Goal: Task Accomplishment & Management: Use online tool/utility

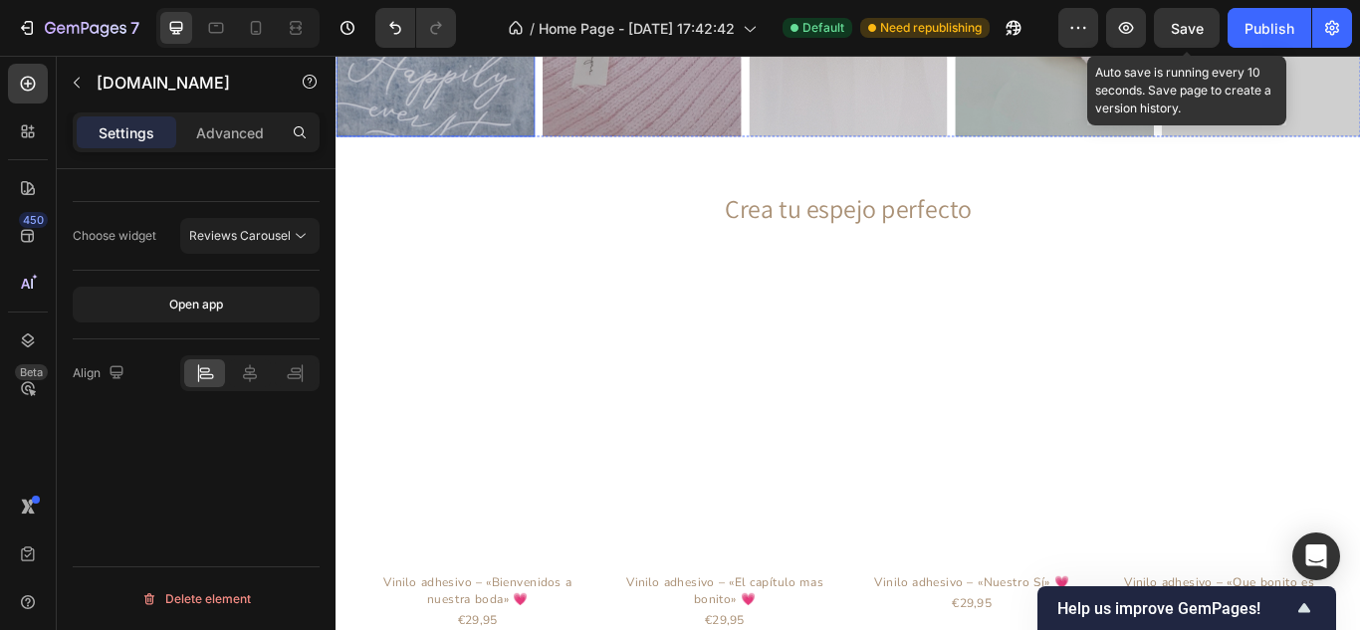
scroll to position [1927, 0]
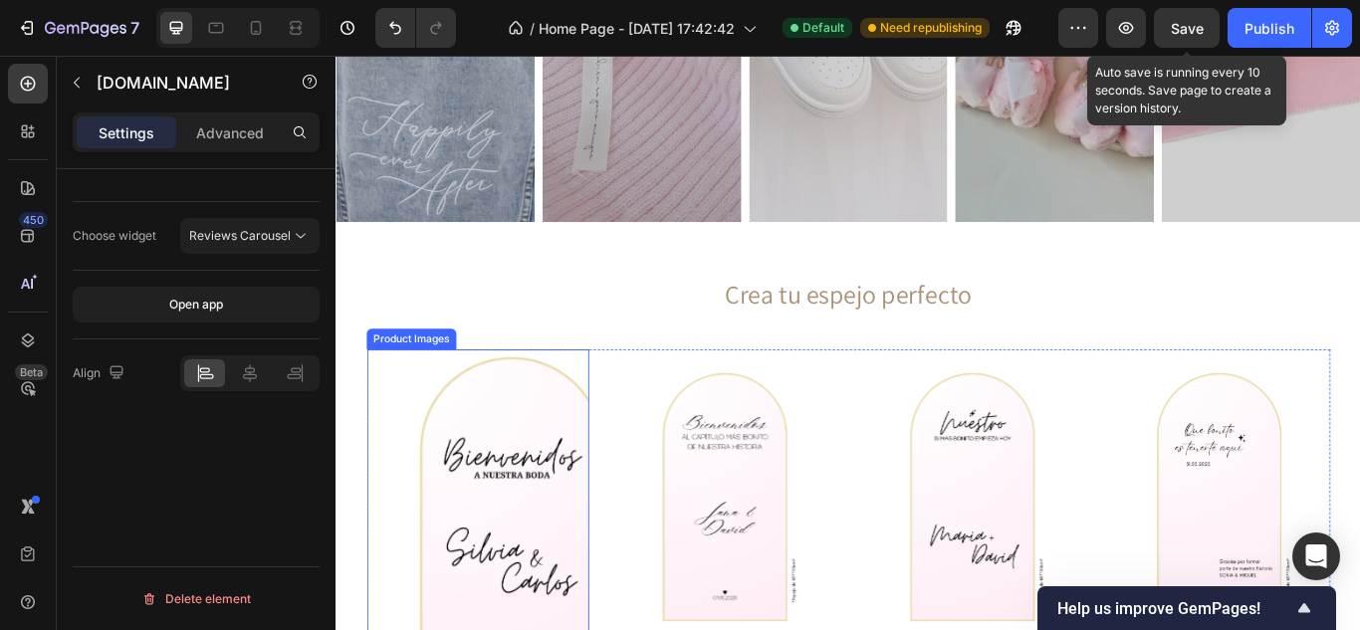
click at [407, 456] on img at bounding box center [500, 570] width 259 height 344
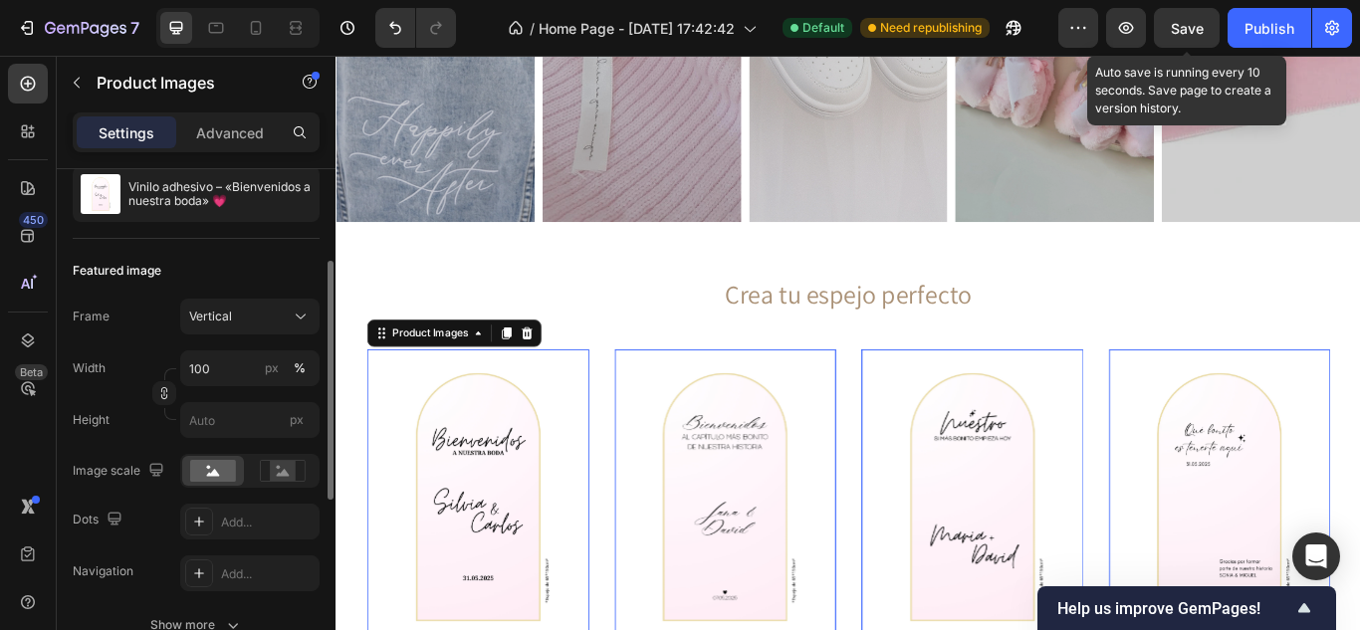
scroll to position [299, 0]
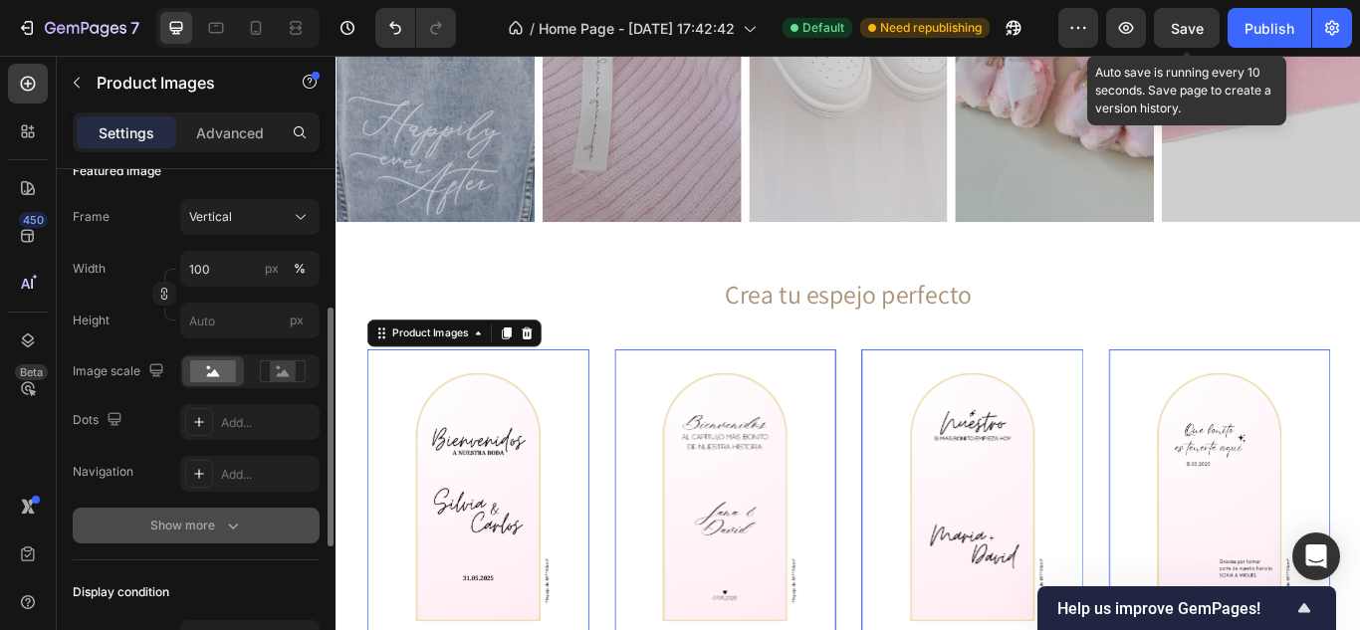
click at [226, 523] on icon "button" at bounding box center [233, 526] width 20 height 20
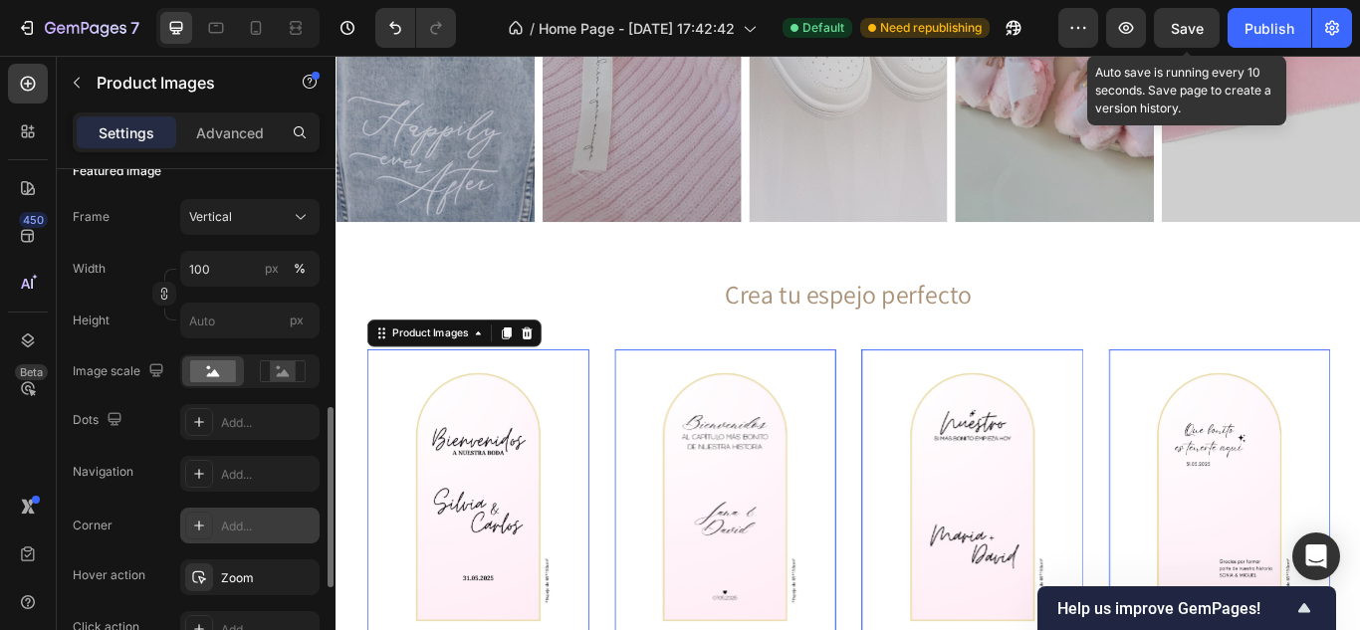
scroll to position [398, 0]
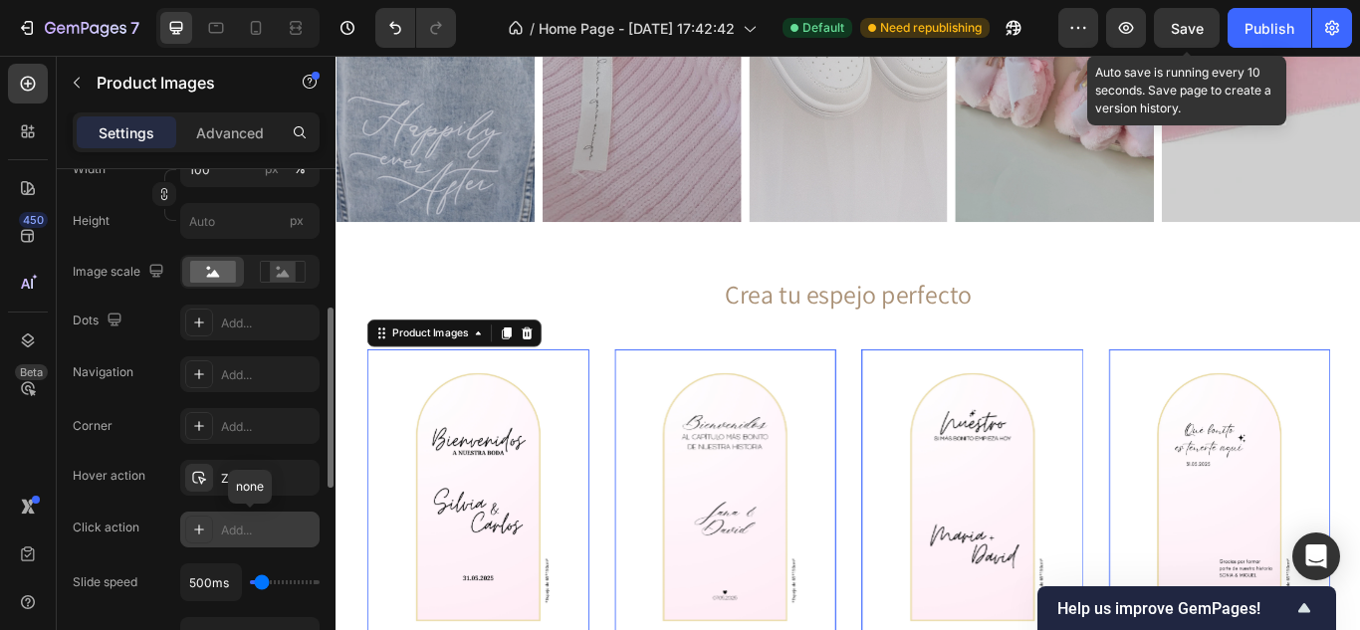
click at [274, 525] on div "Add..." at bounding box center [268, 531] width 94 height 18
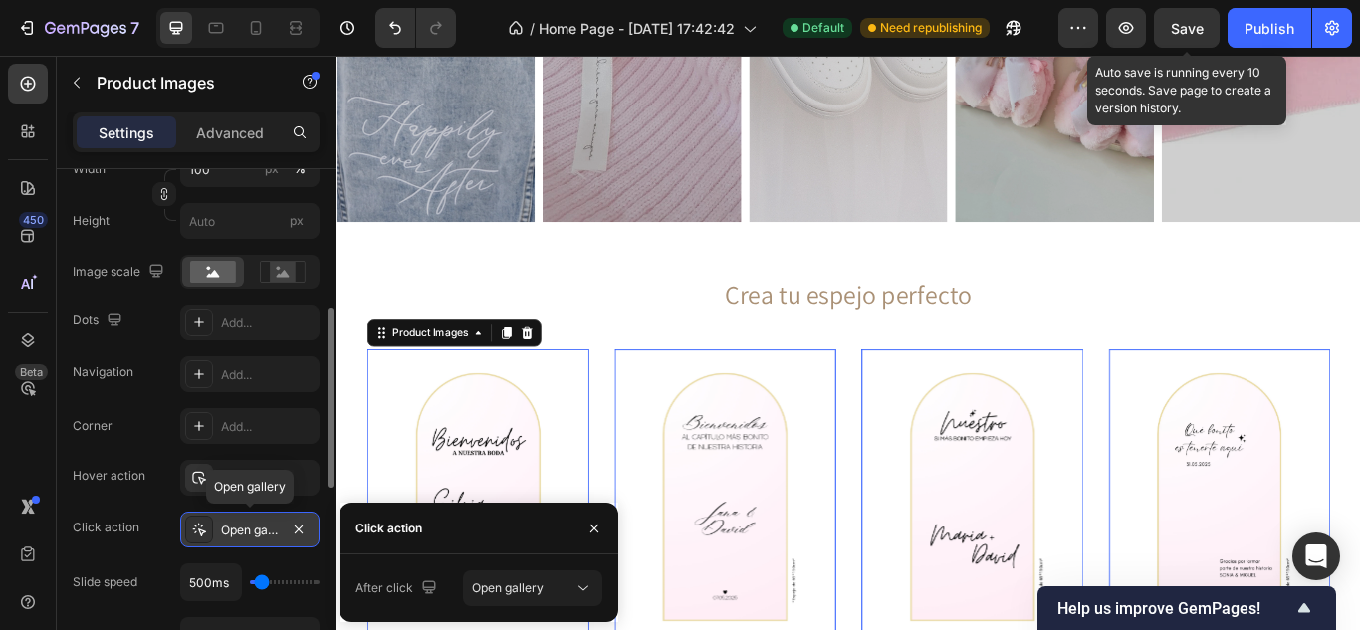
click at [194, 528] on icon at bounding box center [199, 530] width 16 height 16
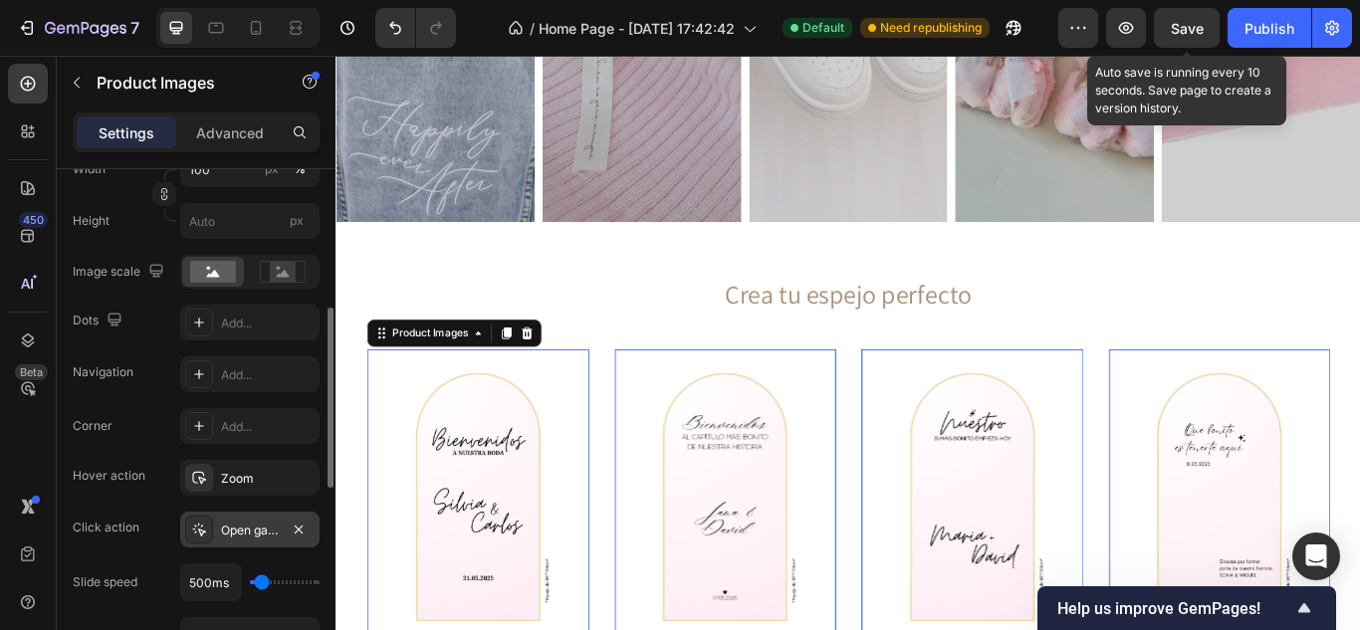
click at [216, 524] on div "Open gallery" at bounding box center [249, 530] width 139 height 36
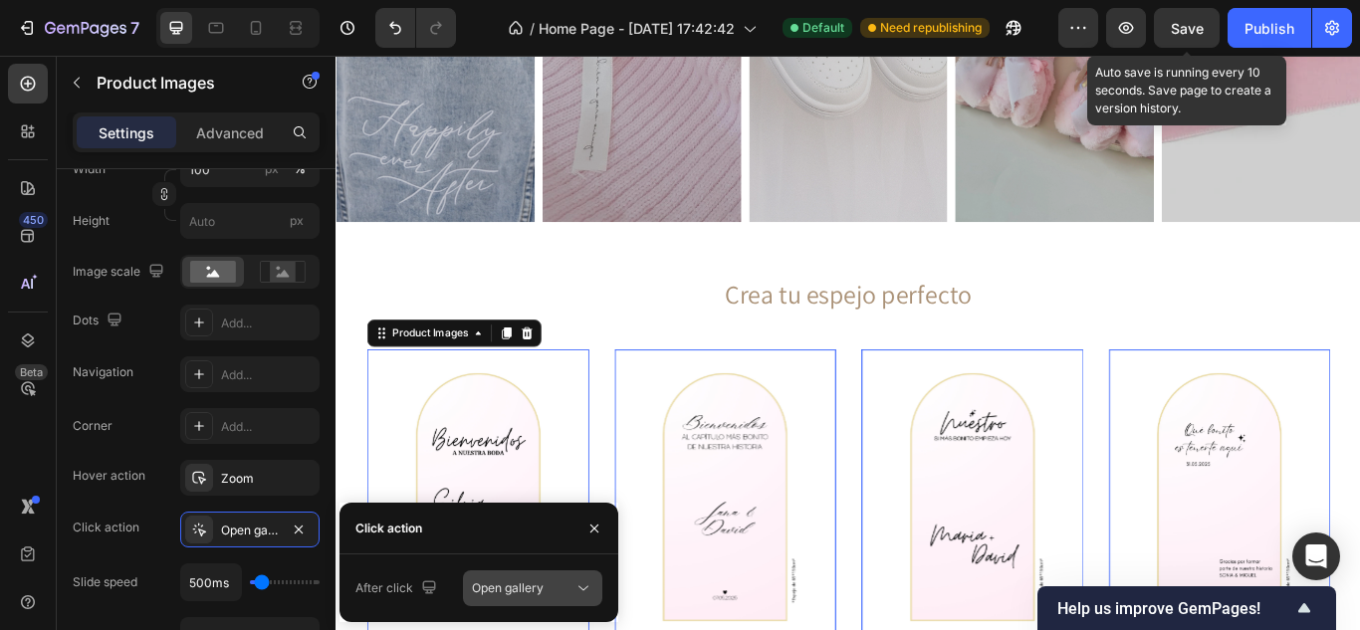
click at [541, 584] on span "Open gallery" at bounding box center [508, 587] width 72 height 15
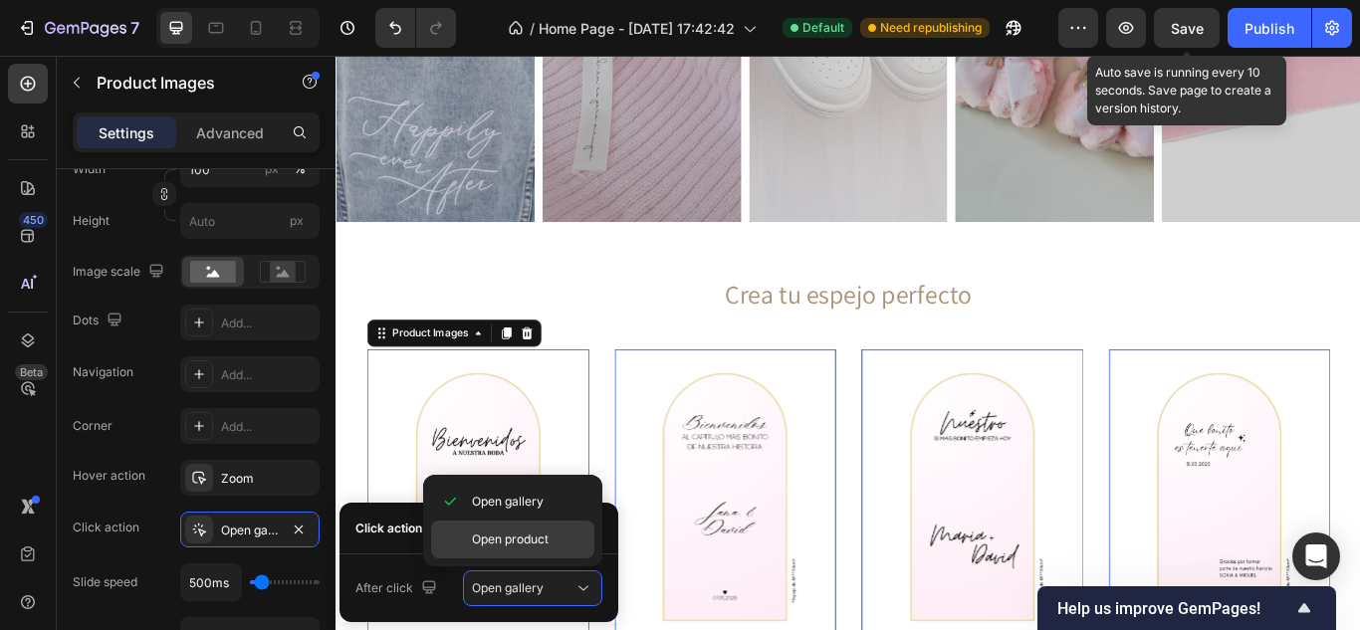
click at [533, 545] on span "Open product" at bounding box center [510, 540] width 77 height 18
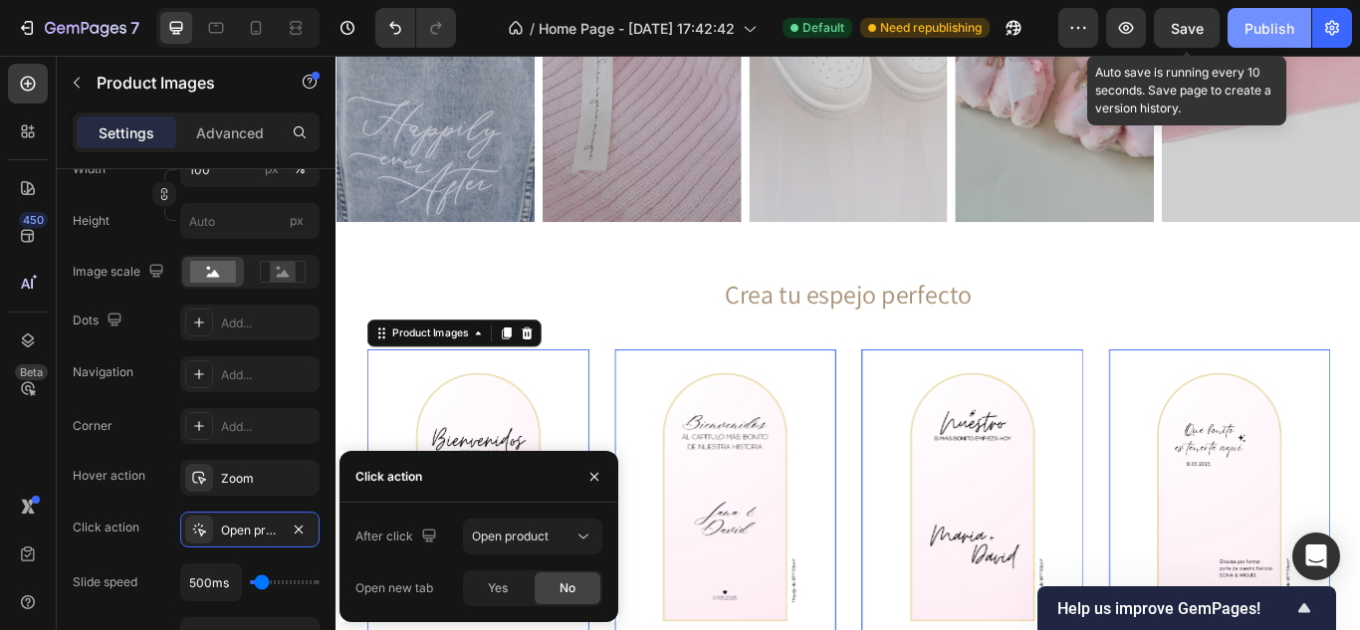
click at [1272, 28] on div "Publish" at bounding box center [1269, 28] width 50 height 21
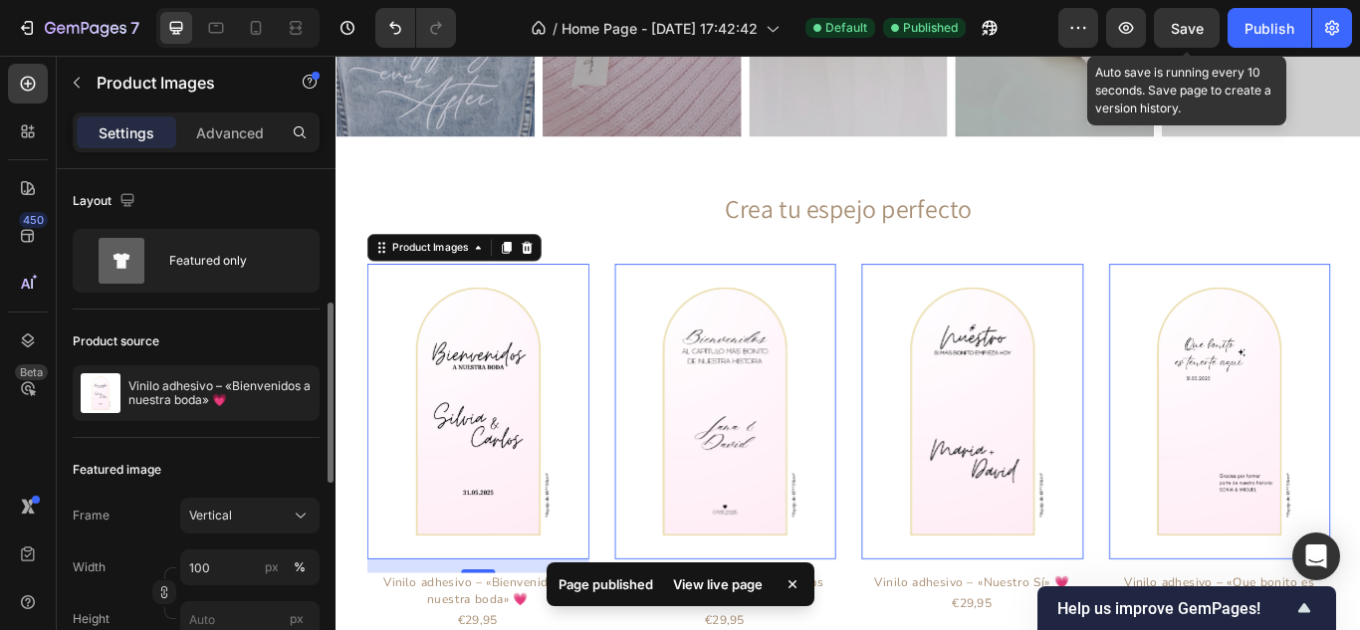
scroll to position [100, 0]
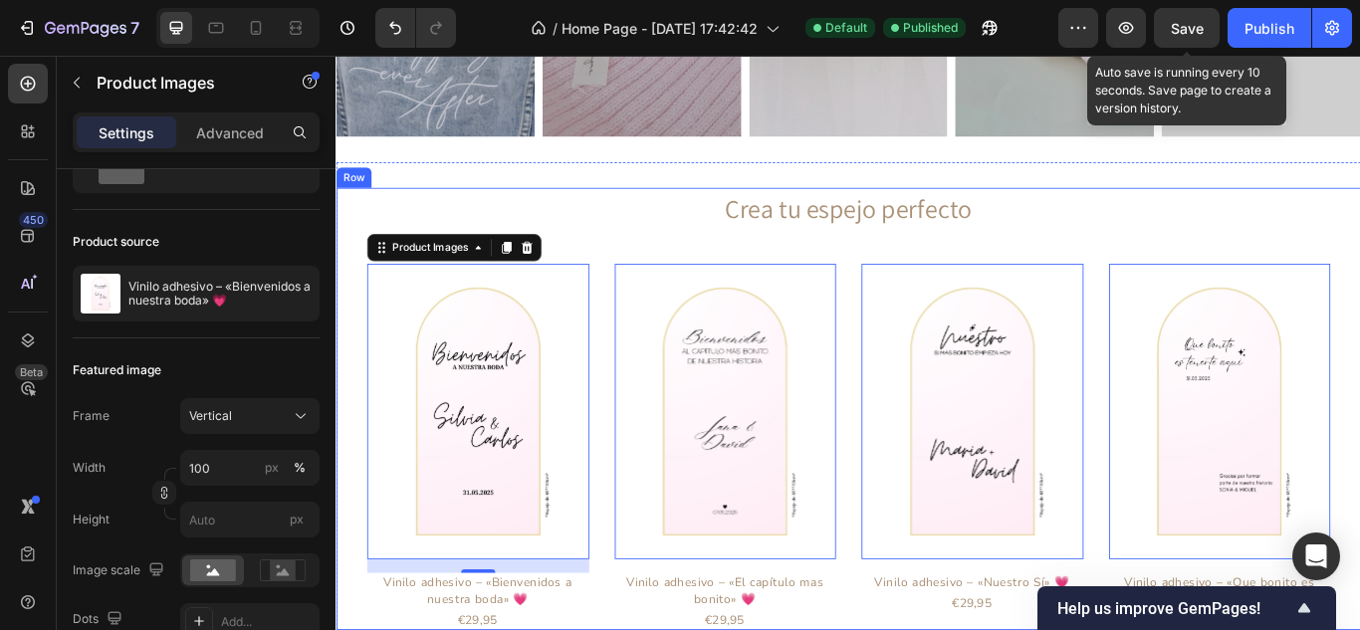
click at [616, 284] on div "Crea tu espejo perfecto Heading Product Images 16 Vinilo adhesivo – «Bienvenido…" at bounding box center [932, 468] width 1123 height 516
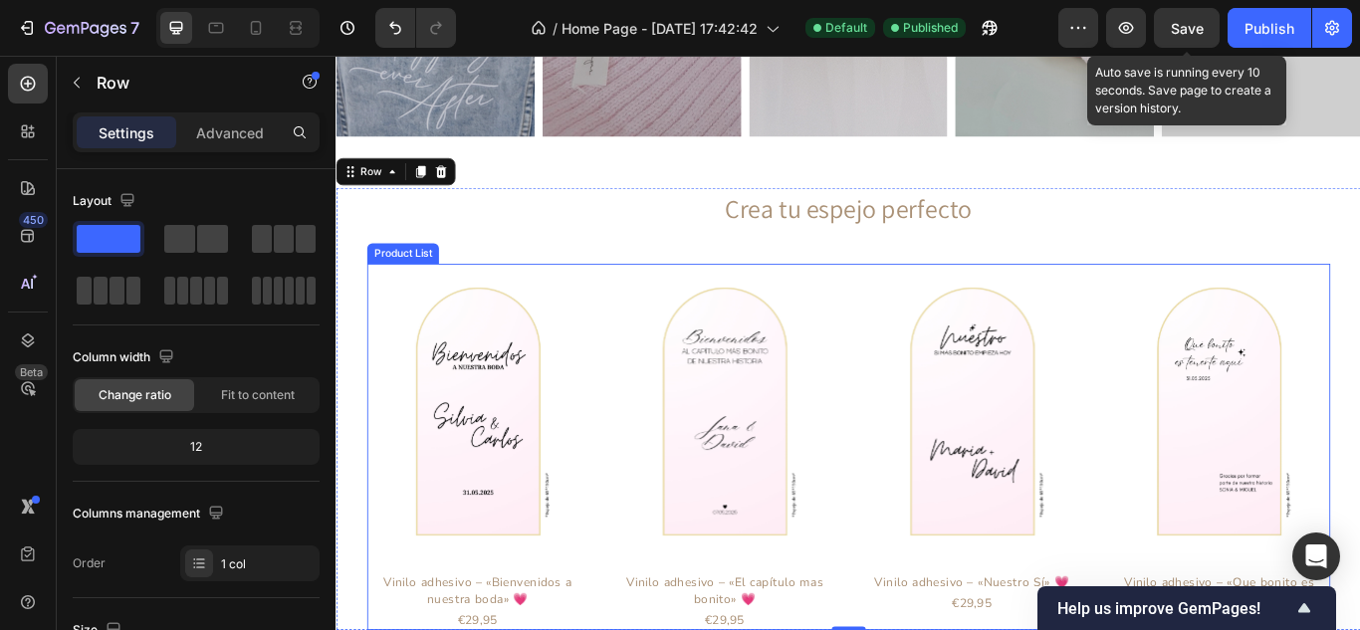
scroll to position [2126, 0]
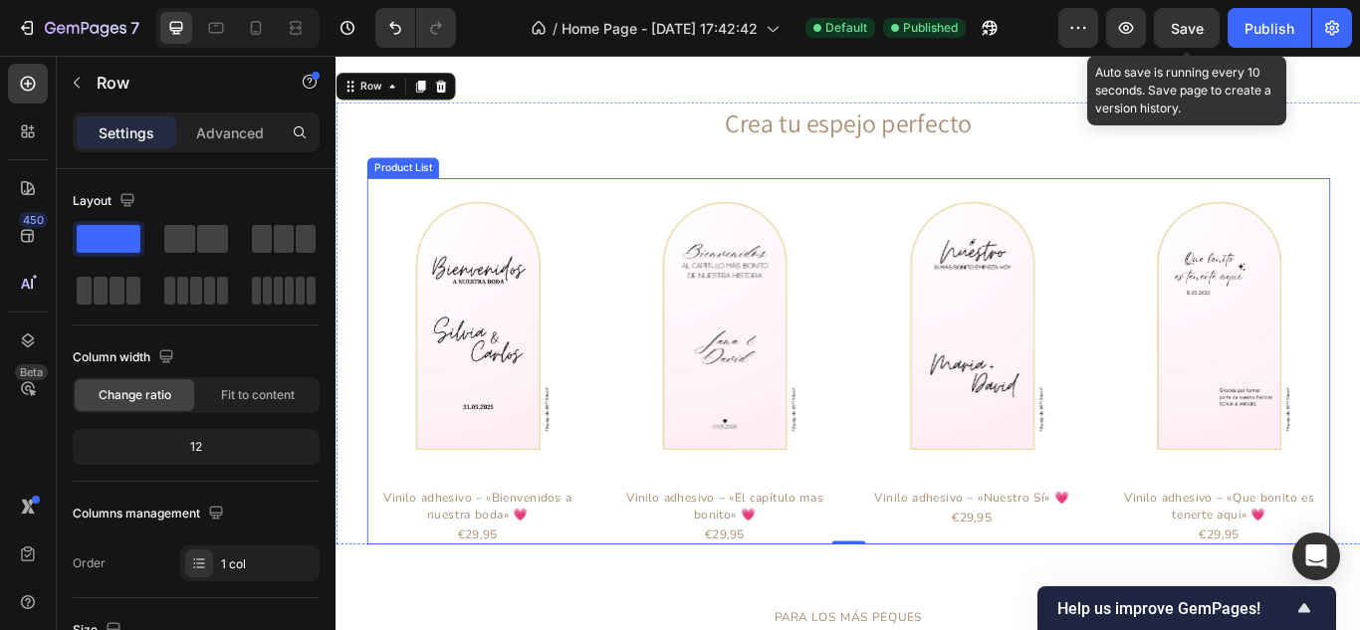
click at [646, 568] on div "Product Images Vinilo adhesivo – «Bienvenidos a nuestra boda» 💗 Product Title €…" at bounding box center [932, 412] width 1123 height 427
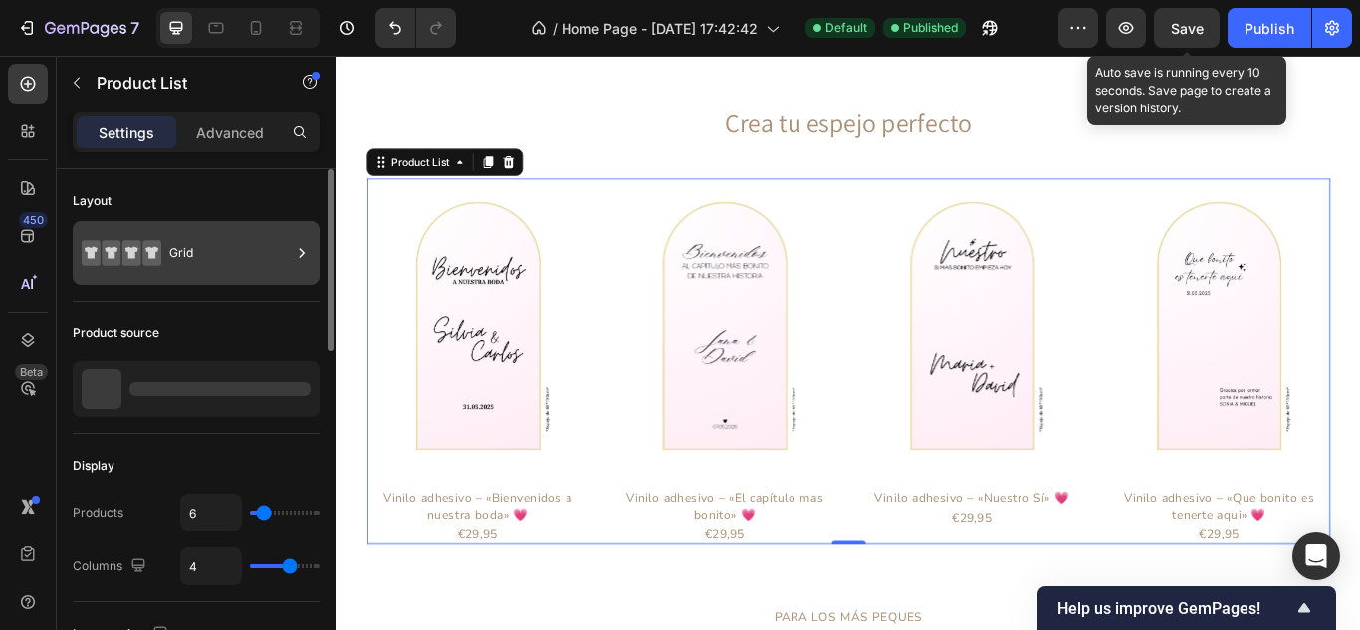
click at [289, 262] on div "Grid" at bounding box center [229, 253] width 121 height 46
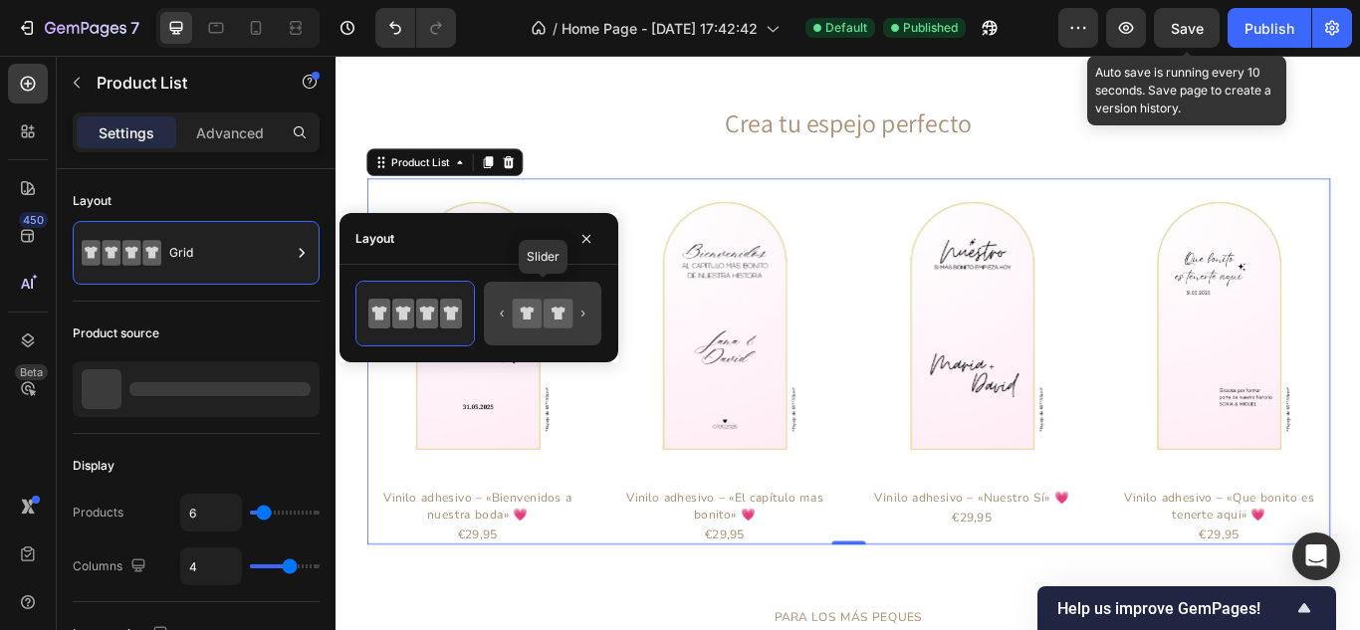
click at [552, 314] on icon at bounding box center [557, 313] width 29 height 29
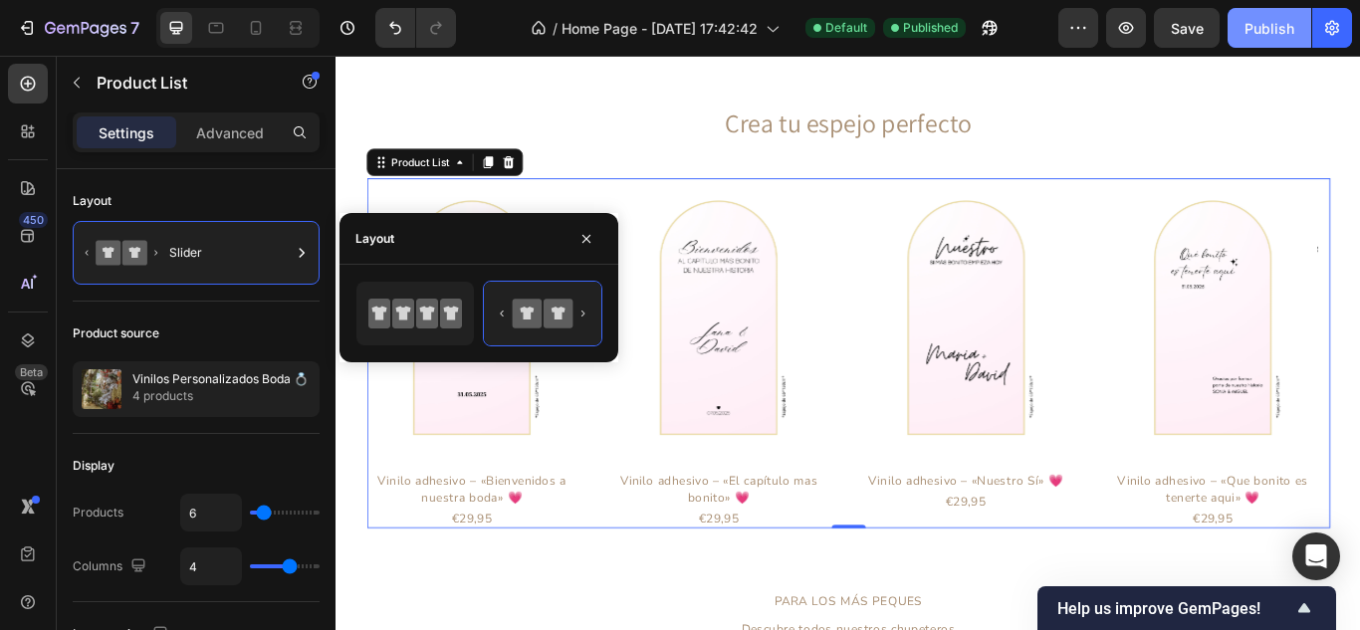
click at [1282, 14] on button "Publish" at bounding box center [1269, 28] width 84 height 40
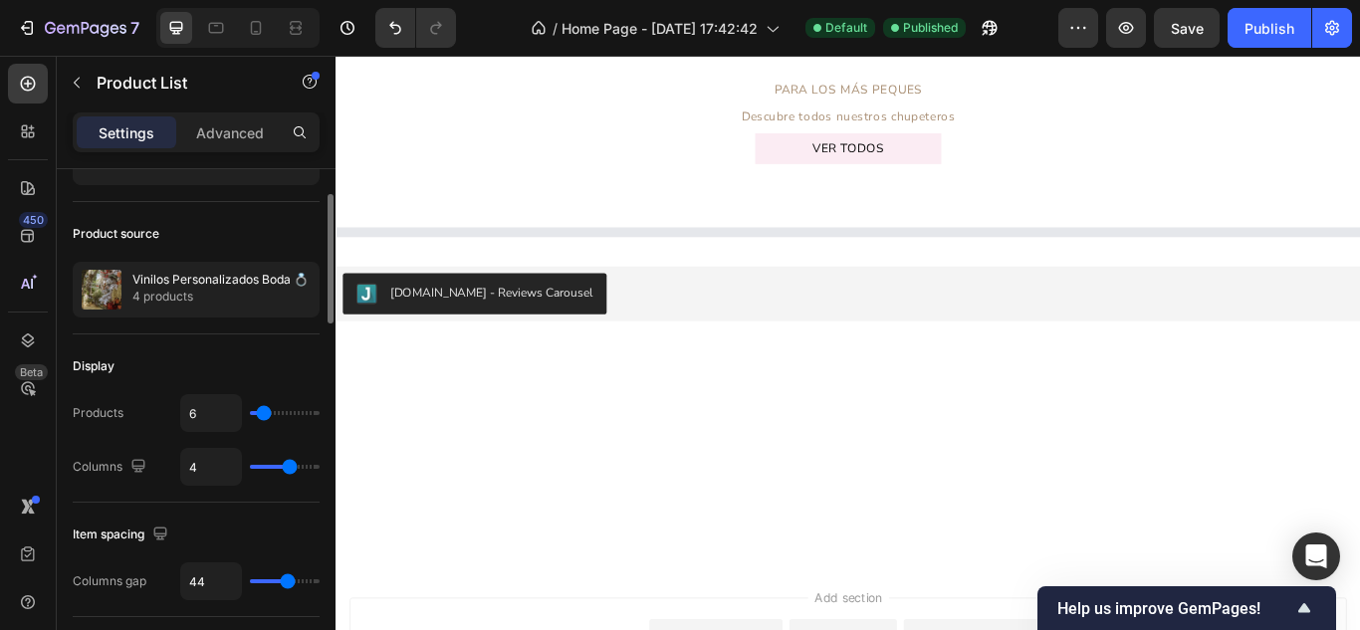
scroll to position [199, 0]
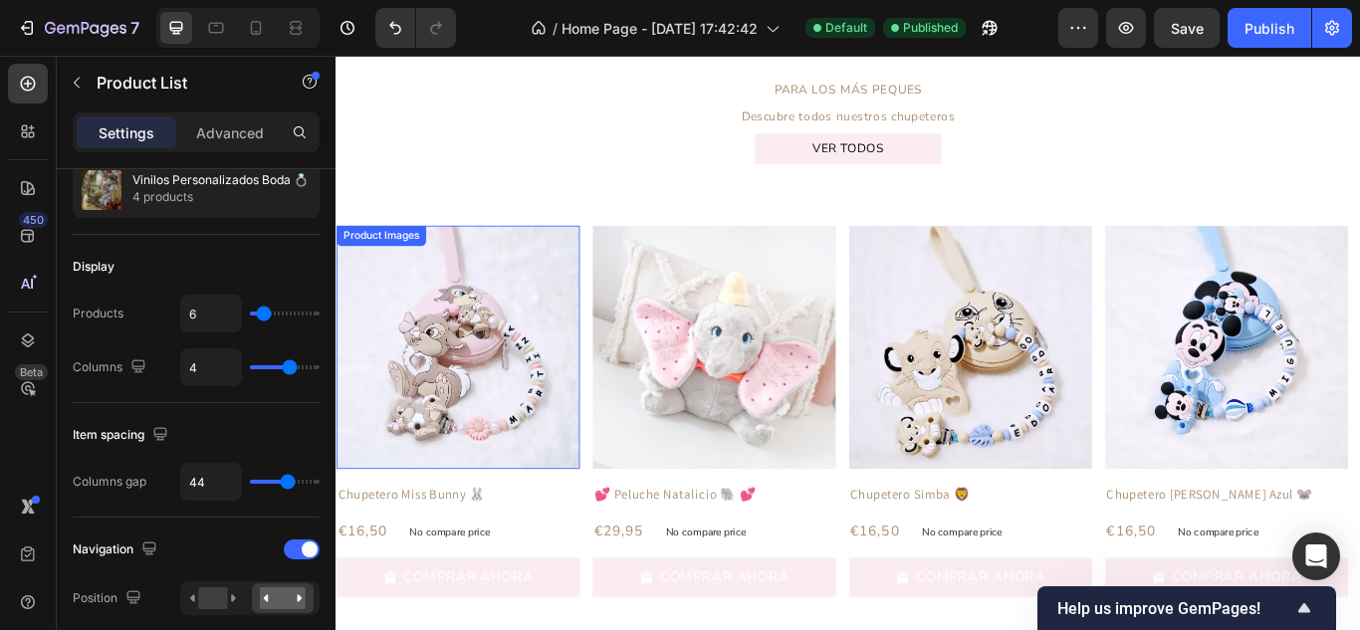
click at [528, 424] on img at bounding box center [477, 396] width 284 height 284
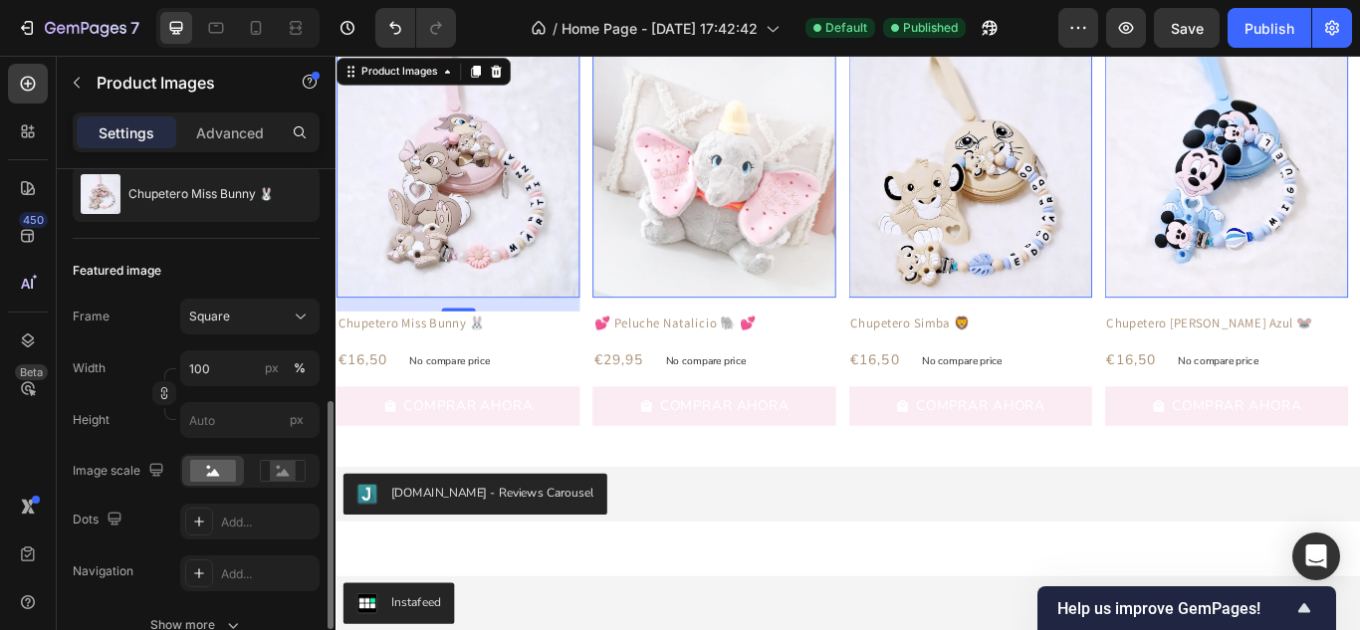
scroll to position [299, 0]
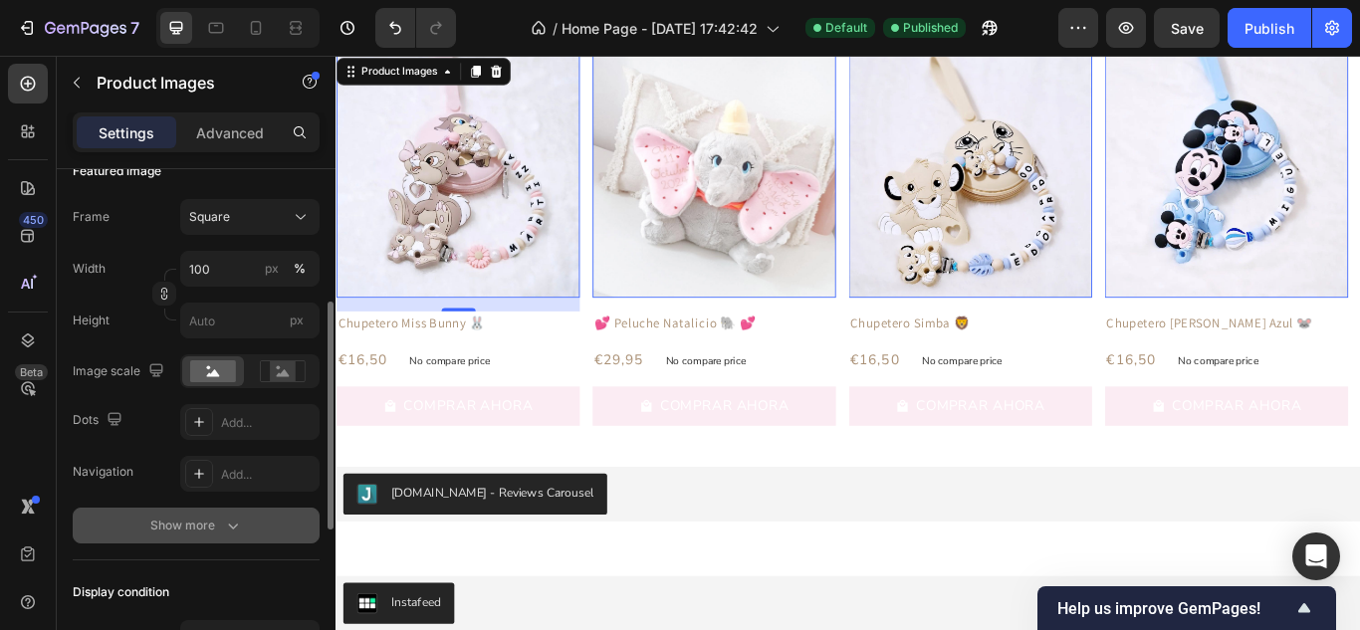
click at [229, 519] on icon "button" at bounding box center [233, 526] width 20 height 20
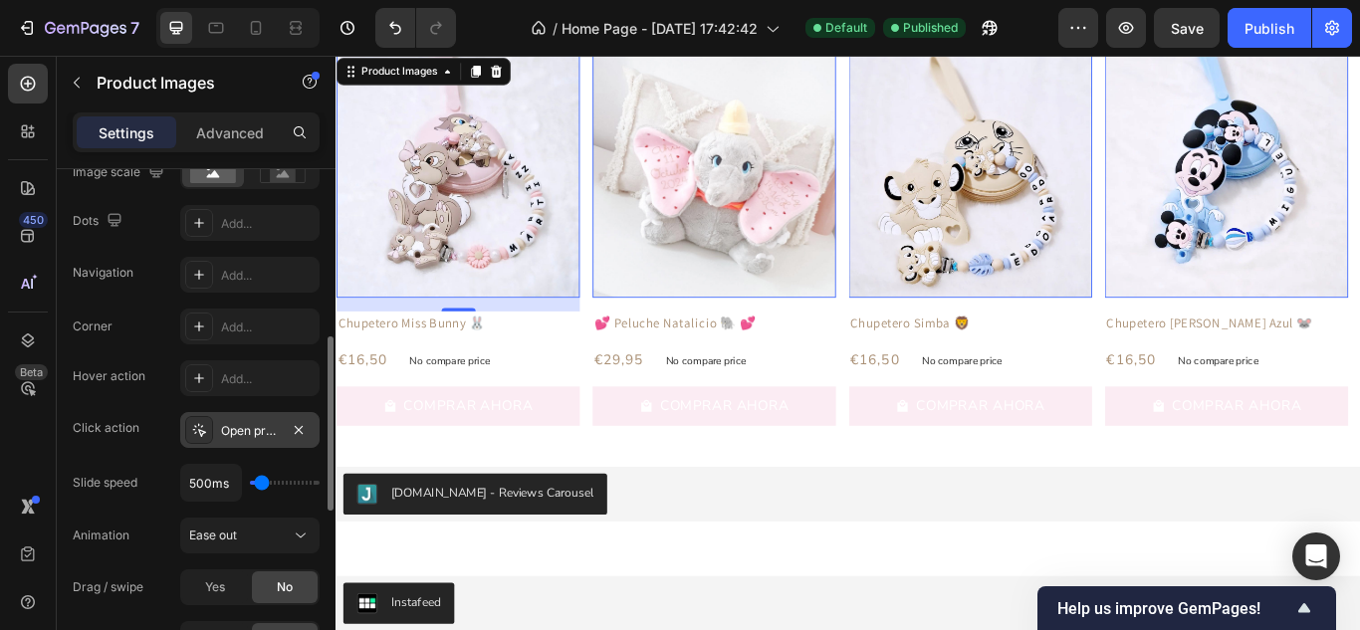
scroll to position [697, 0]
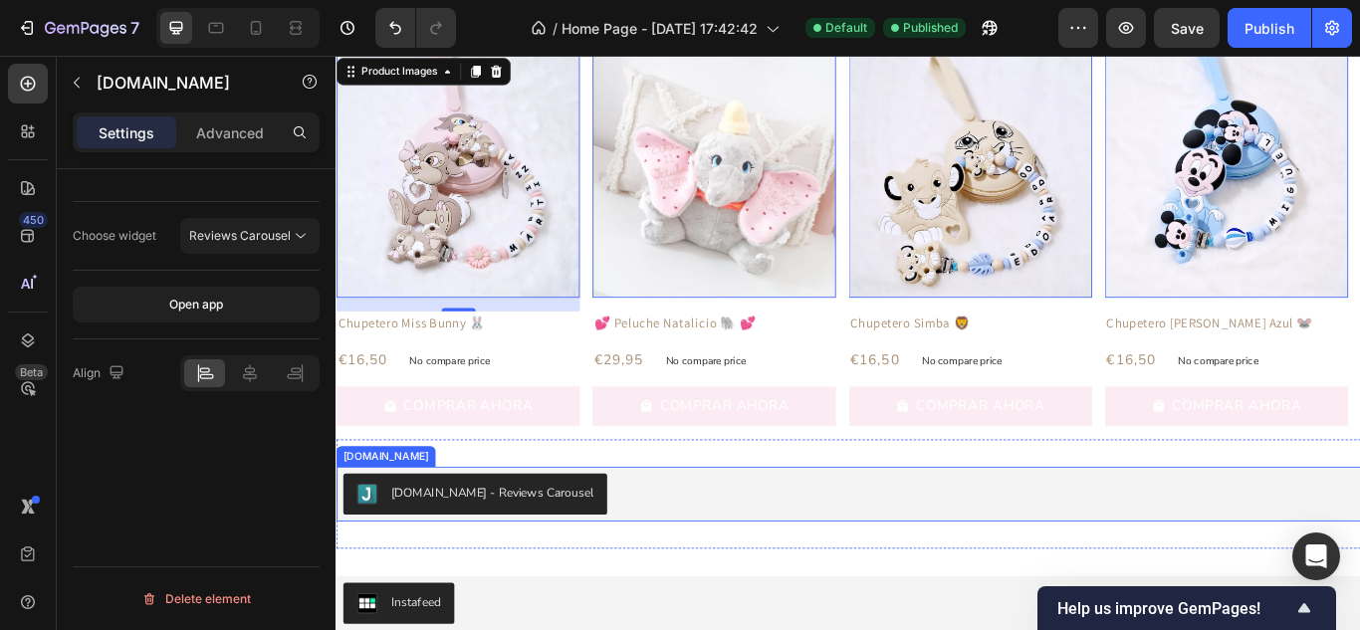
click at [463, 553] on button "[DOMAIN_NAME] - Reviews Carousel" at bounding box center [497, 567] width 308 height 48
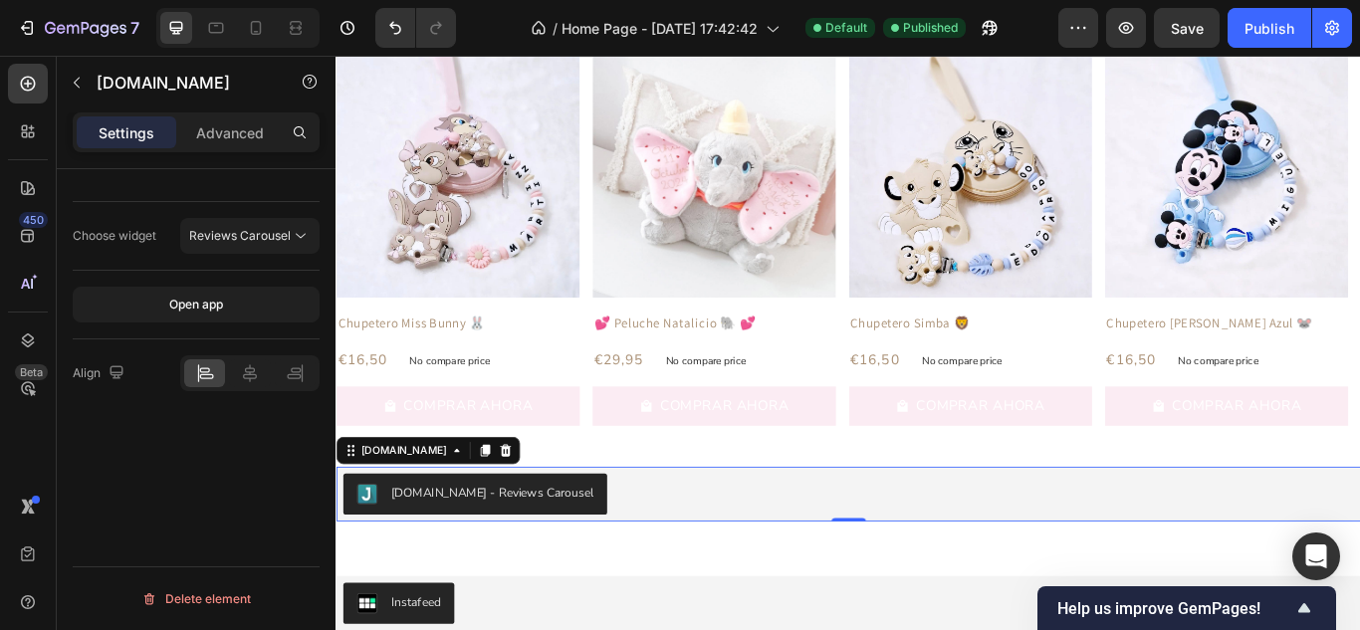
scroll to position [0, 0]
click at [259, 239] on span "Reviews Carousel" at bounding box center [240, 235] width 102 height 15
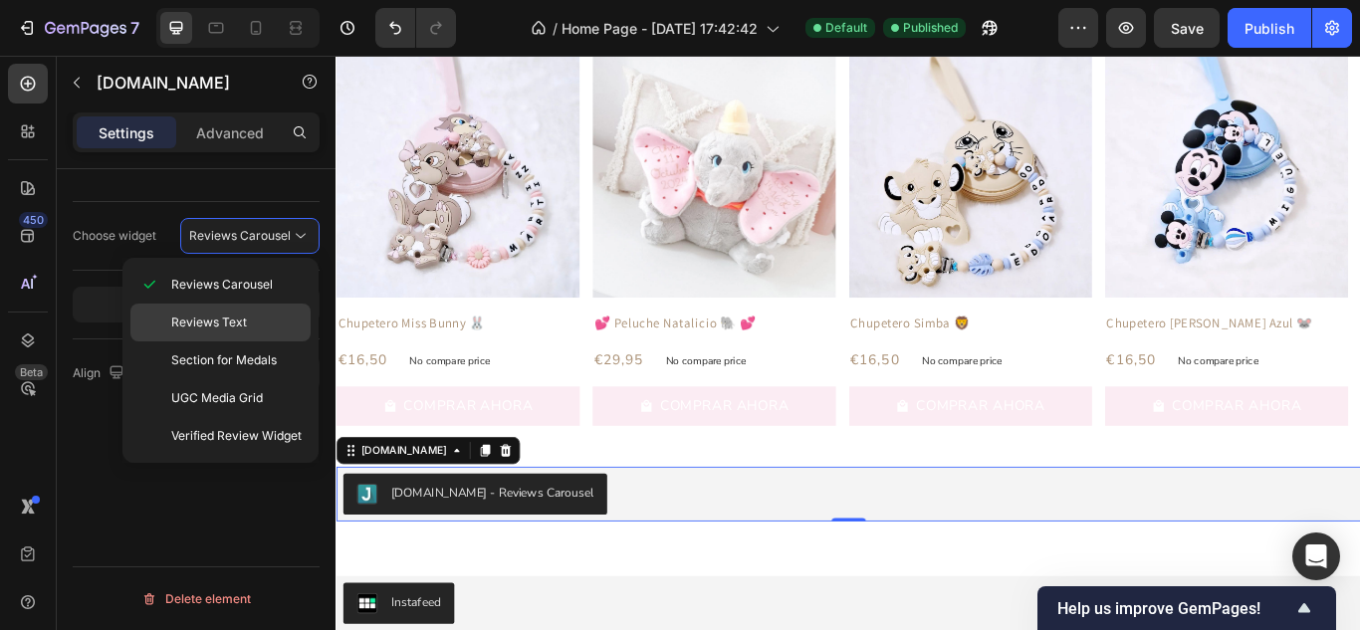
click at [264, 322] on p "Reviews Text" at bounding box center [236, 323] width 130 height 18
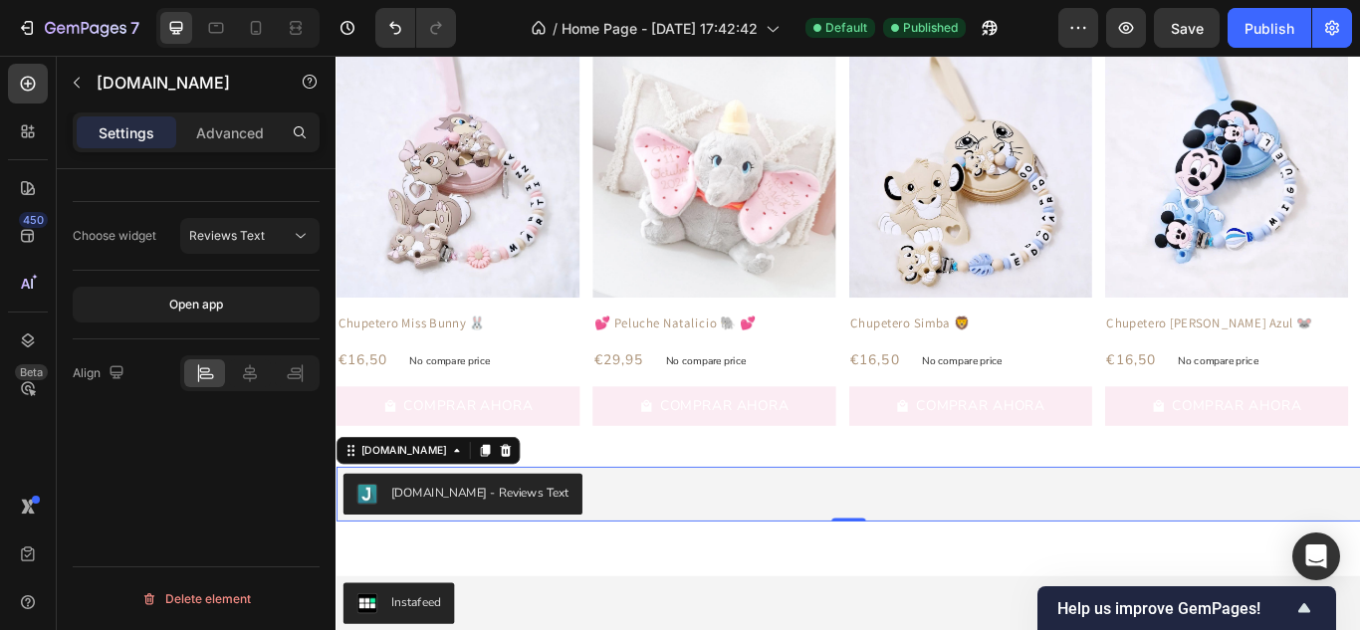
click at [500, 574] on div "[DOMAIN_NAME] - Reviews Text" at bounding box center [502, 565] width 207 height 21
click at [1049, 563] on div "[DOMAIN_NAME] - Reviews Text" at bounding box center [932, 567] width 1178 height 48
click at [1253, 26] on div "Publish" at bounding box center [1269, 28] width 50 height 21
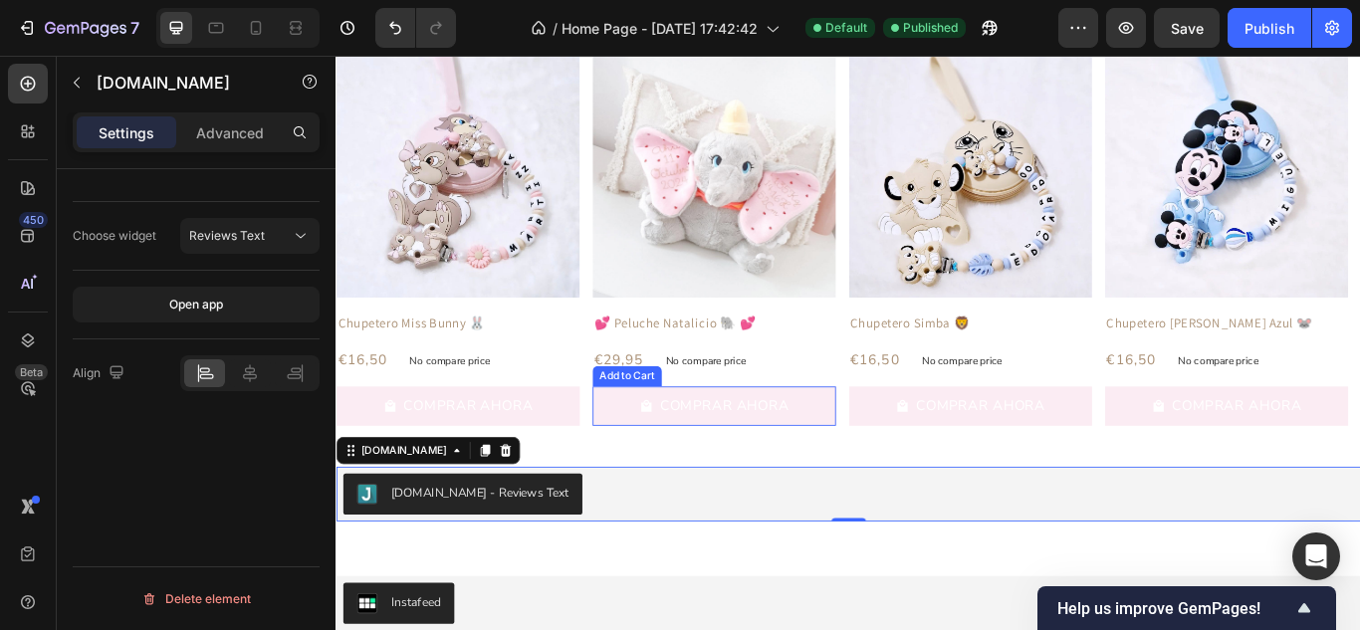
scroll to position [3022, 0]
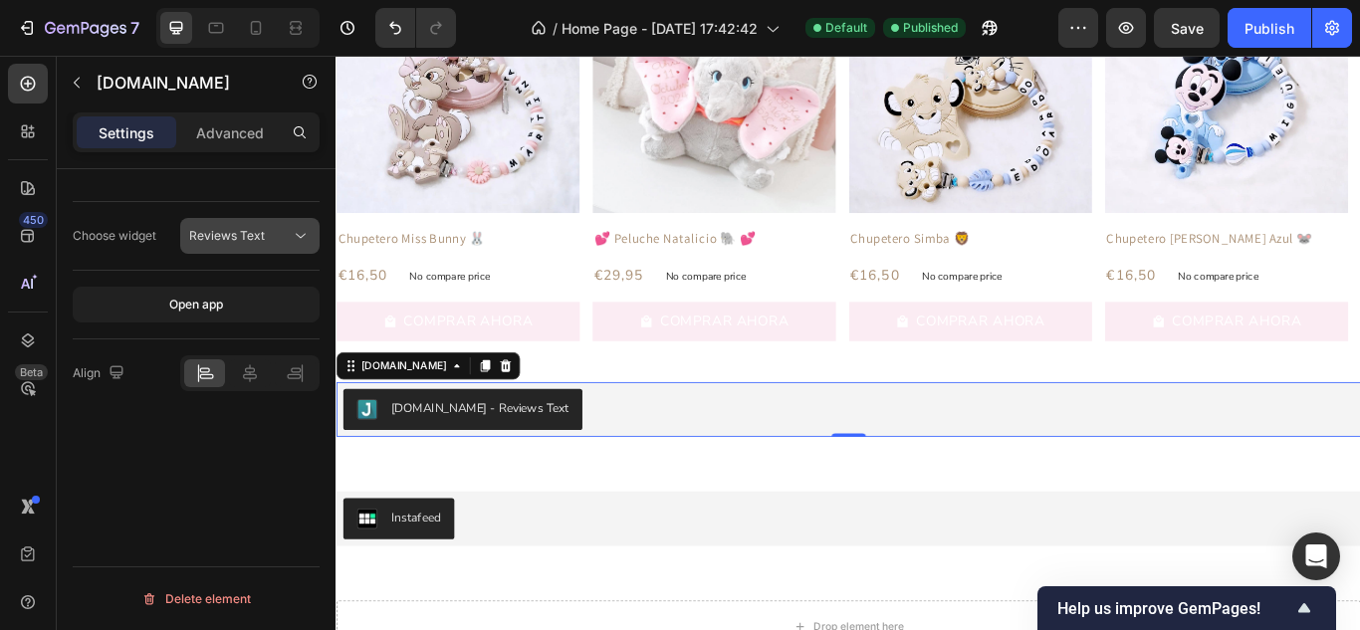
click at [274, 238] on div "Reviews Text" at bounding box center [240, 236] width 102 height 18
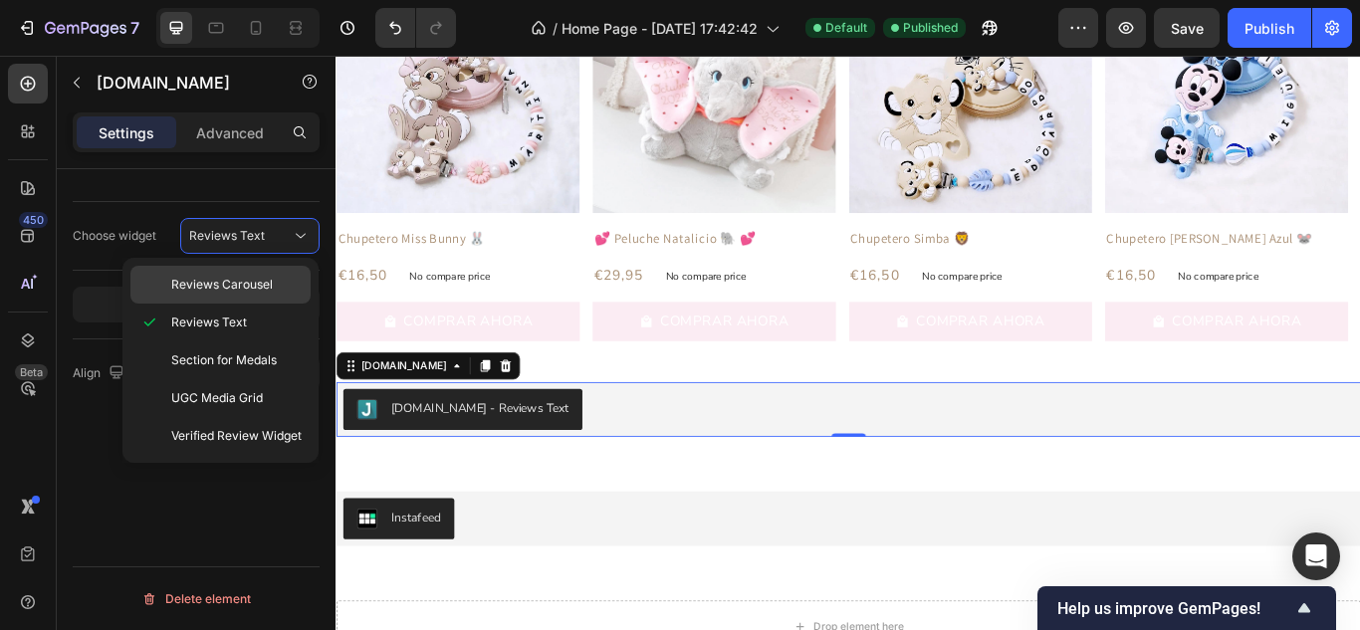
click at [277, 282] on p "Reviews Carousel" at bounding box center [236, 285] width 130 height 18
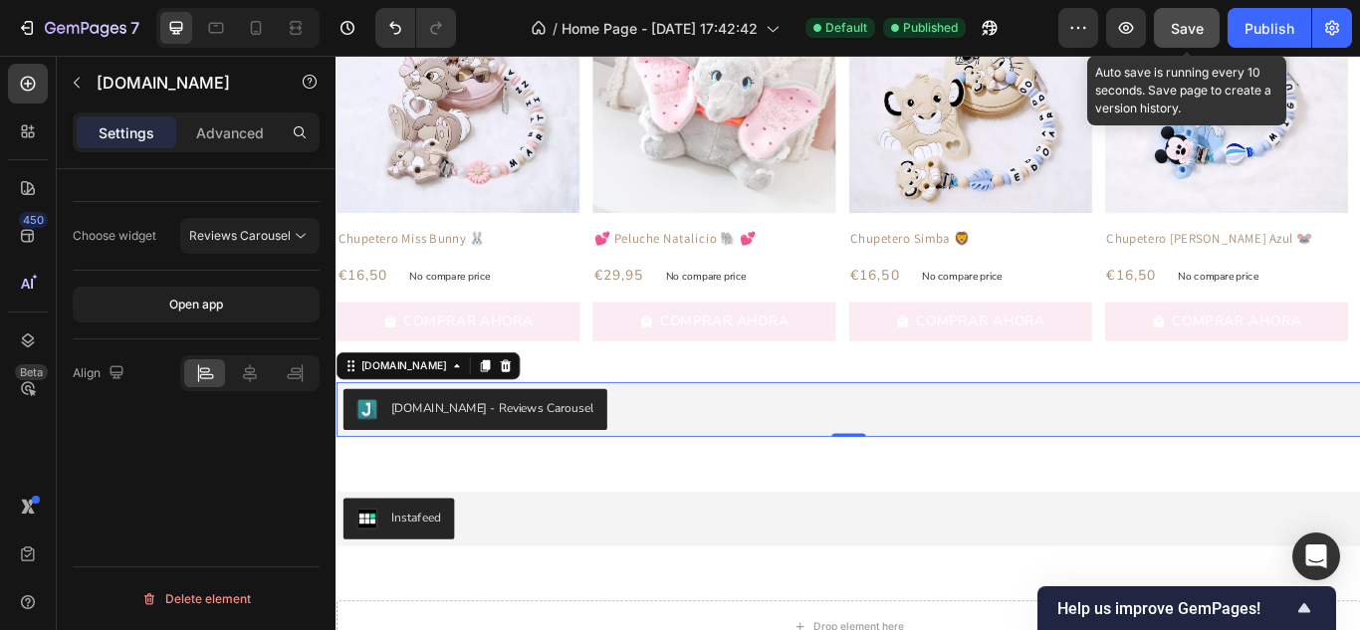
click at [1208, 17] on button "Save" at bounding box center [1187, 28] width 66 height 40
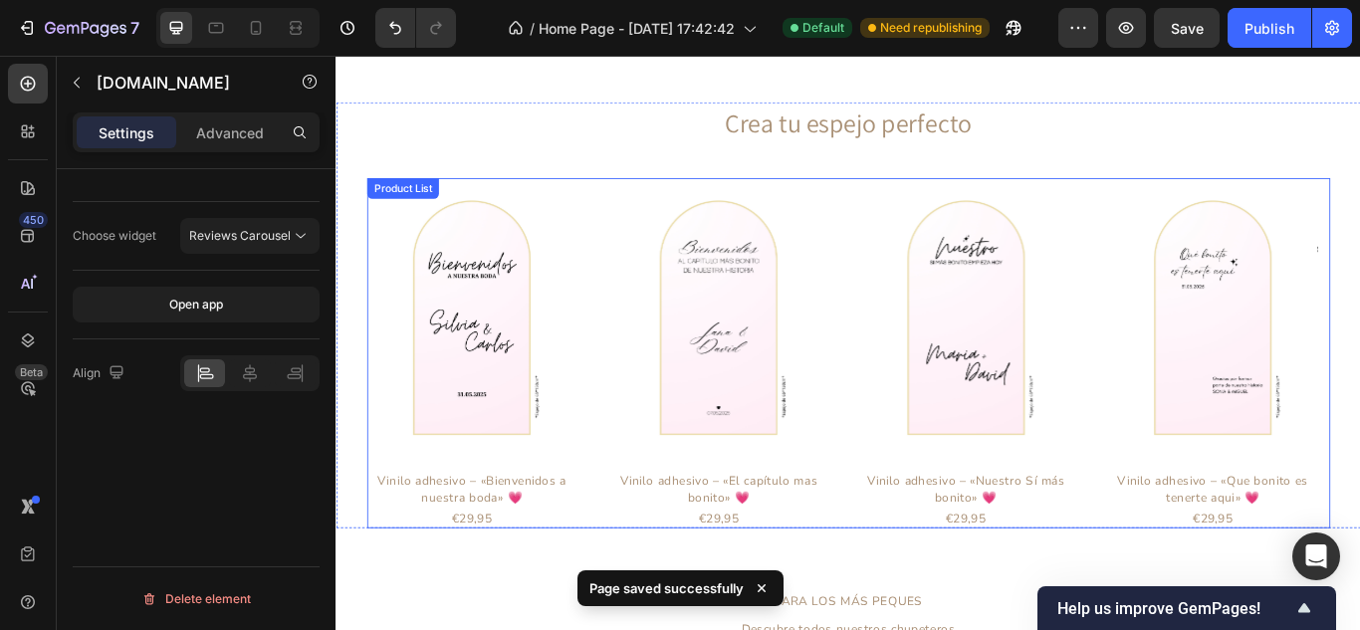
scroll to position [2226, 0]
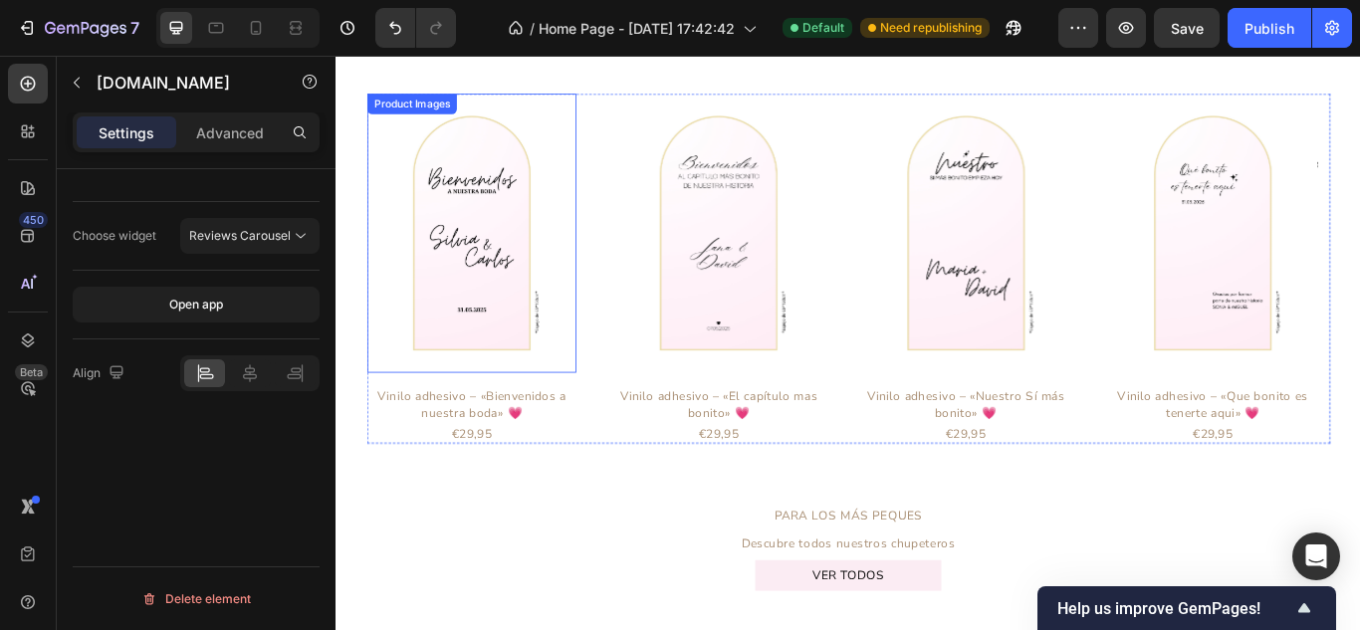
click at [434, 115] on div "Product Images" at bounding box center [423, 112] width 97 height 18
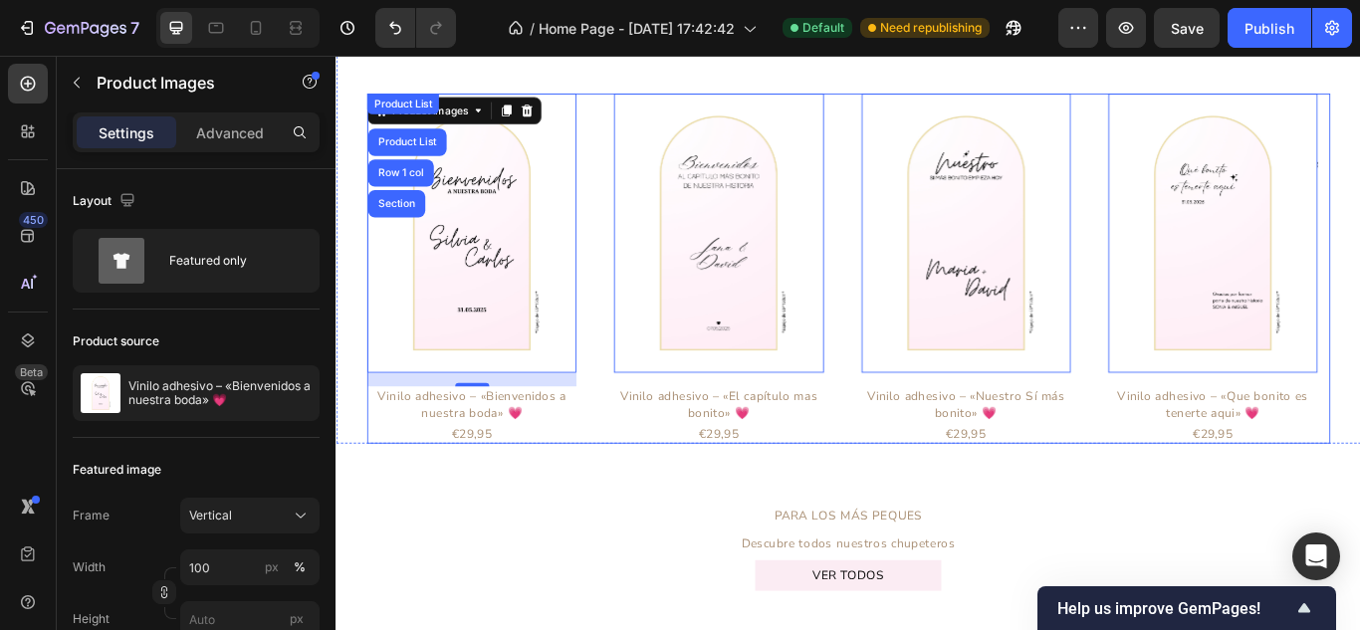
click at [633, 103] on div "Product Images Product List Row 1 col Section 16 Vinilo adhesivo – «Bienvenidos…" at bounding box center [932, 304] width 1123 height 408
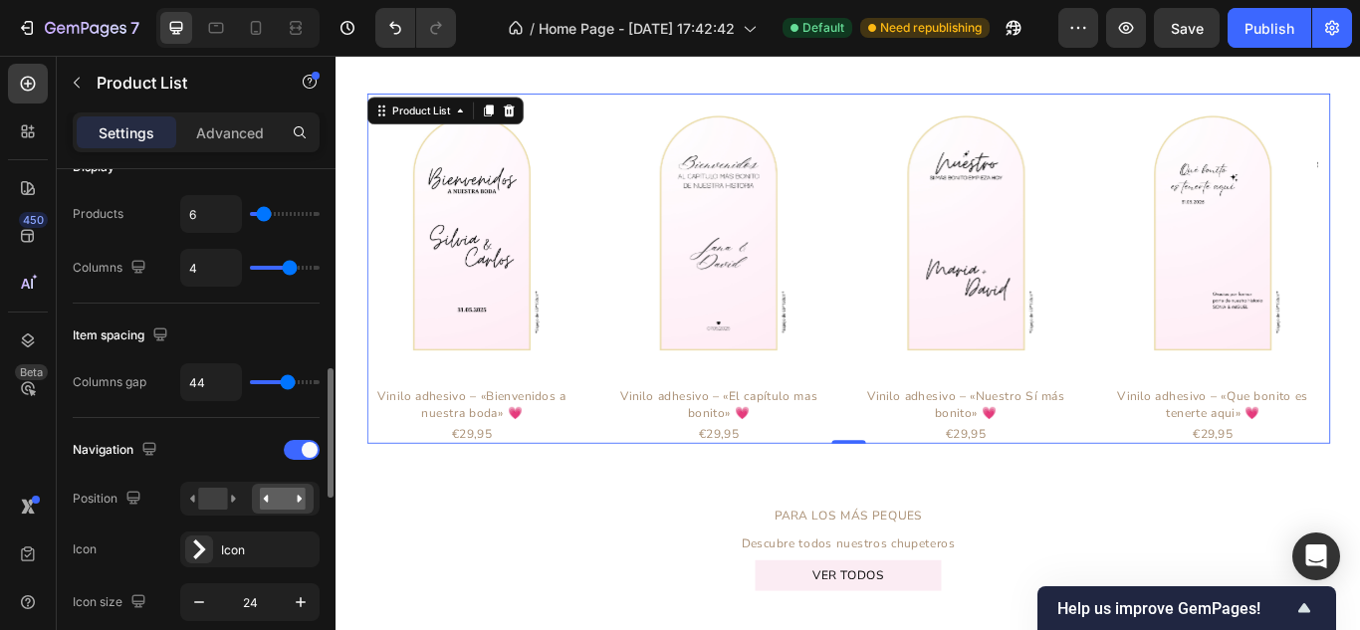
scroll to position [398, 0]
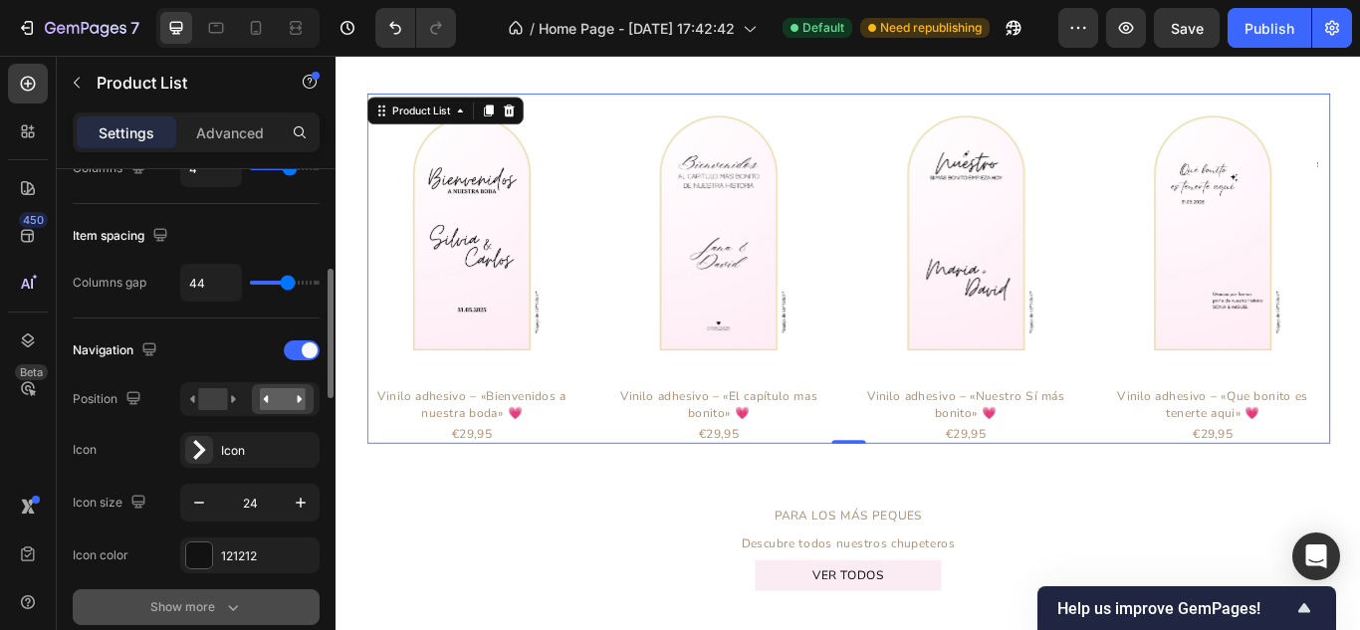
click at [227, 596] on button "Show more" at bounding box center [196, 607] width 247 height 36
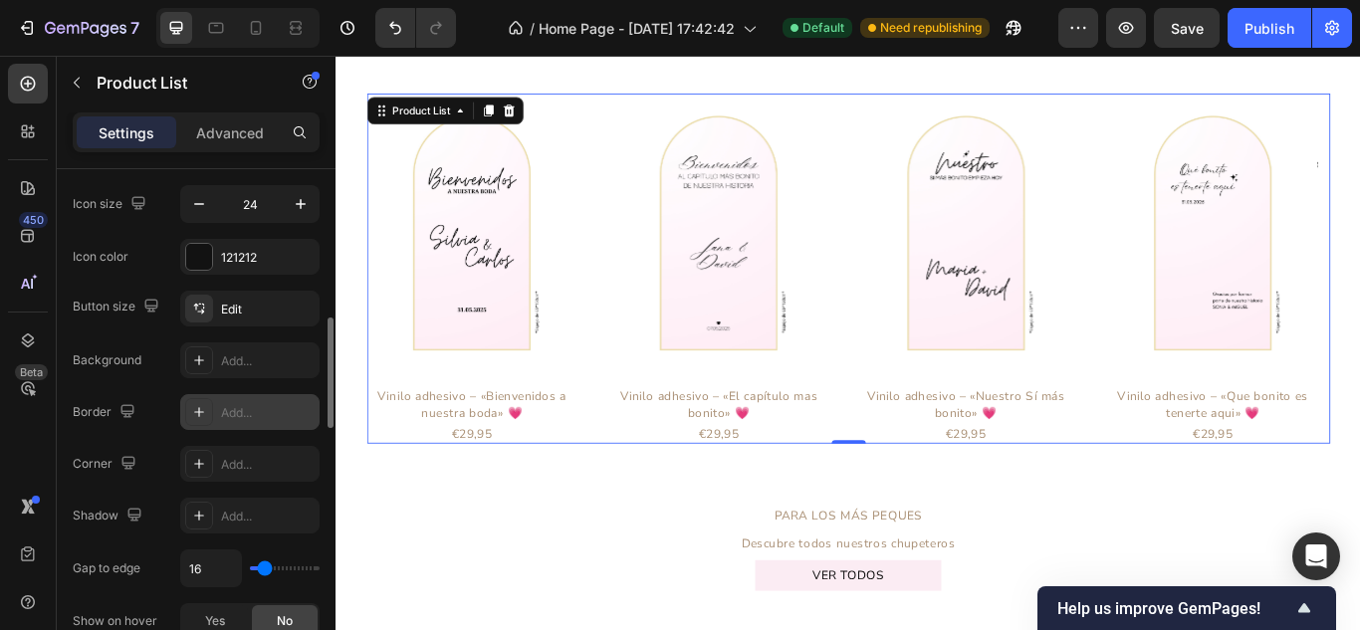
scroll to position [796, 0]
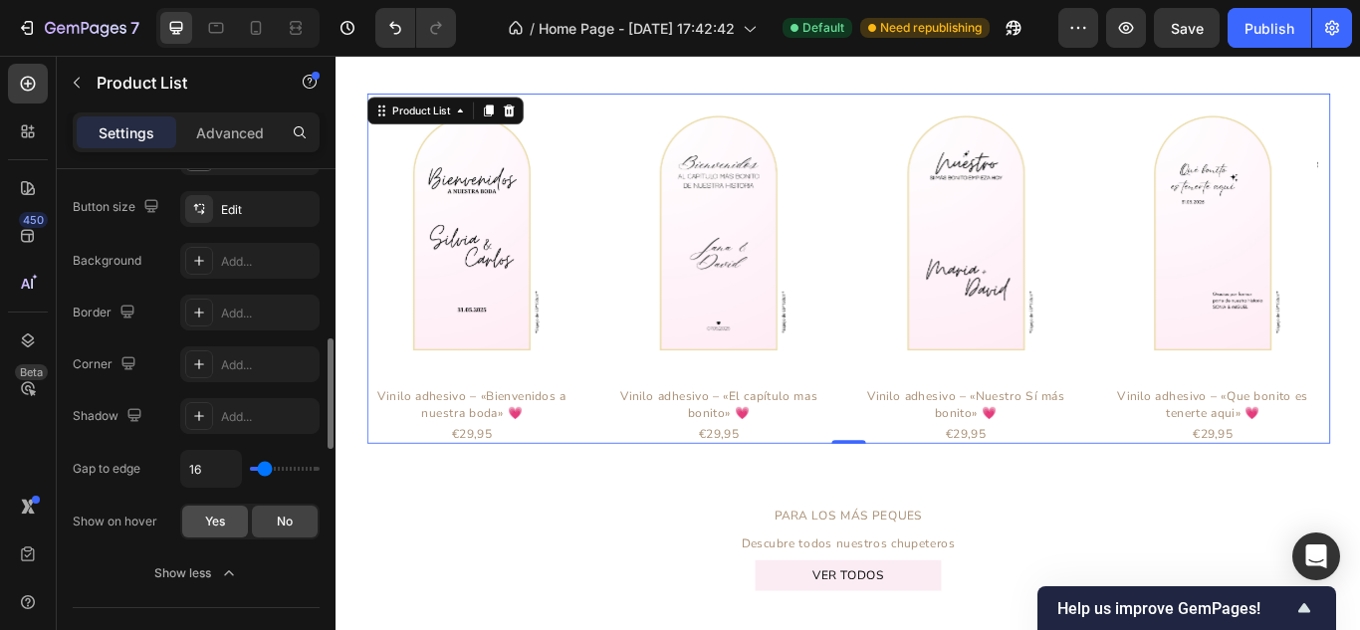
click at [205, 525] on span "Yes" at bounding box center [215, 522] width 20 height 18
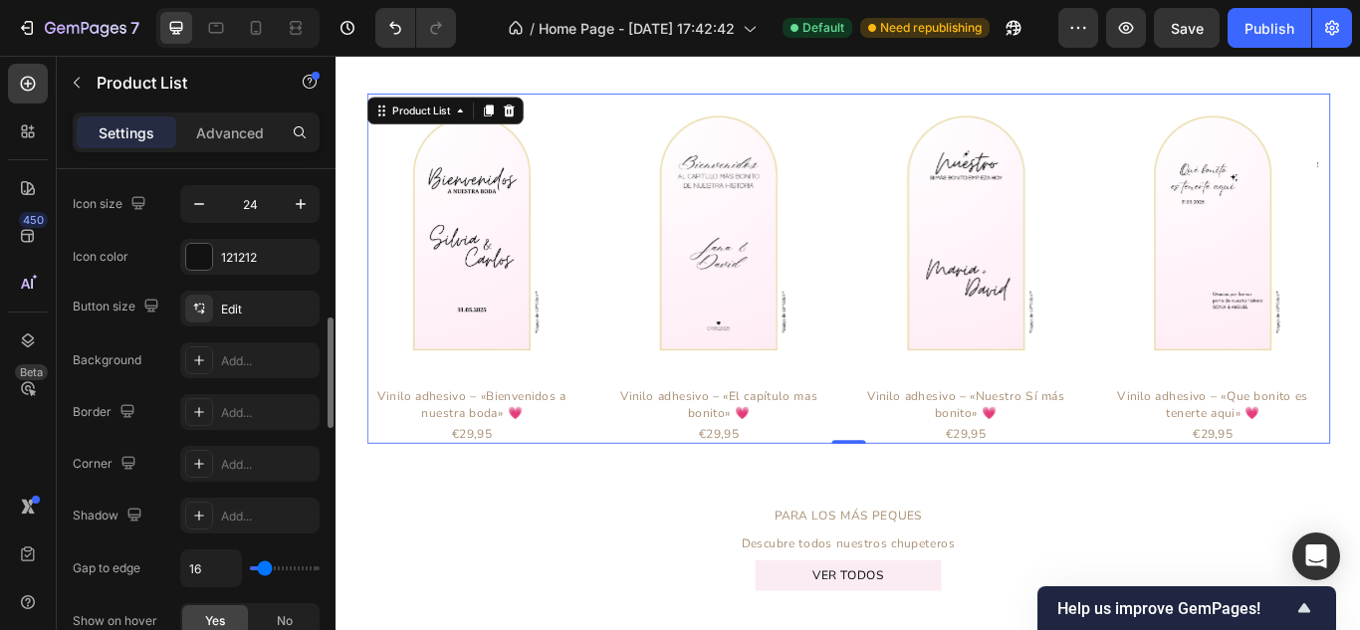
scroll to position [597, 0]
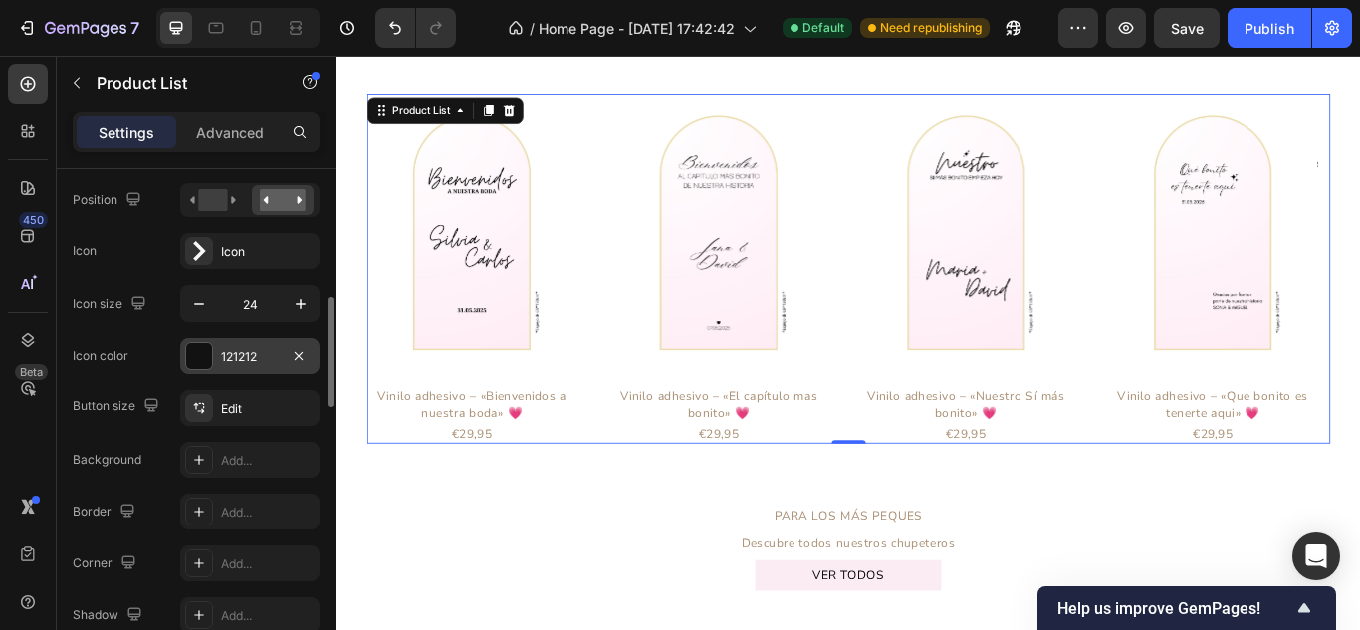
click at [205, 358] on div at bounding box center [199, 356] width 26 height 26
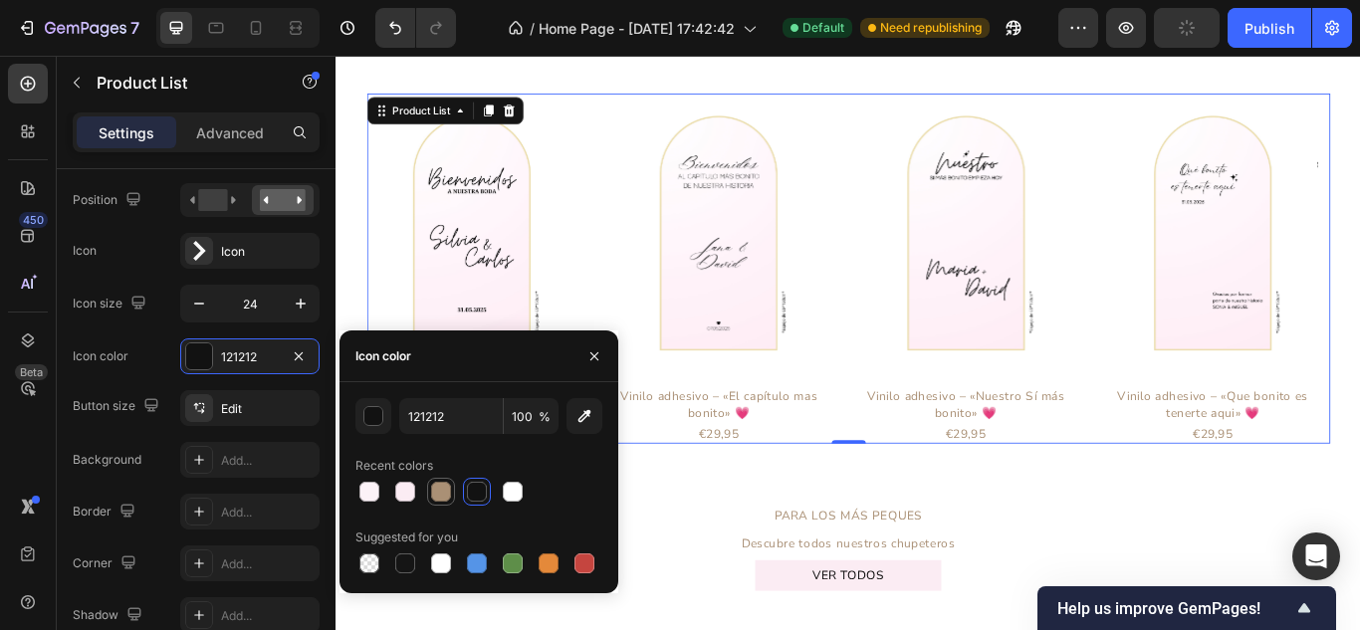
click at [439, 488] on div at bounding box center [441, 492] width 20 height 20
type input "AA9075"
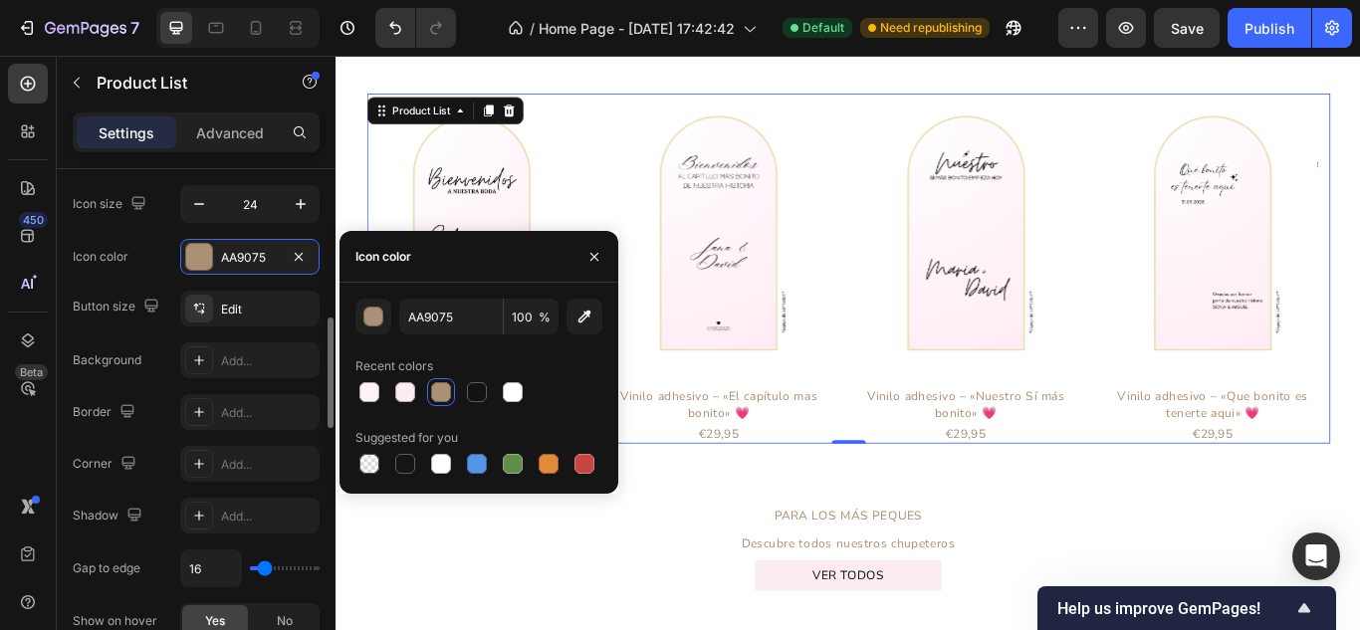
scroll to position [796, 0]
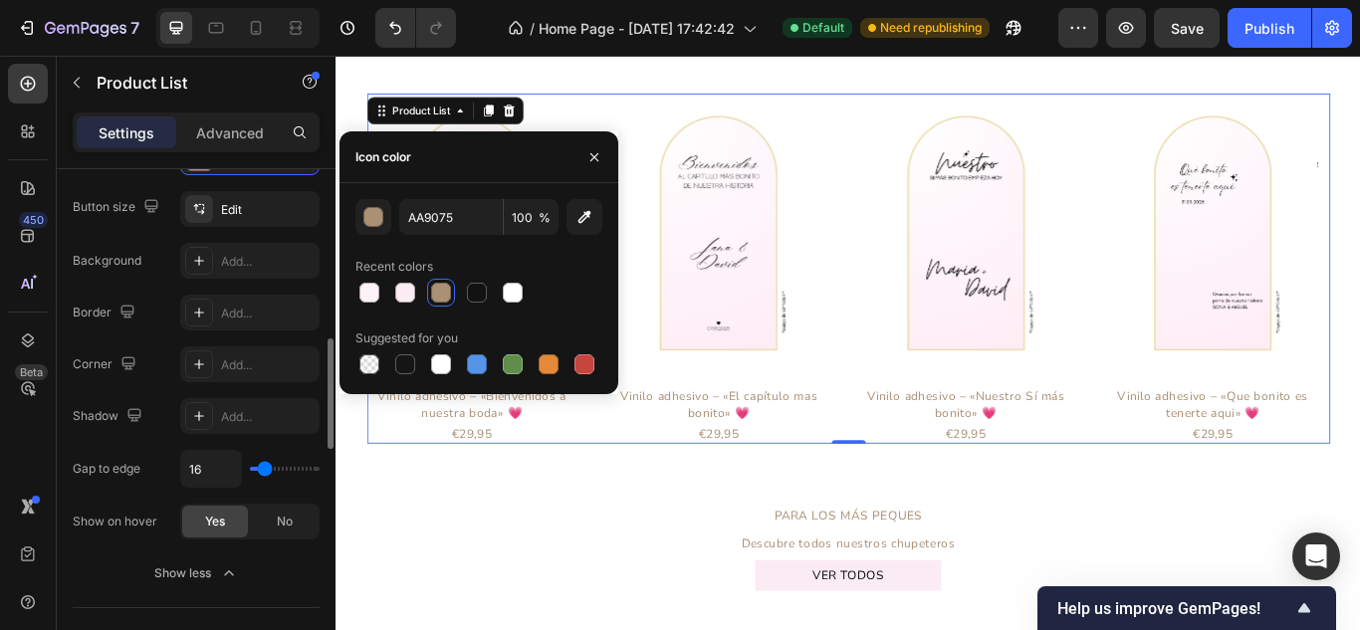
click at [127, 518] on div "Show on hover" at bounding box center [115, 522] width 85 height 18
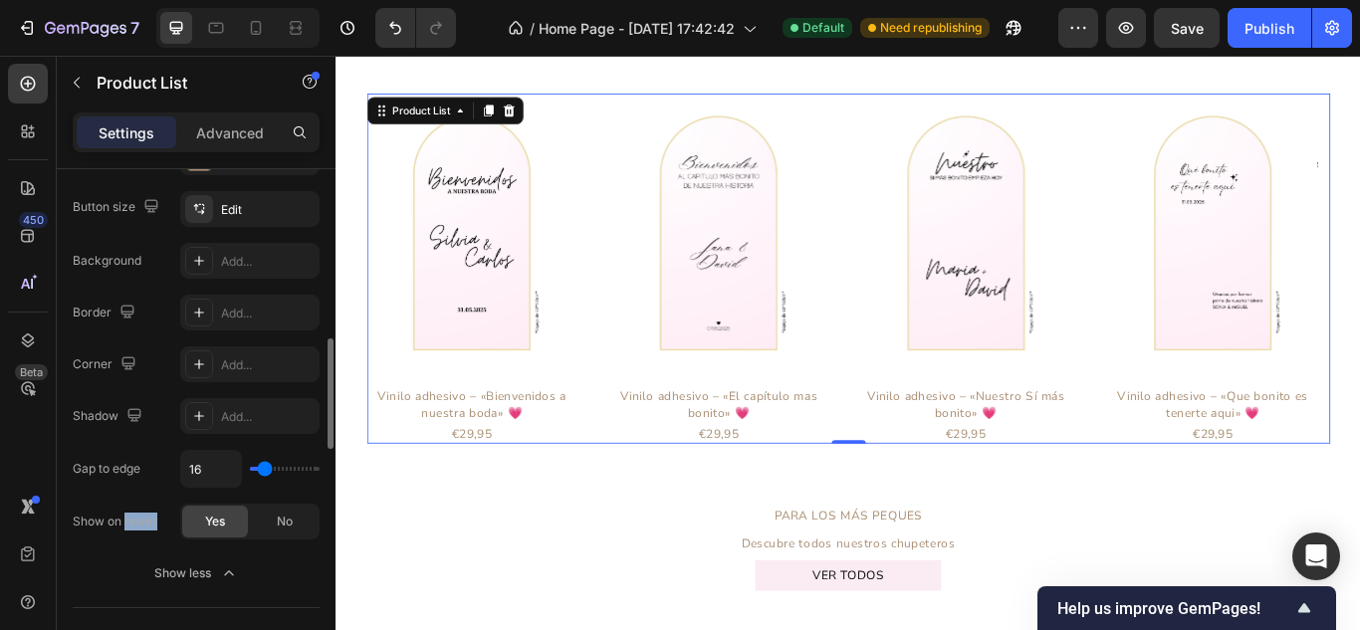
click at [127, 518] on div "Show on hover" at bounding box center [115, 522] width 85 height 18
click at [126, 518] on div "Show on hover" at bounding box center [115, 522] width 85 height 18
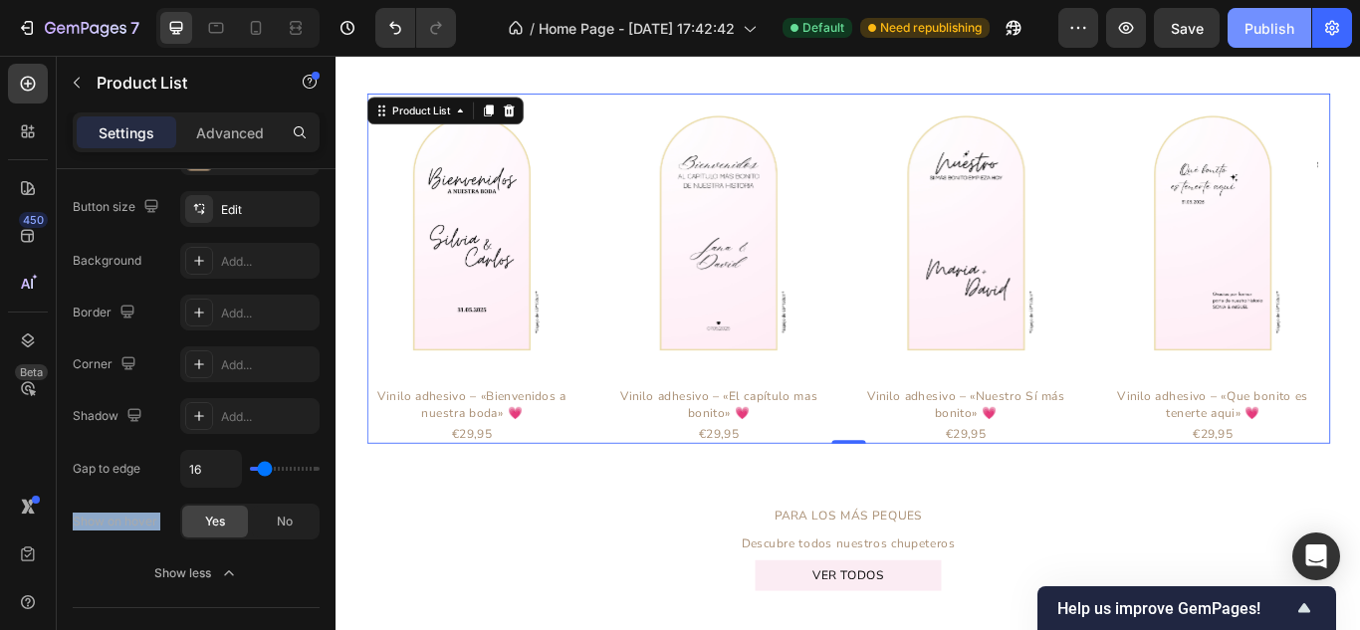
click at [1282, 22] on div "Publish" at bounding box center [1269, 28] width 50 height 21
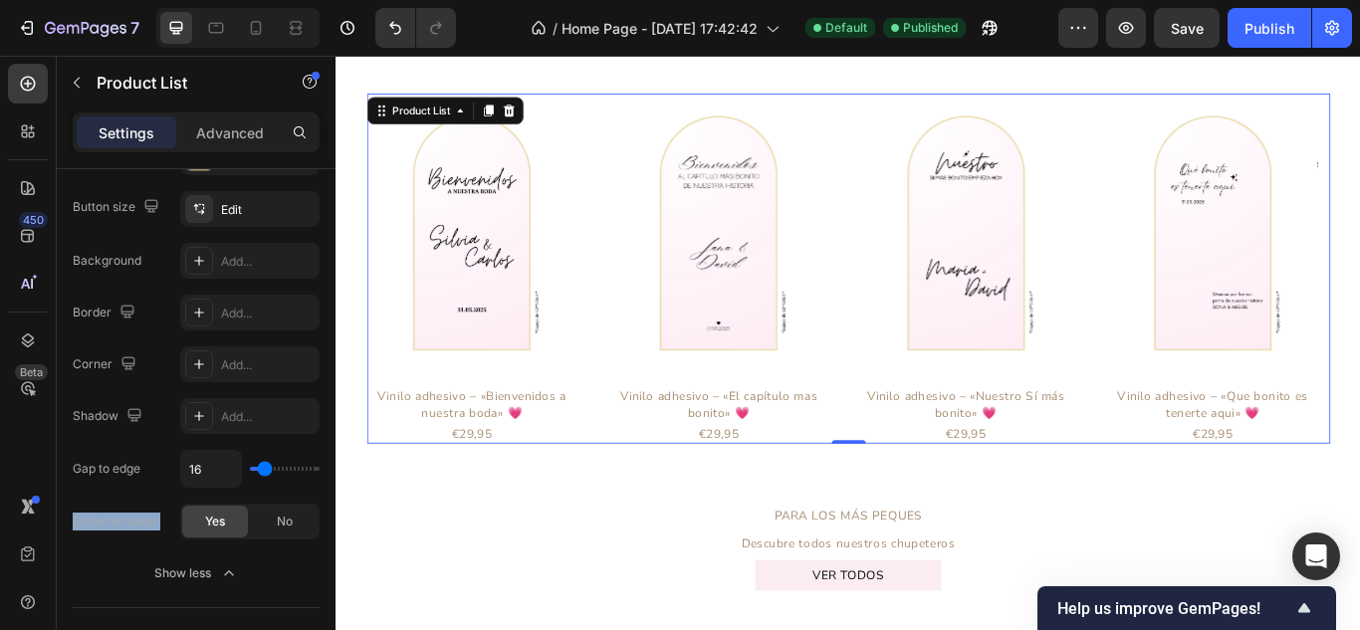
click at [645, 110] on div "Product Images Vinilo adhesivo – «Bienvenidos a nuestra boda» 💗 Product Title €…" at bounding box center [932, 304] width 1123 height 408
click at [254, 27] on icon at bounding box center [256, 28] width 20 height 20
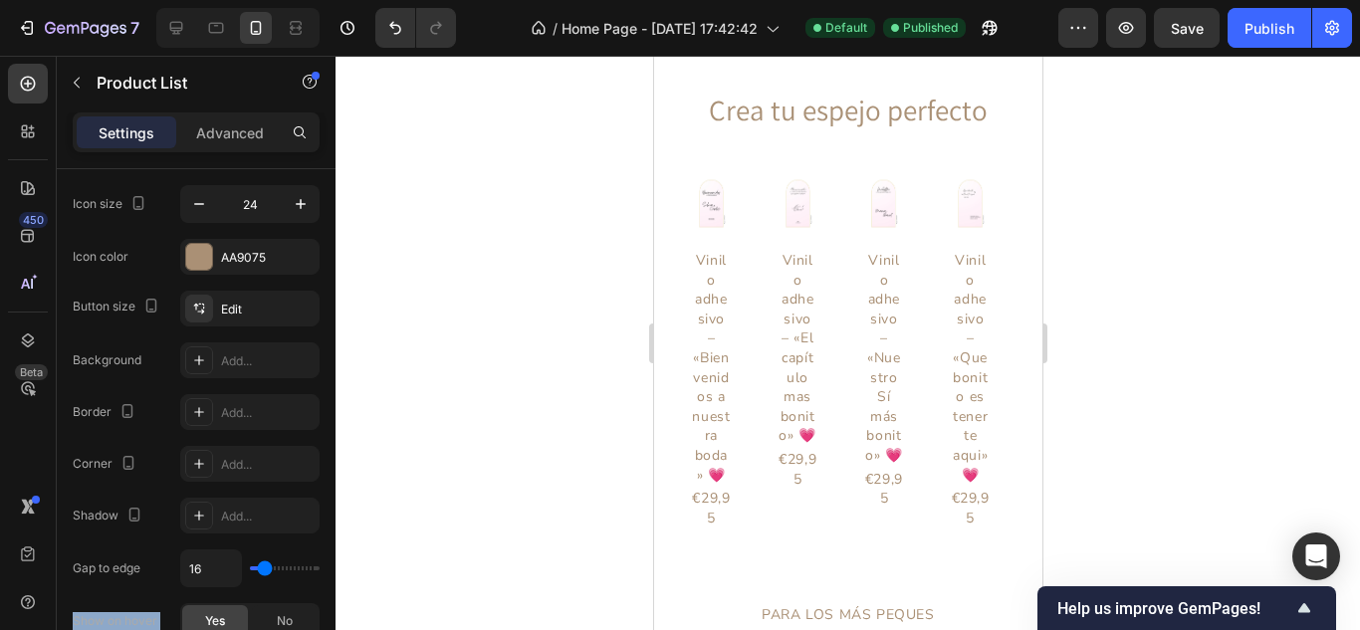
scroll to position [3891, 0]
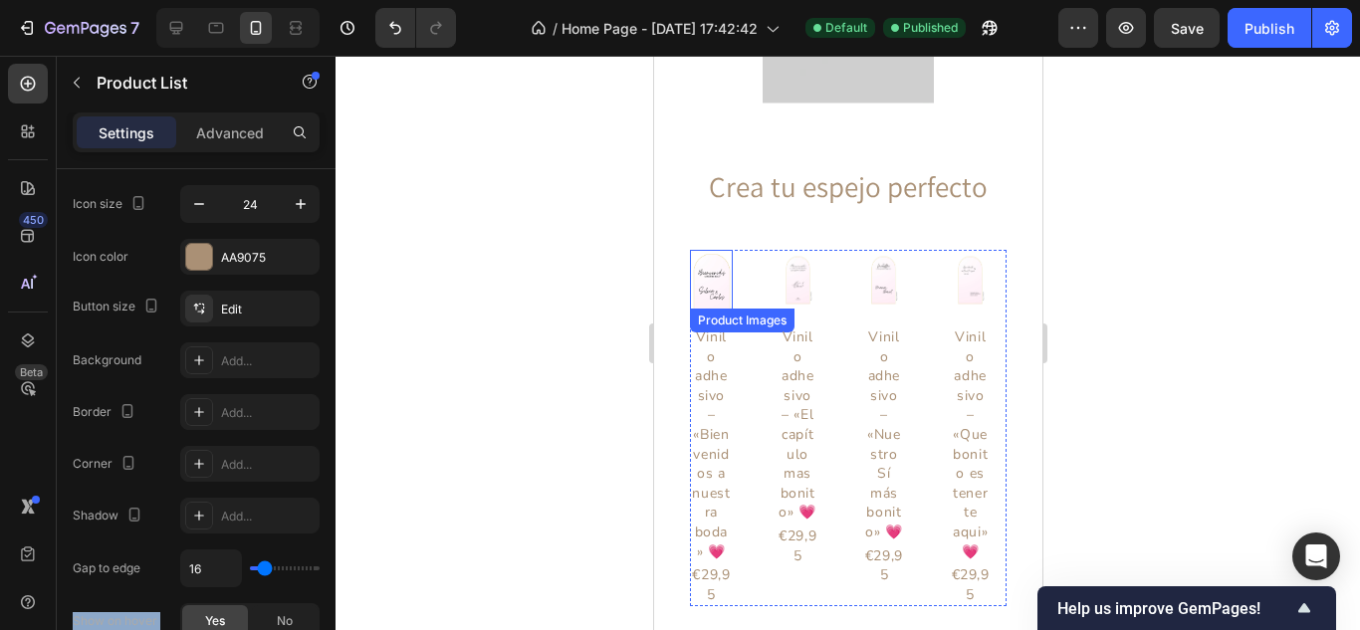
click at [710, 261] on img at bounding box center [710, 280] width 43 height 57
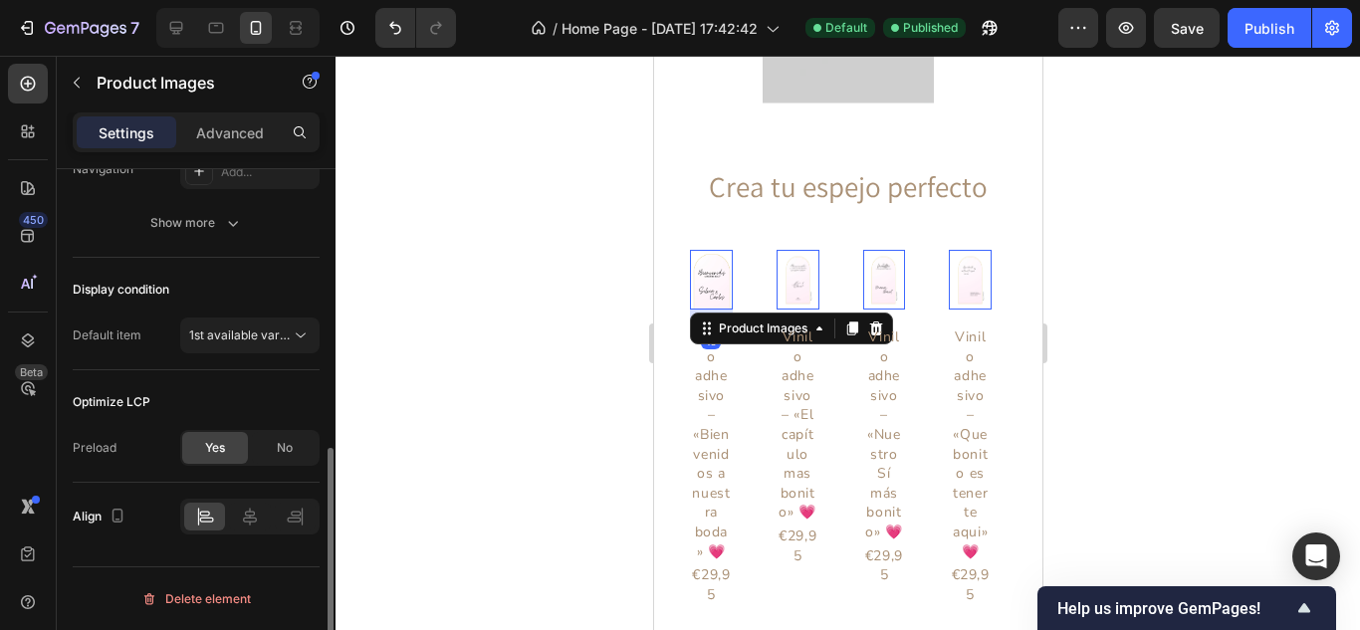
scroll to position [0, 0]
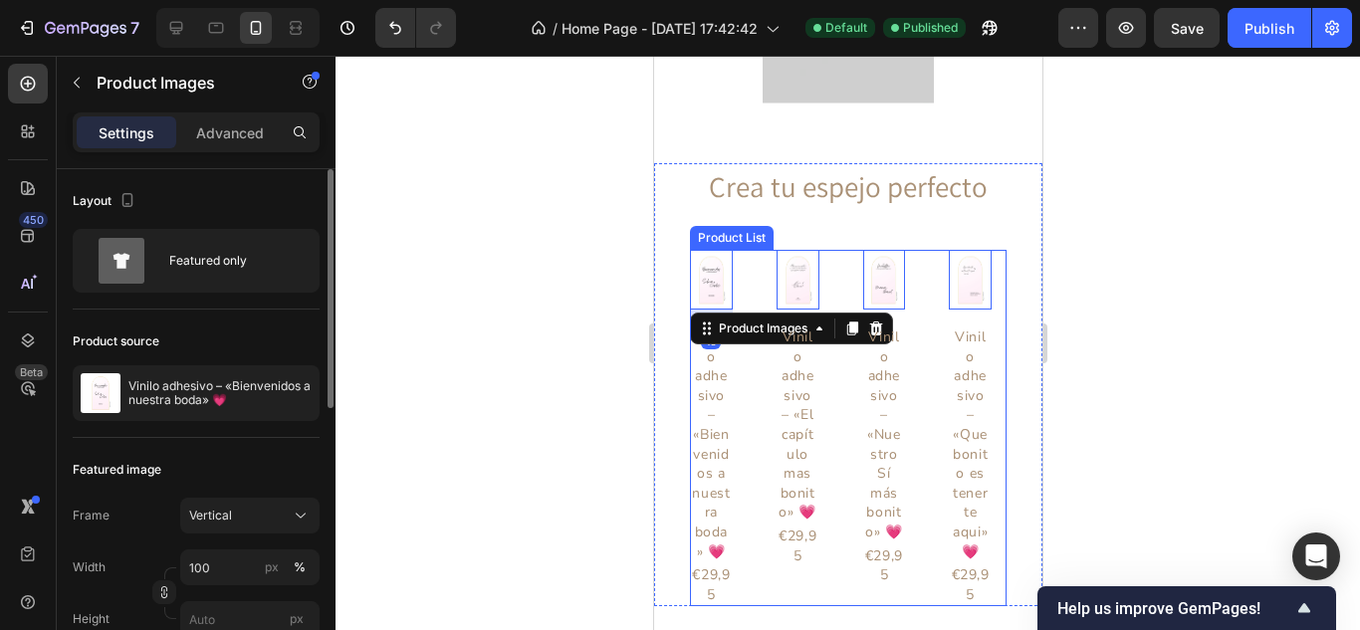
click at [757, 303] on div "Product Images 16 Vinilo adhesivo – «Bienvenidos a nuestra boda» 💗 Product Titl…" at bounding box center [847, 428] width 317 height 356
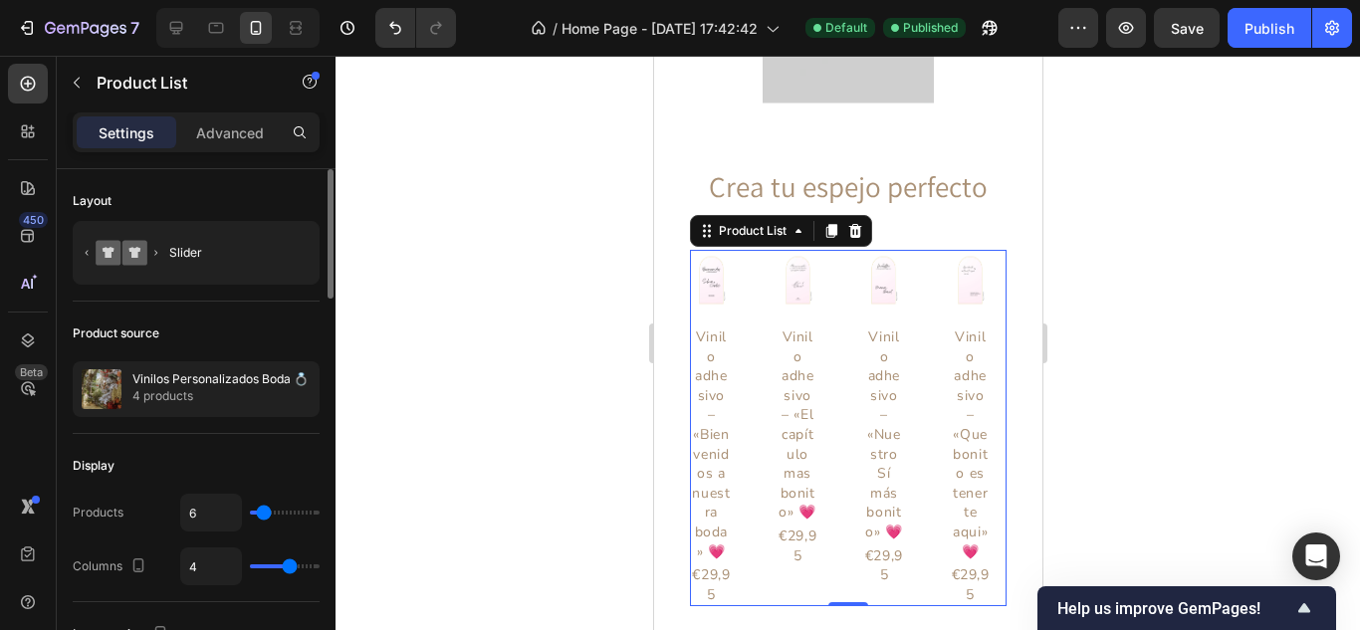
type input "4"
type input "3"
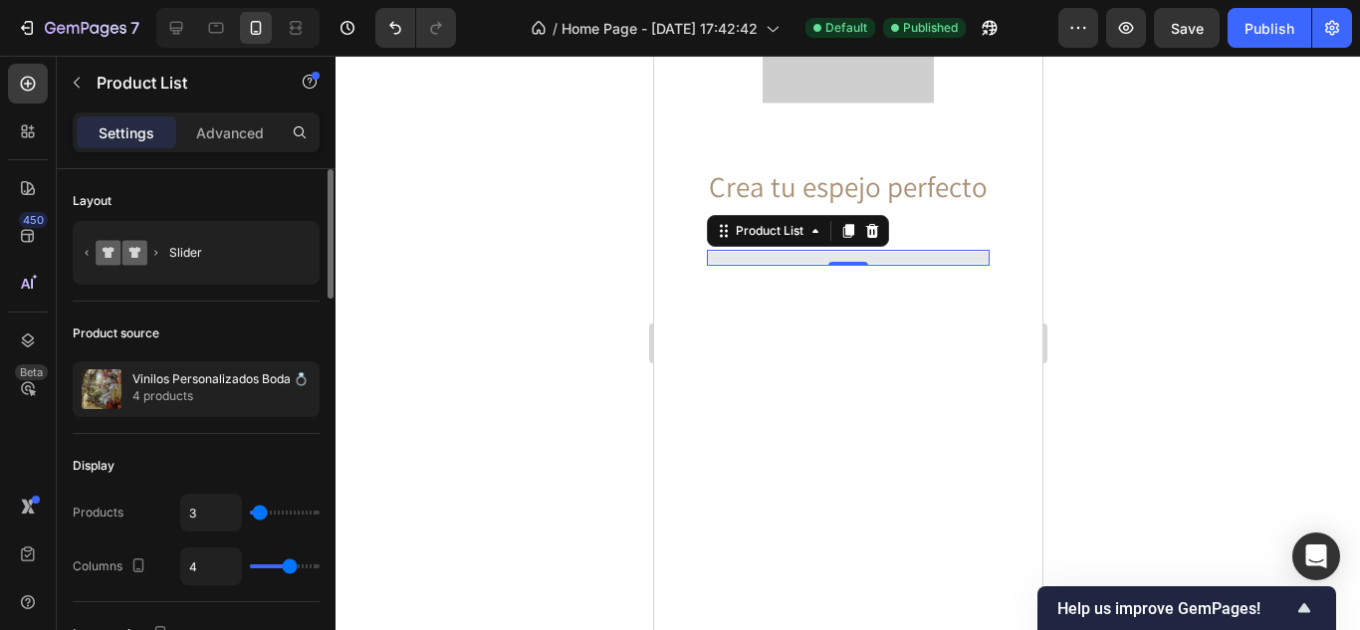
type input "3"
click at [260, 515] on input "range" at bounding box center [285, 513] width 70 height 4
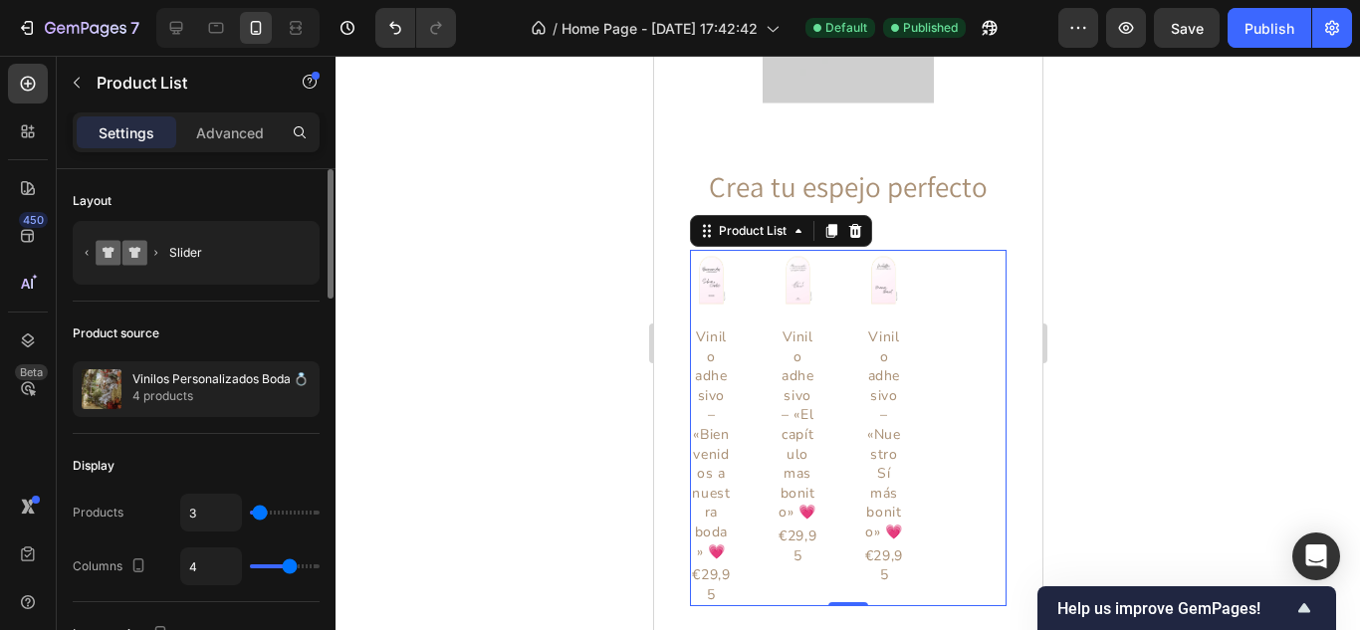
type input "3"
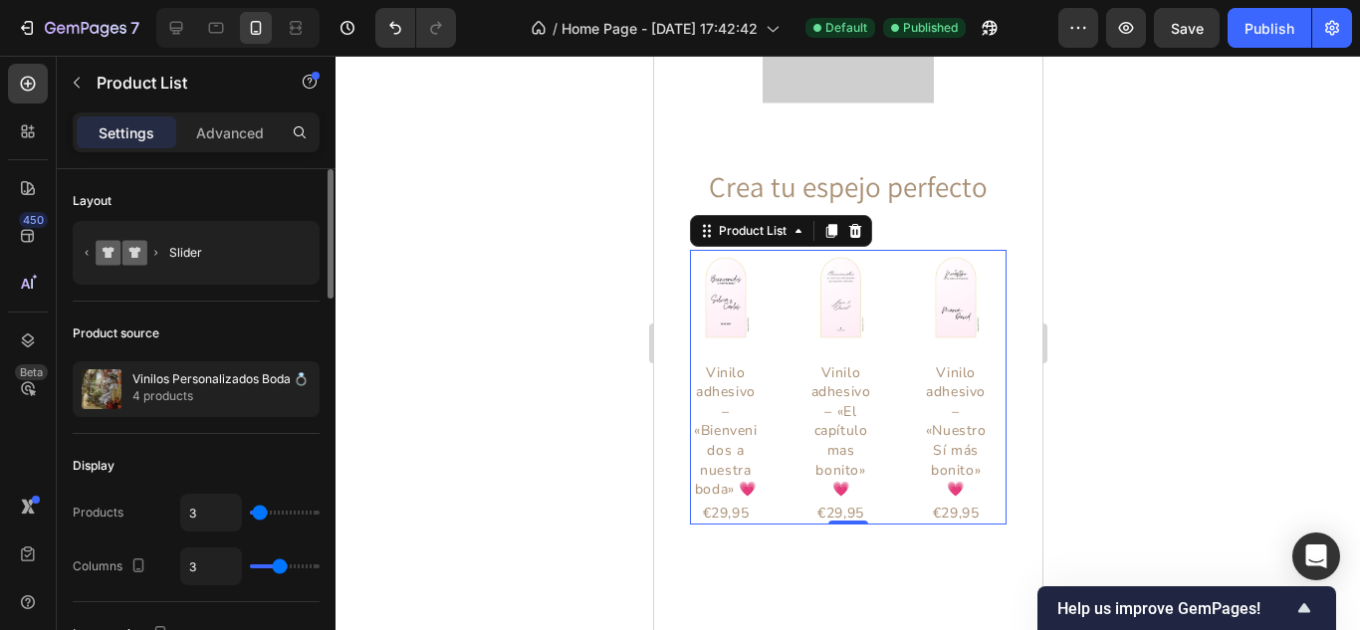
type input "2"
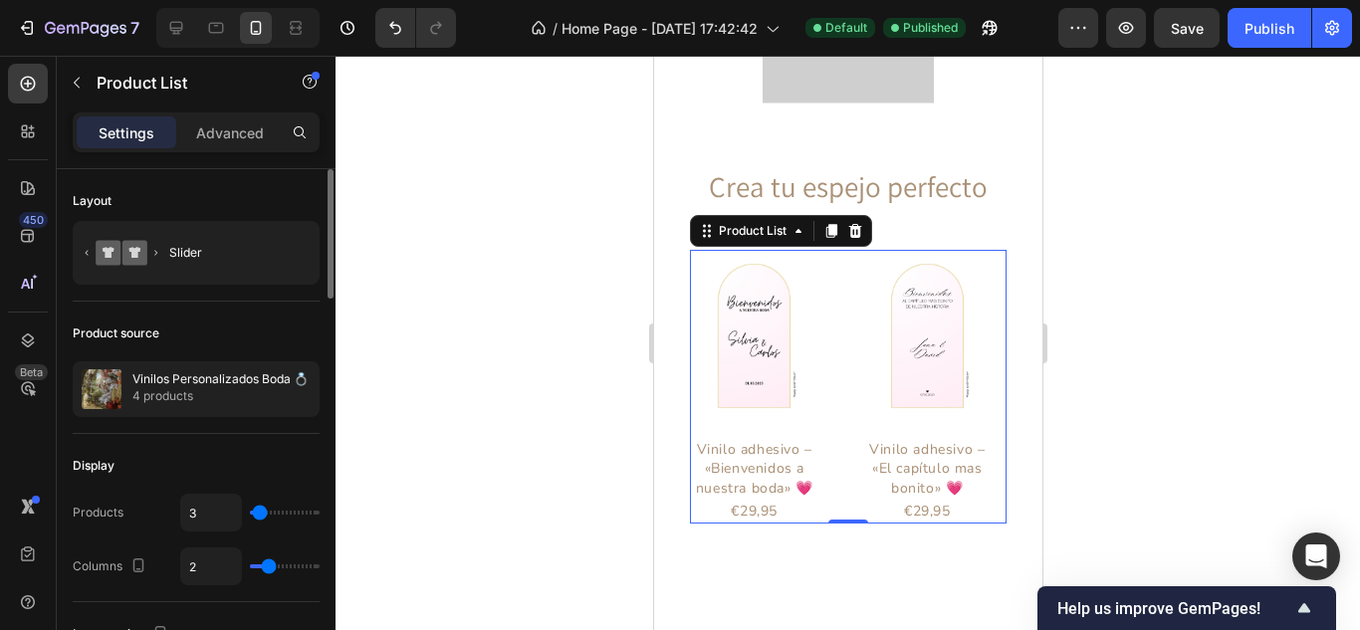
drag, startPoint x: 286, startPoint y: 568, endPoint x: 270, endPoint y: 564, distance: 16.4
type input "2"
click at [270, 564] on input "range" at bounding box center [285, 566] width 70 height 4
type input "1"
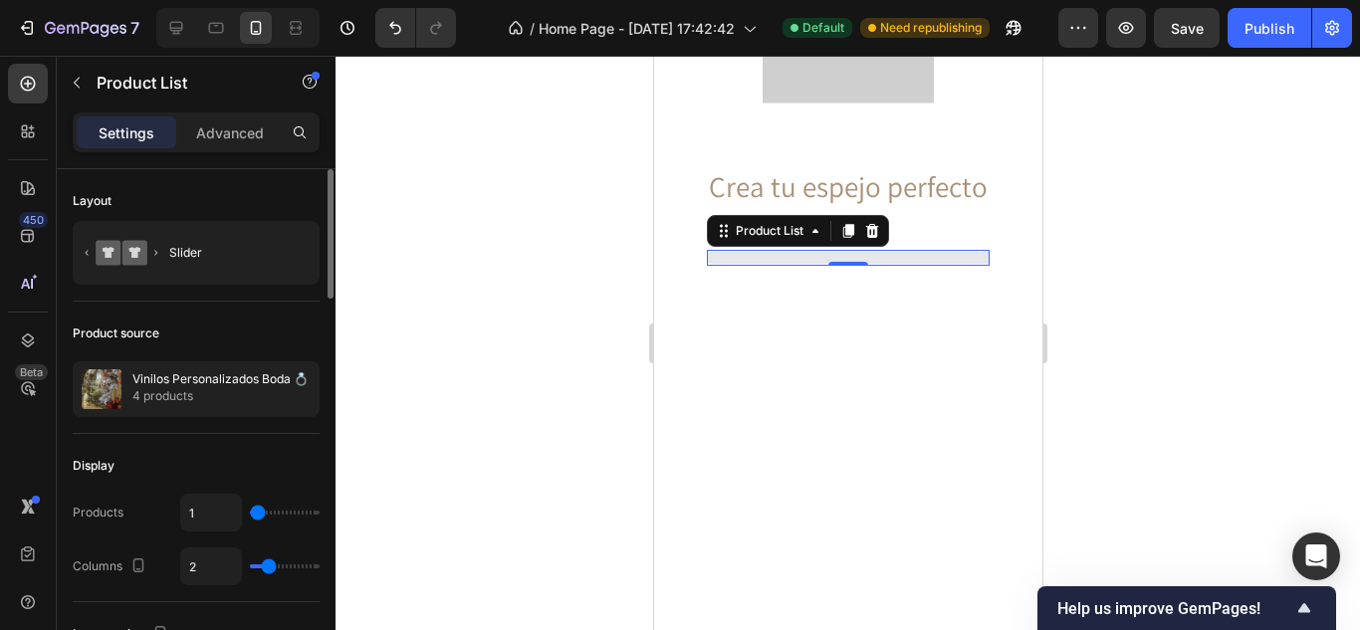
type input "2"
drag, startPoint x: 256, startPoint y: 513, endPoint x: 269, endPoint y: 512, distance: 13.0
type input "13"
click at [271, 514] on input "range" at bounding box center [285, 513] width 70 height 4
type input "13"
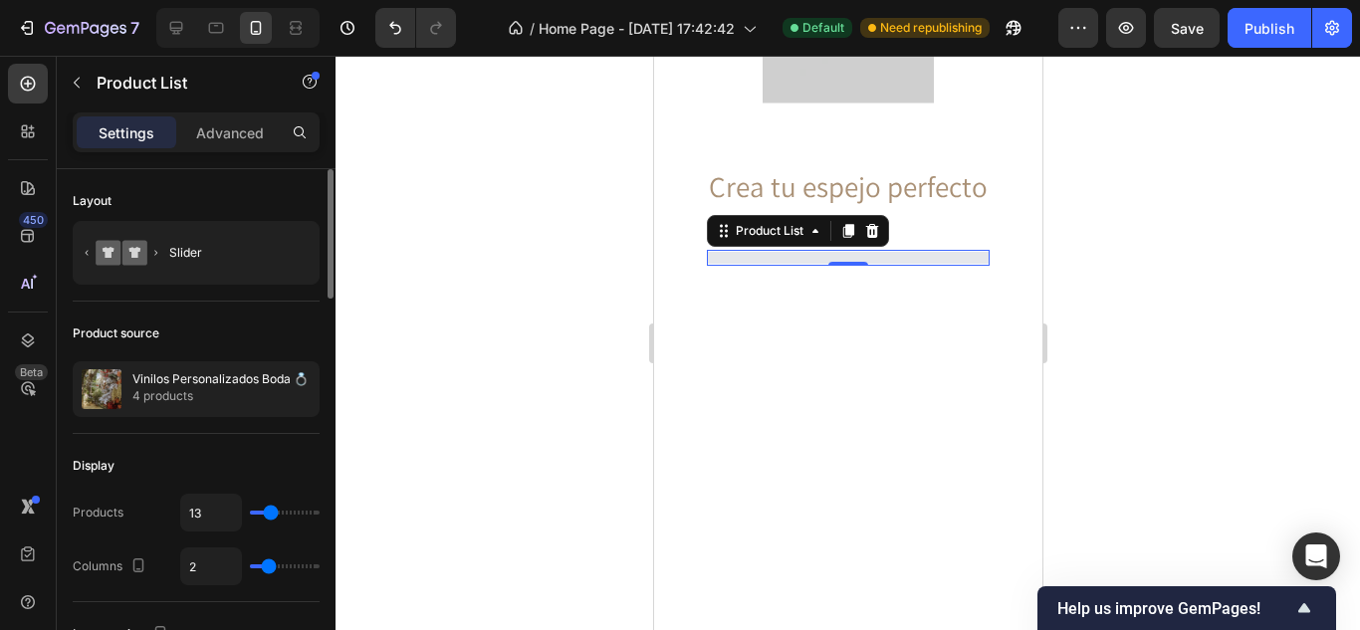
click at [269, 512] on input "range" at bounding box center [285, 513] width 70 height 4
type input "6"
click at [264, 513] on input "range" at bounding box center [285, 513] width 70 height 4
type input "6"
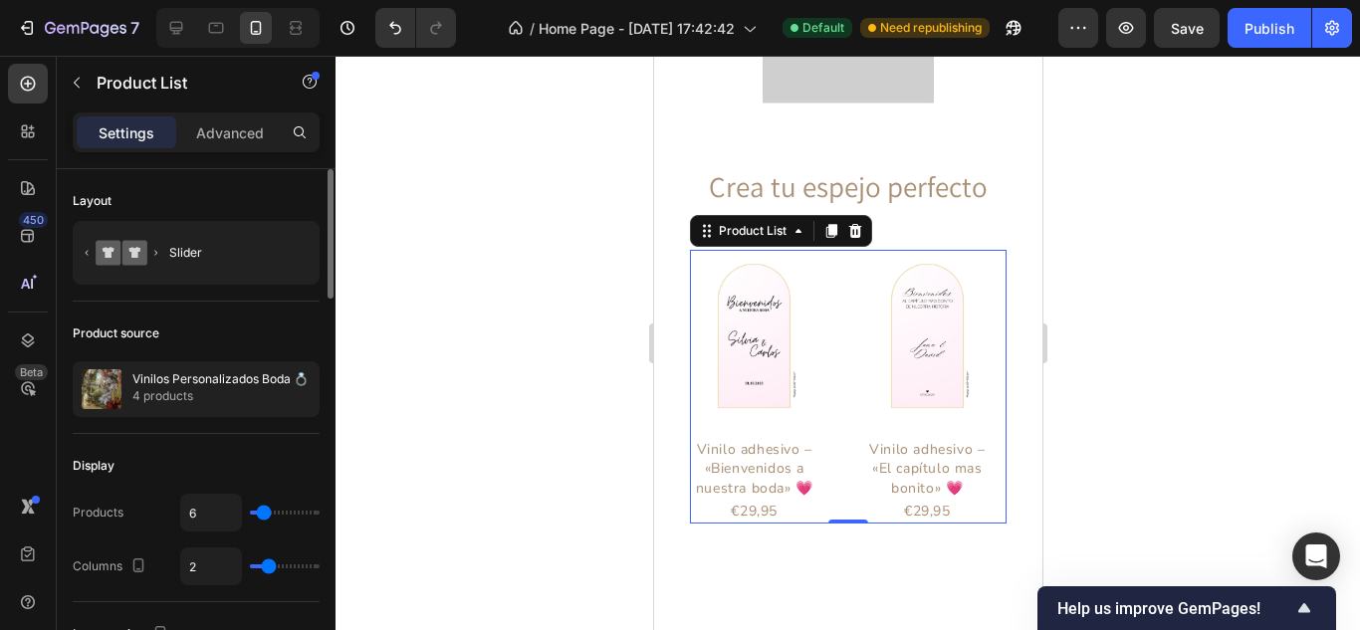
click at [258, 511] on input "range" at bounding box center [285, 513] width 70 height 4
type input "1"
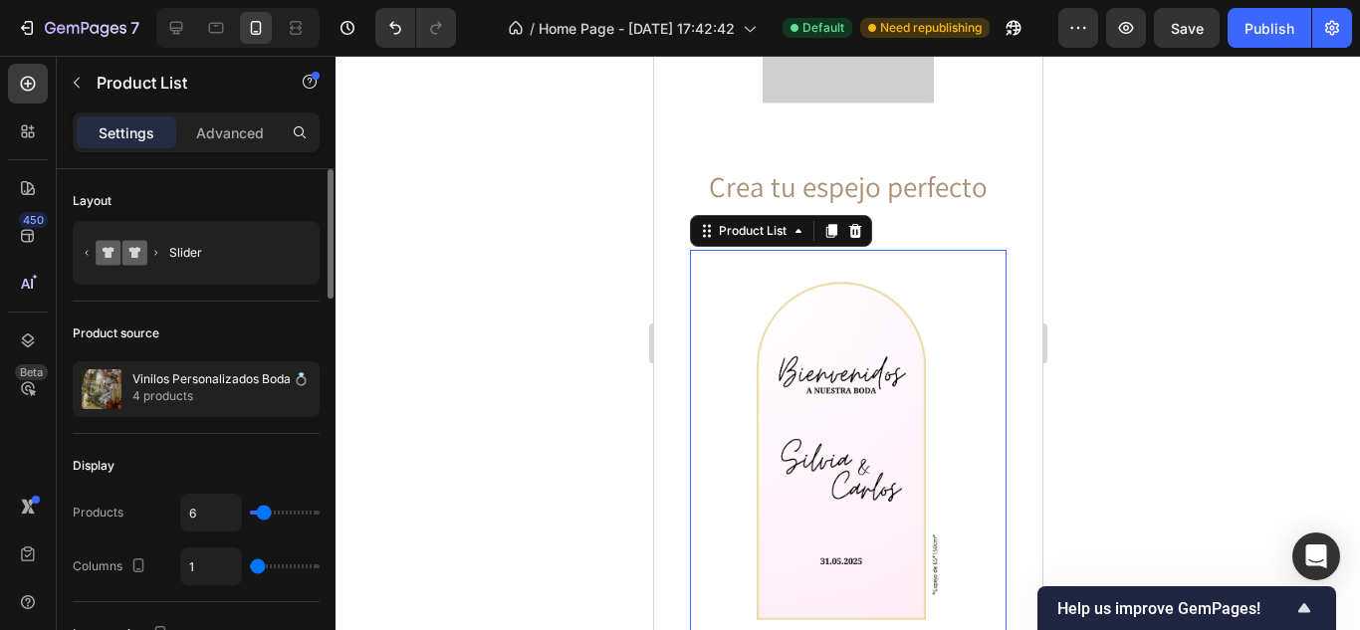
type input "2"
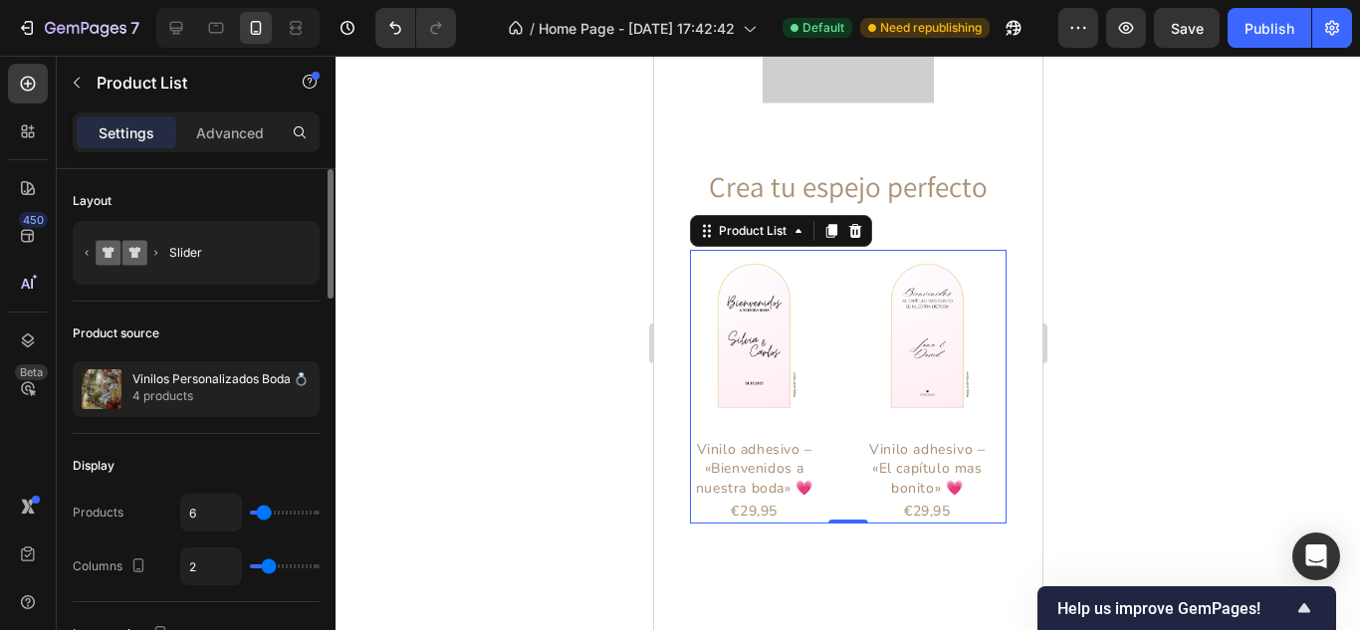
click at [270, 568] on input "range" at bounding box center [285, 566] width 70 height 4
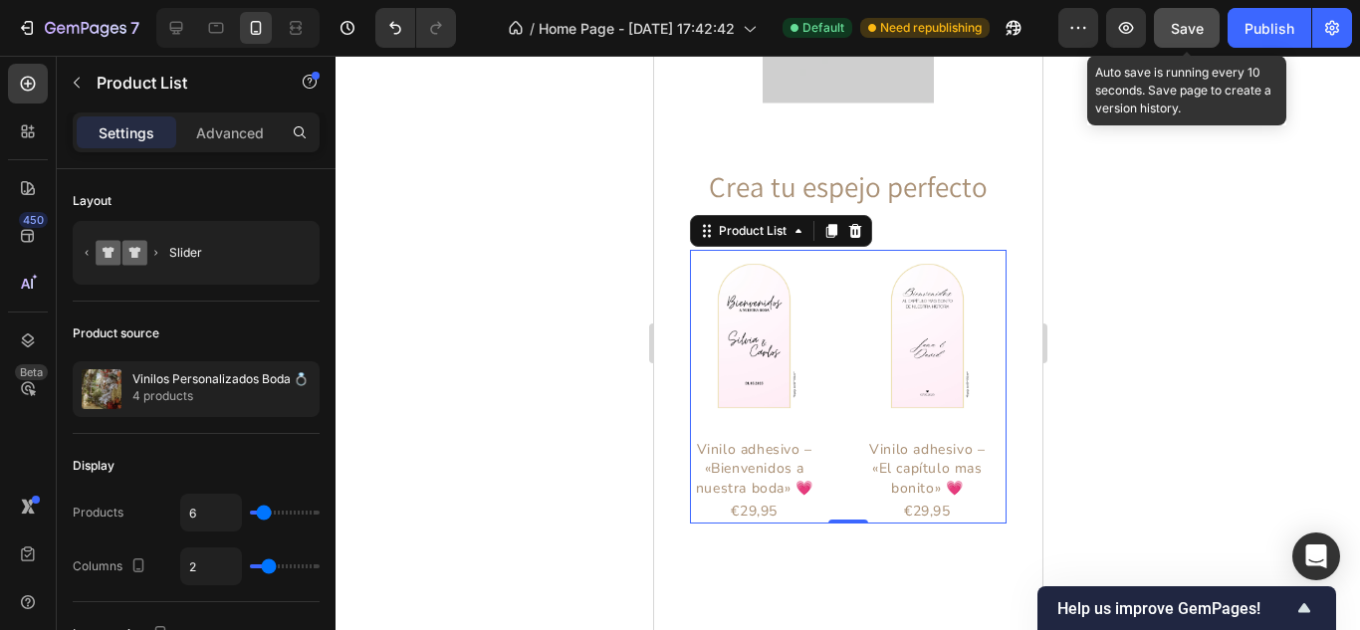
click at [1201, 30] on span "Save" at bounding box center [1187, 28] width 33 height 17
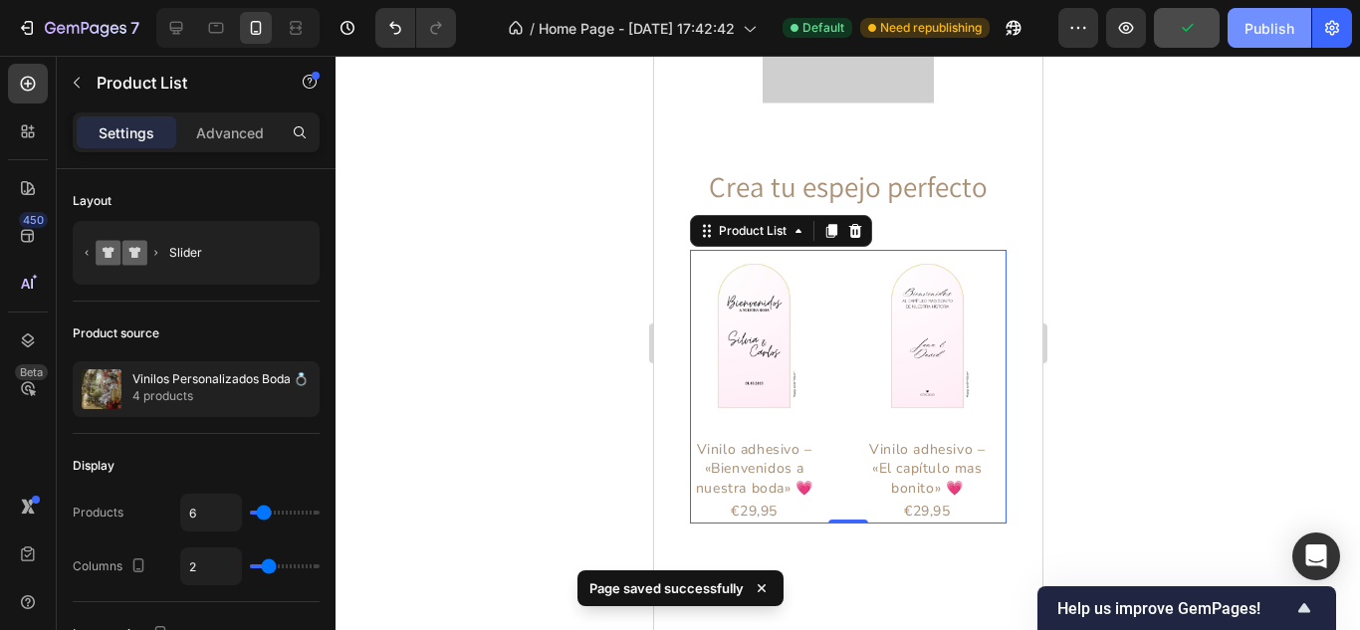
click at [1249, 15] on button "Publish" at bounding box center [1269, 28] width 84 height 40
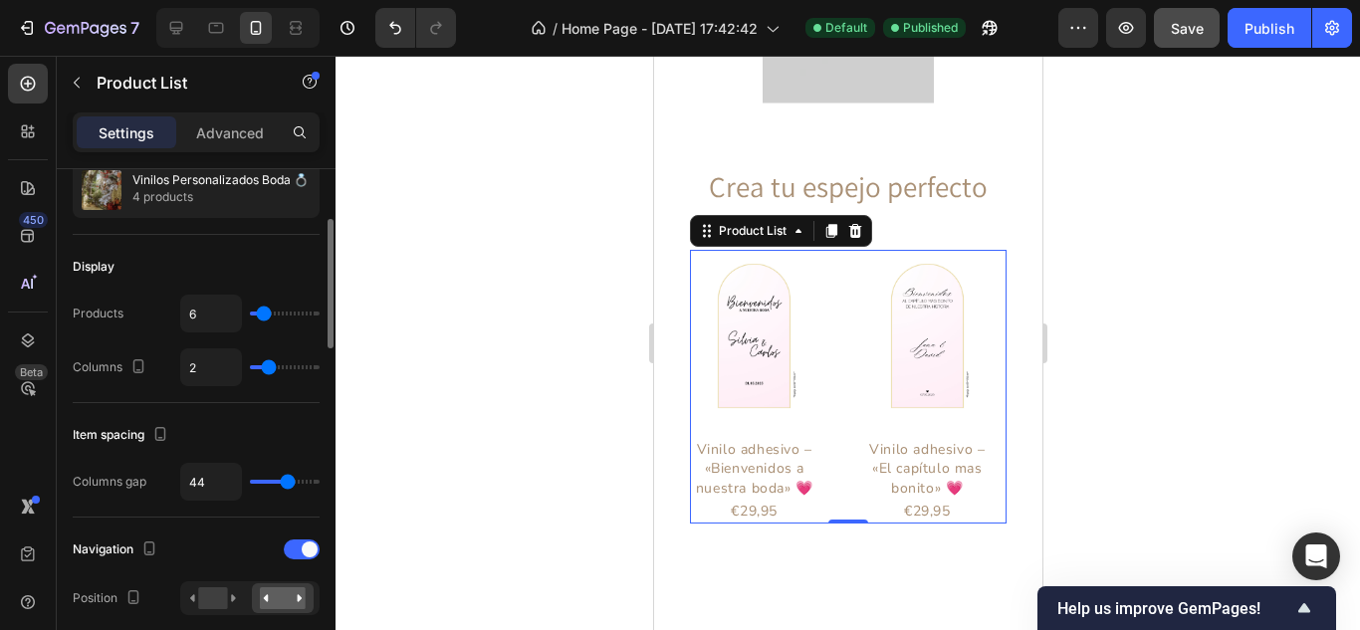
scroll to position [100, 0]
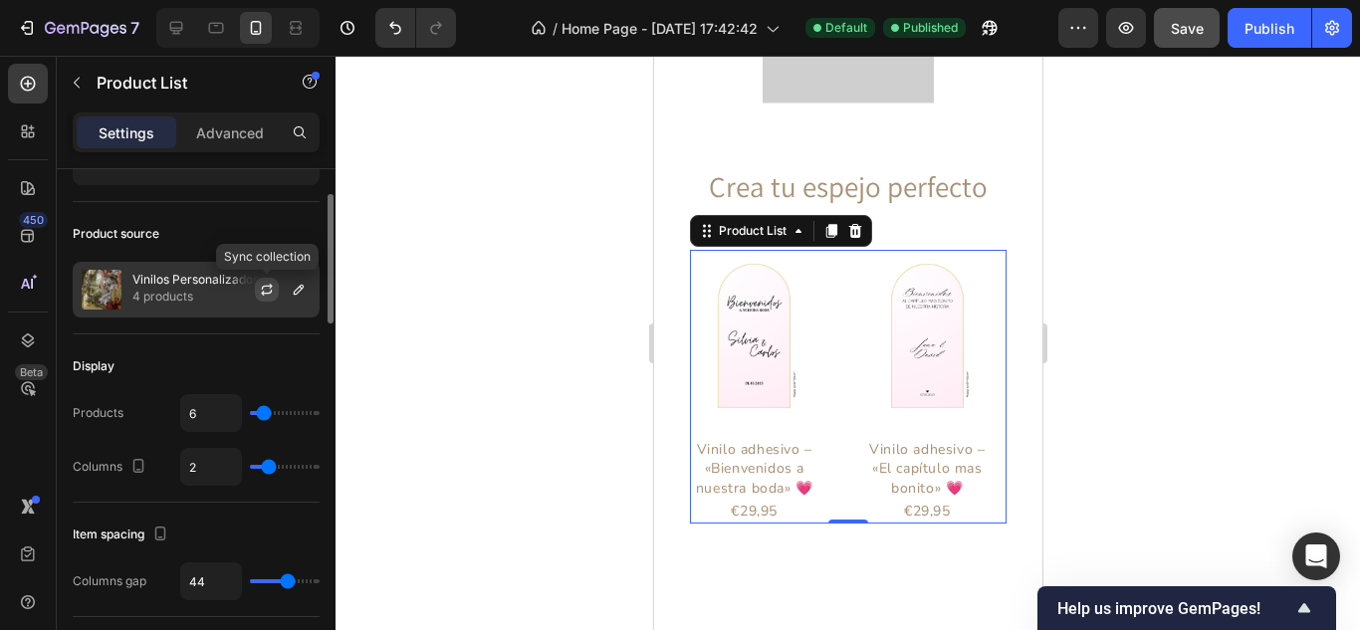
click at [266, 289] on icon "button" at bounding box center [267, 290] width 16 height 16
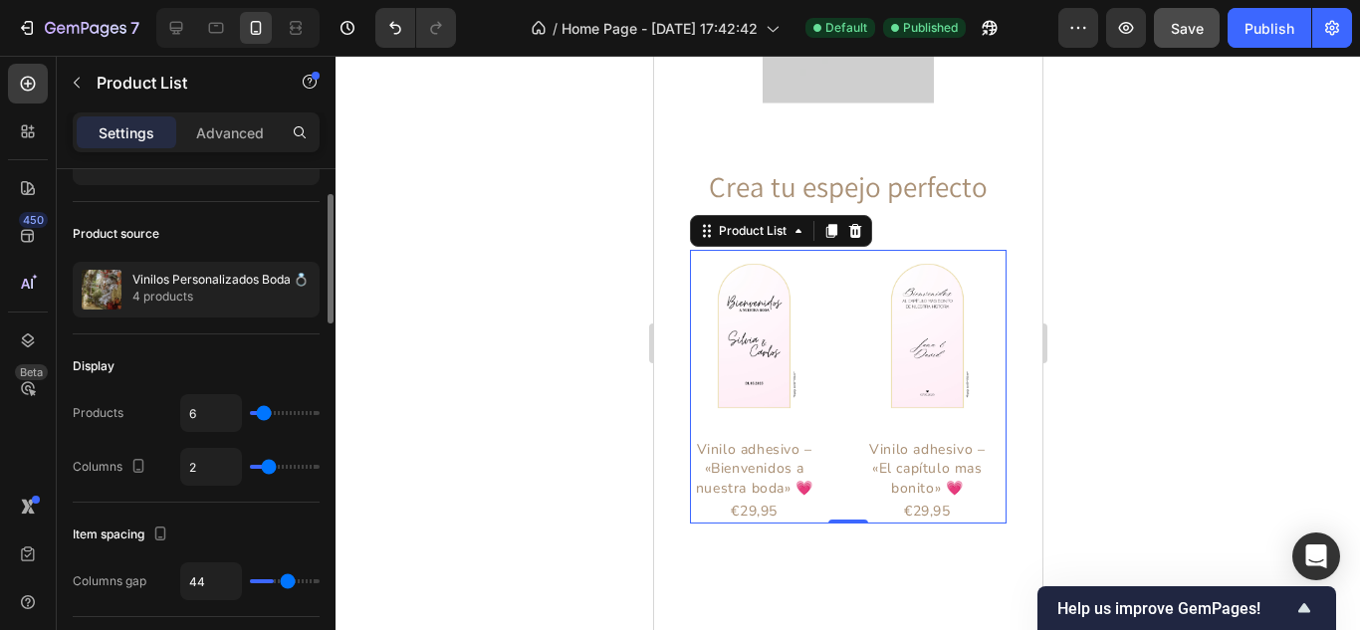
type input "22"
type input "1"
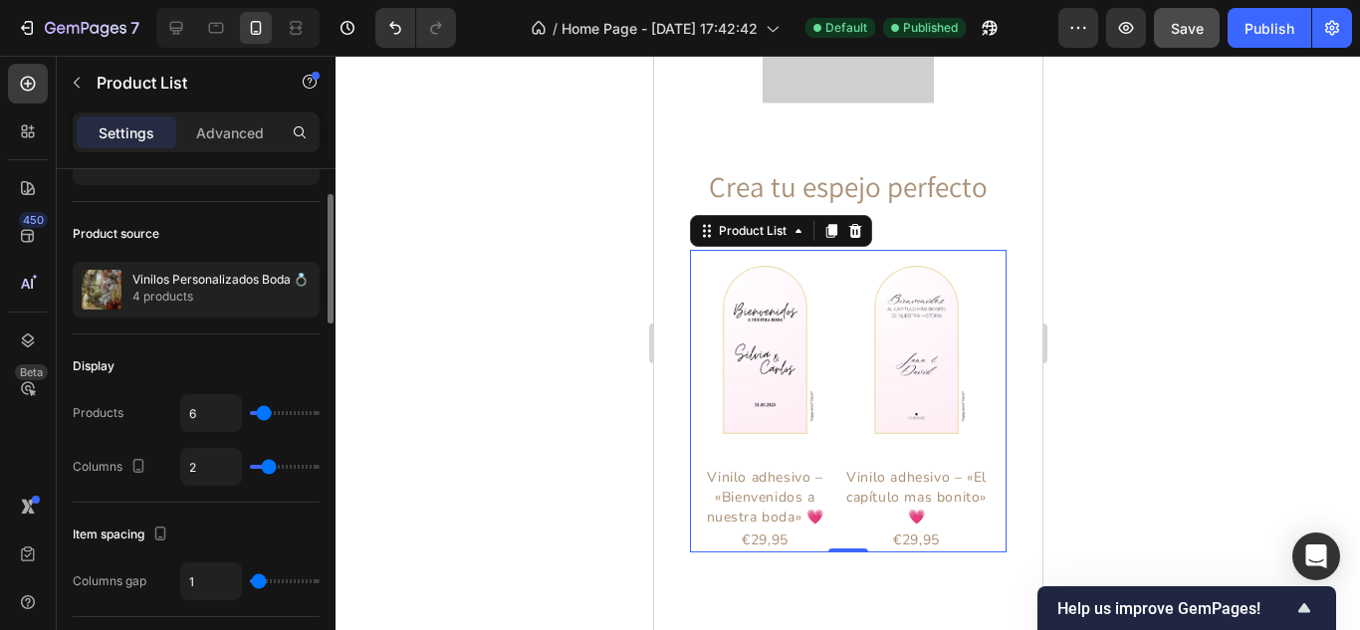
type input "0"
type input "7"
type input "21"
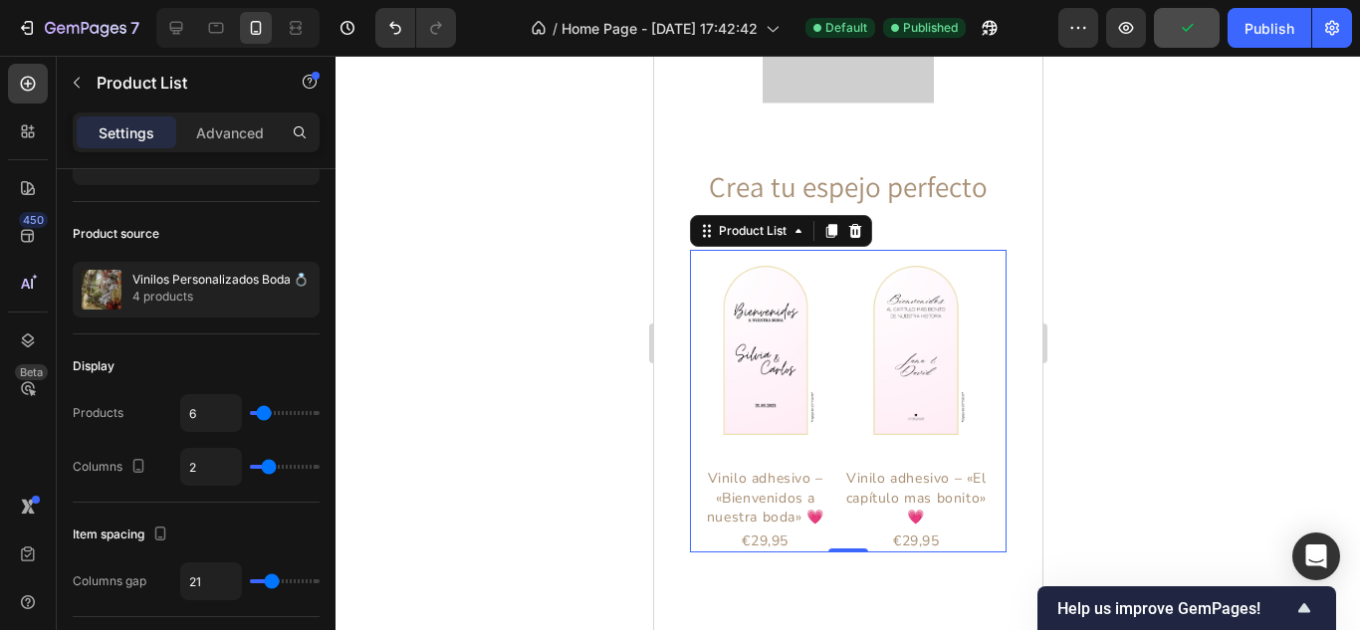
drag, startPoint x: 283, startPoint y: 579, endPoint x: 406, endPoint y: 464, distance: 169.0
type input "19"
click at [271, 583] on input "range" at bounding box center [285, 581] width 70 height 4
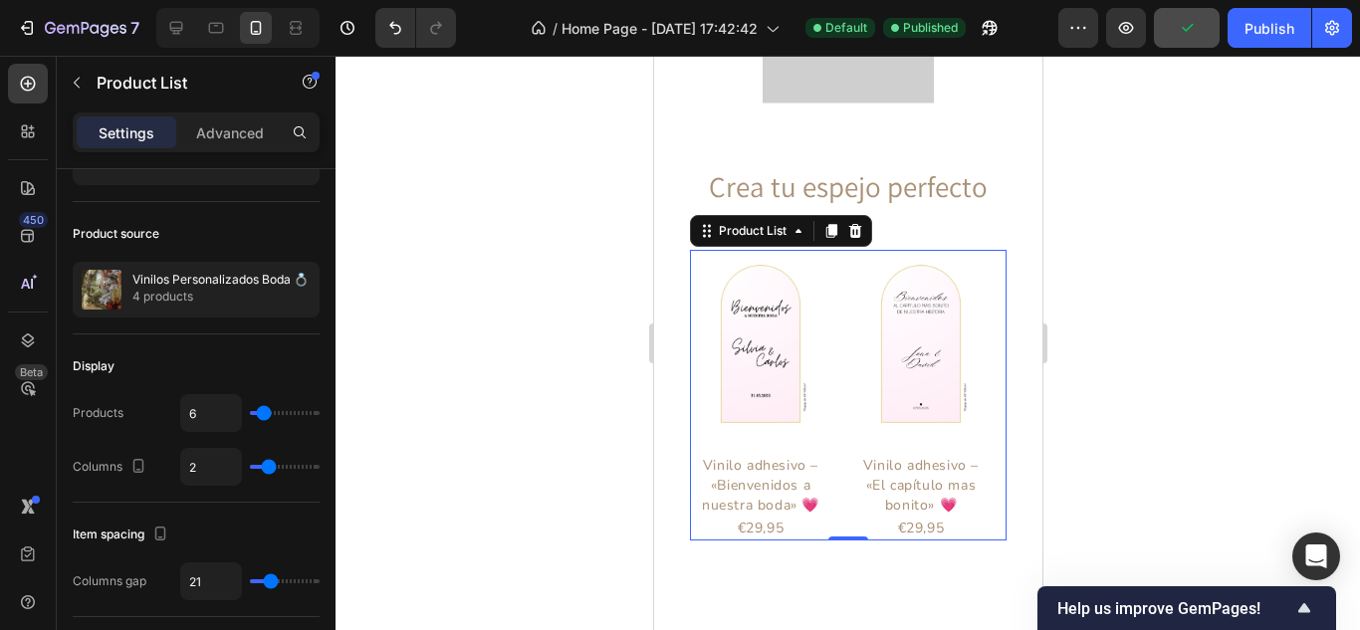
type input "19"
type input "3"
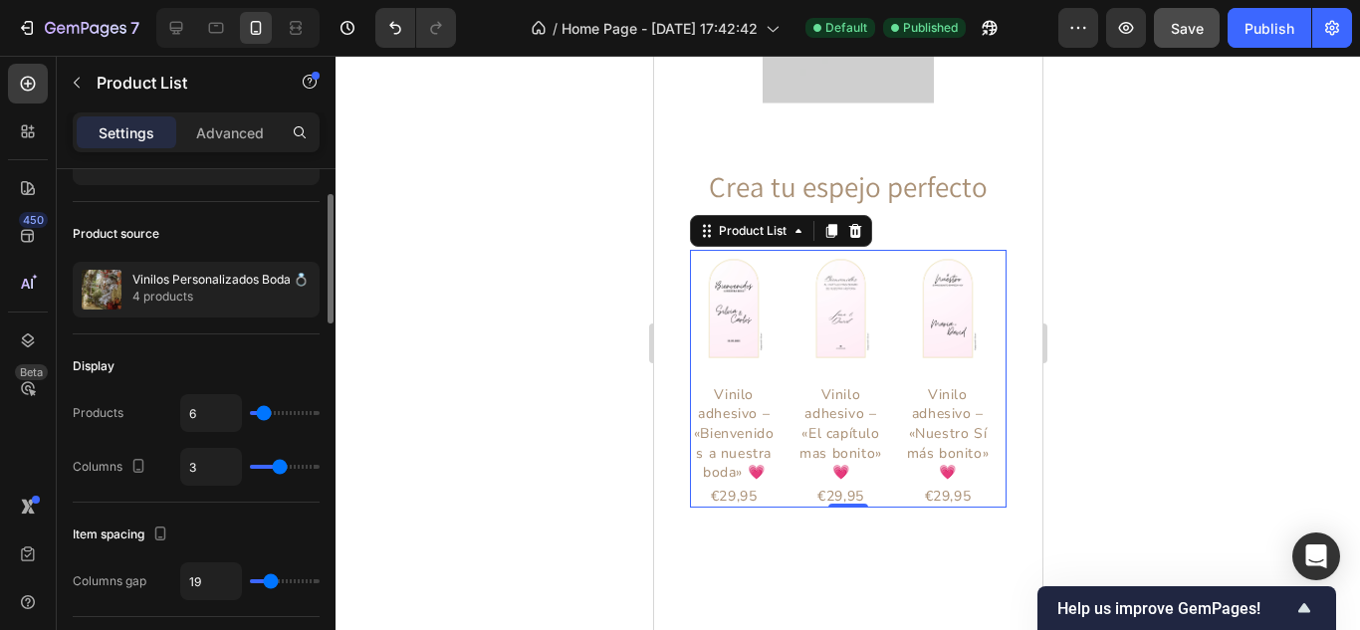
drag, startPoint x: 269, startPoint y: 463, endPoint x: 278, endPoint y: 468, distance: 10.2
type input "3"
click at [278, 468] on input "range" at bounding box center [285, 467] width 70 height 4
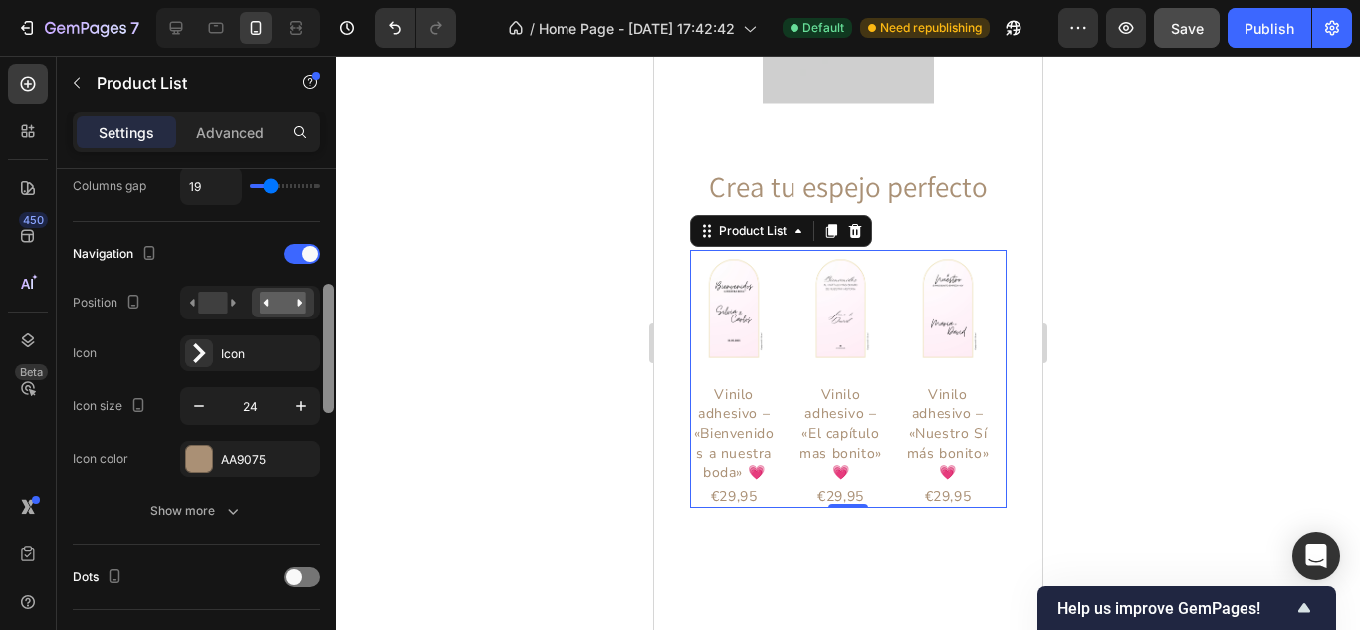
scroll to position [519, 0]
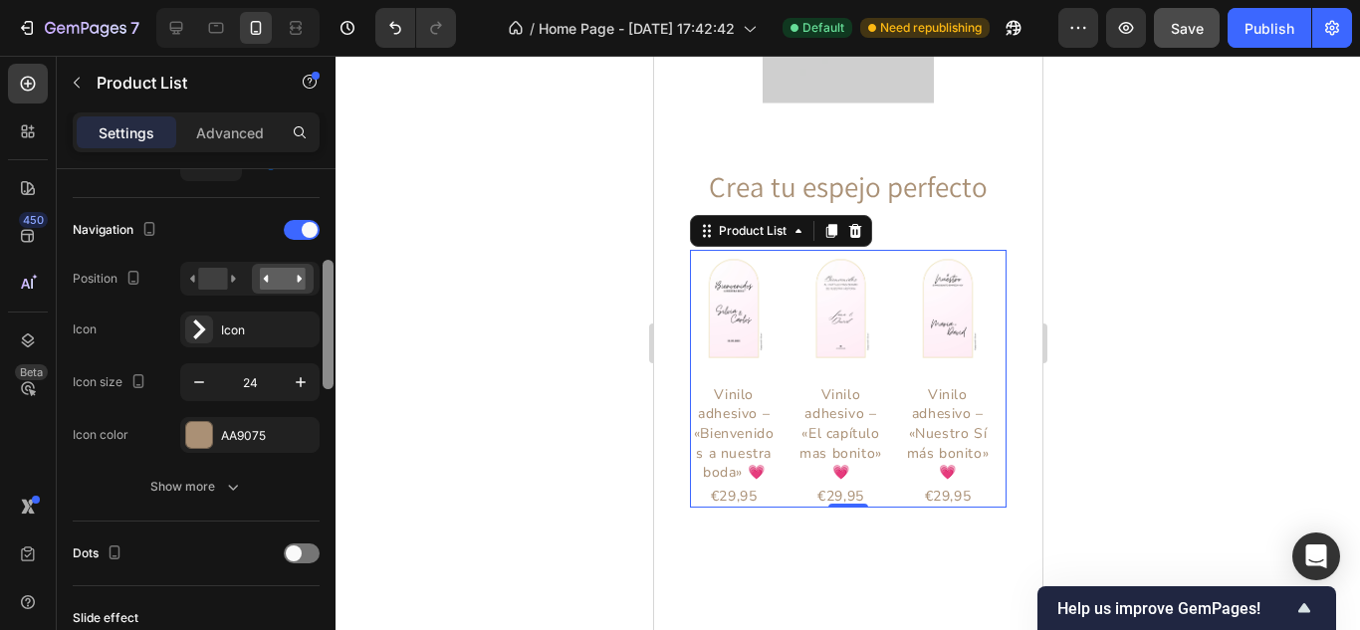
drag, startPoint x: 328, startPoint y: 282, endPoint x: 345, endPoint y: 387, distance: 106.9
click at [345, 0] on div "7 / Home Page - [DATE] 17:42:42 Default Need republishing Preview Save Publish …" at bounding box center [680, 0] width 1360 height 0
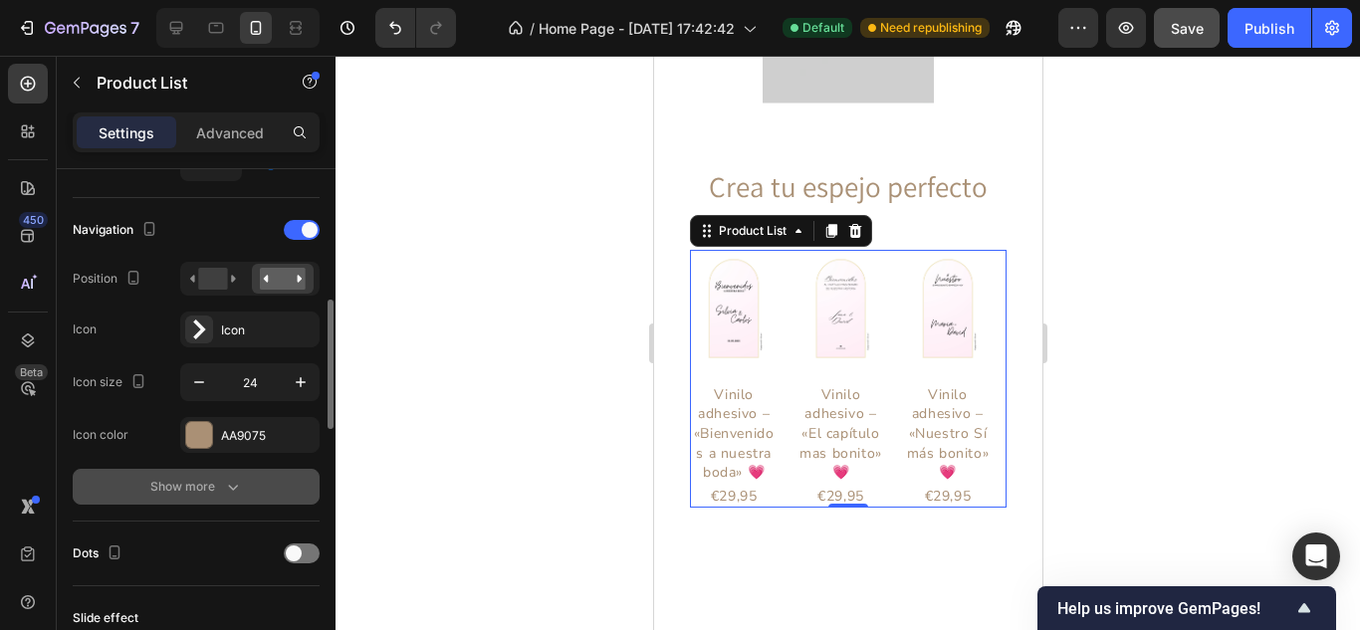
click at [210, 486] on div "Show more" at bounding box center [196, 487] width 93 height 20
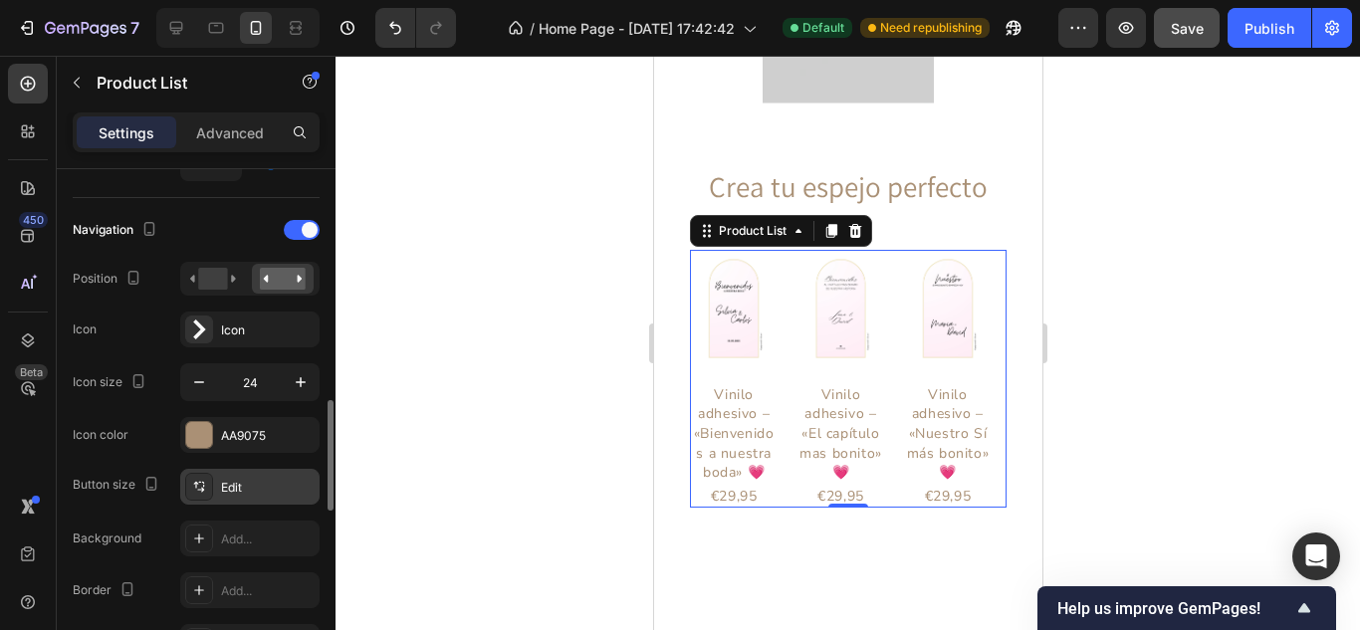
scroll to position [618, 0]
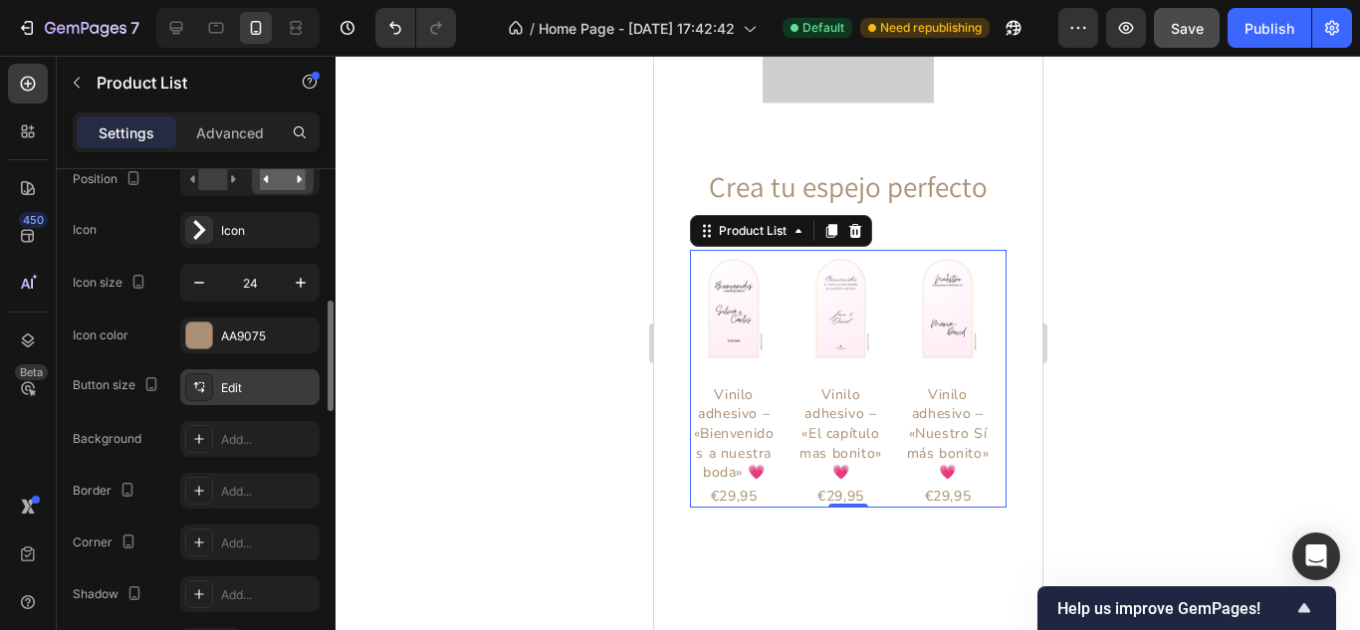
click at [240, 388] on div "Edit" at bounding box center [268, 388] width 94 height 18
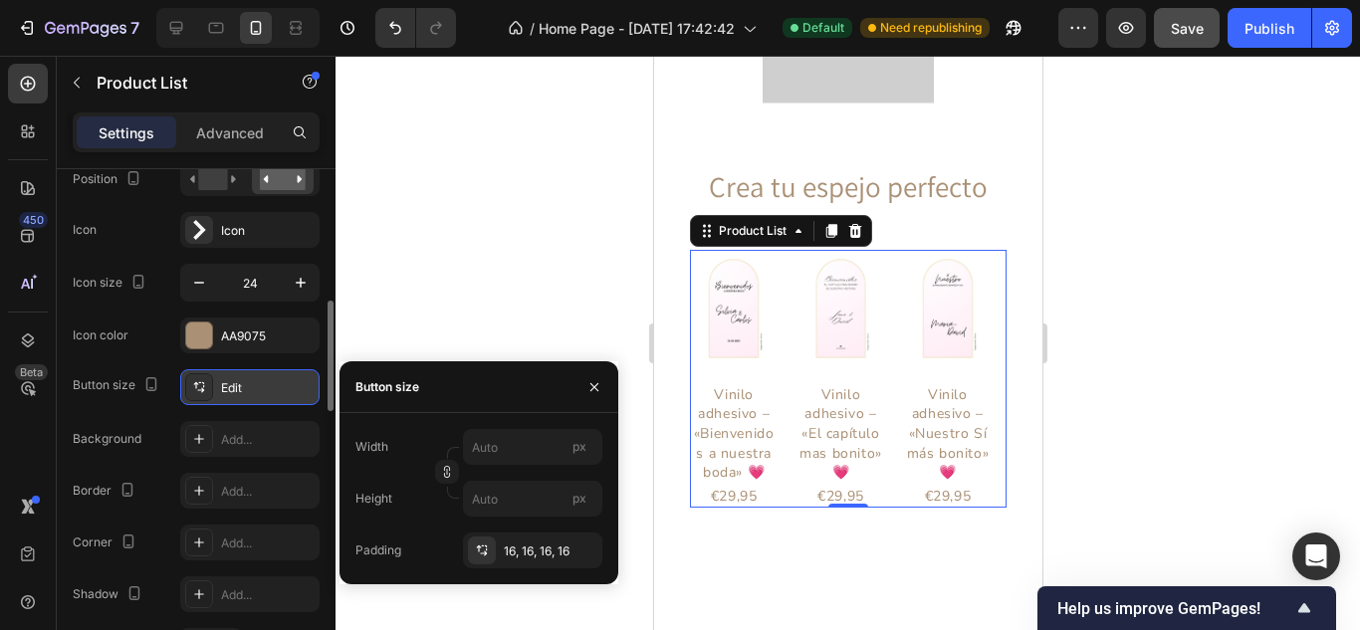
click at [240, 388] on div "Edit" at bounding box center [268, 388] width 94 height 18
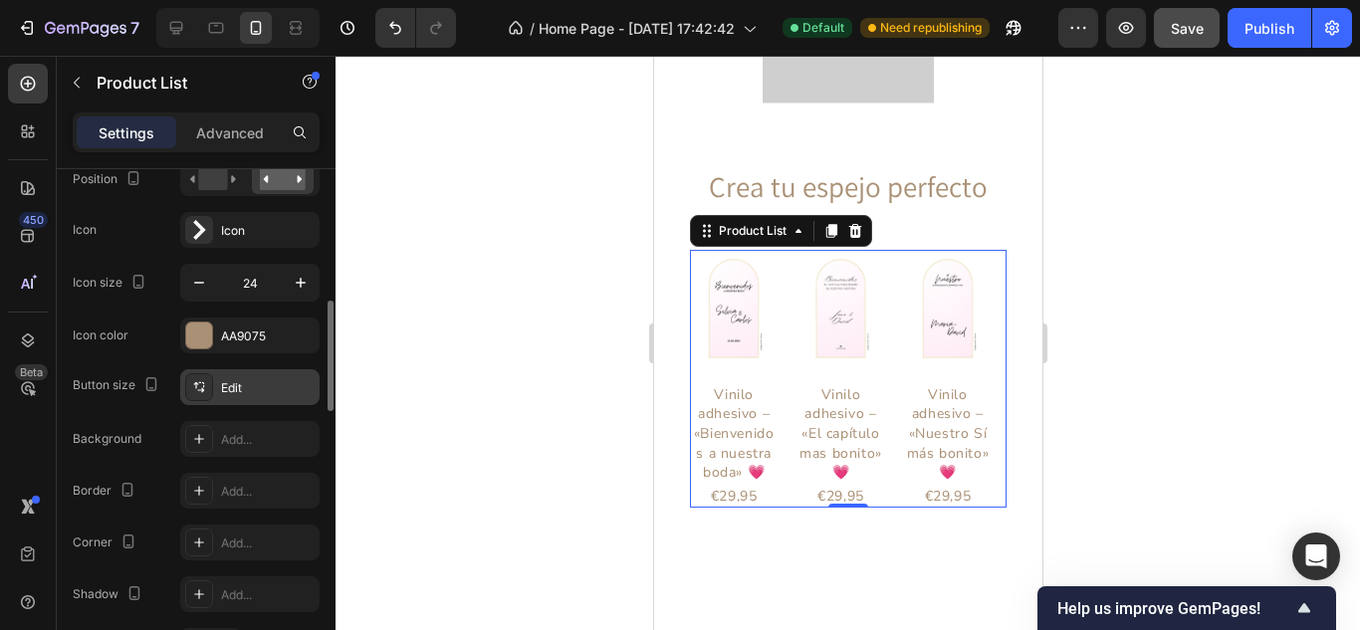
scroll to position [718, 0]
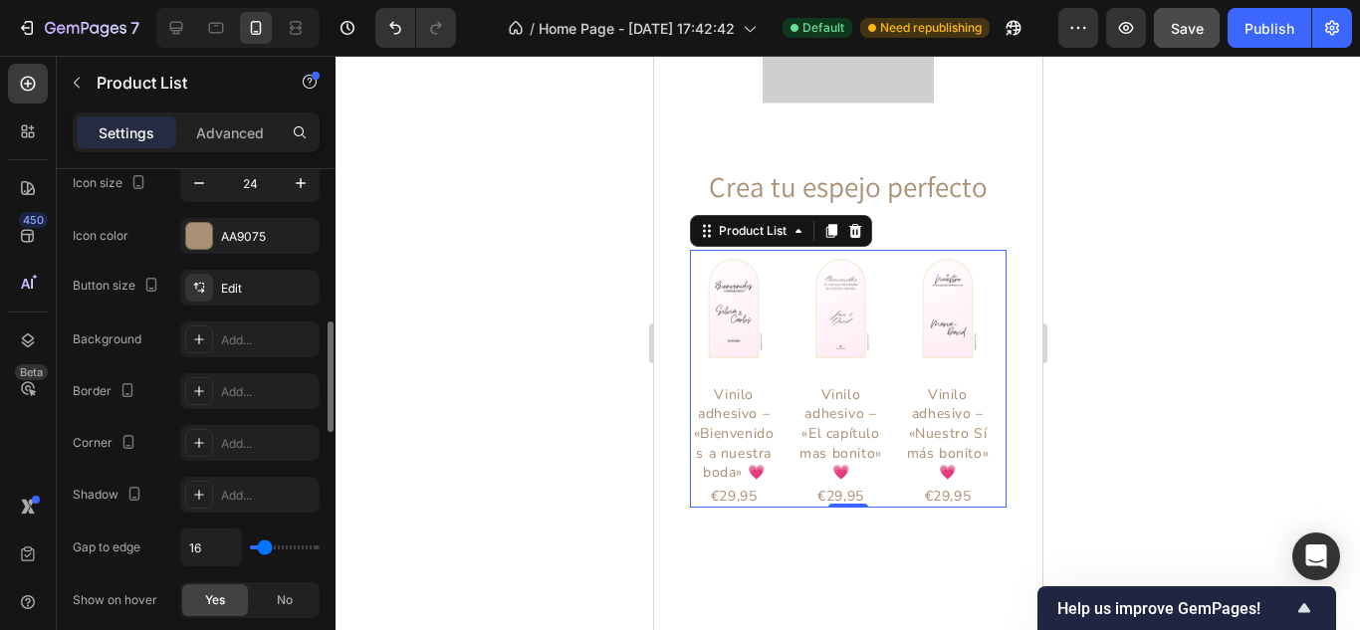
click at [114, 542] on div "Gap to edge" at bounding box center [107, 547] width 68 height 18
click at [151, 538] on div "Gap to edge 16" at bounding box center [196, 548] width 247 height 38
click at [128, 601] on div "Show on hover" at bounding box center [115, 600] width 85 height 18
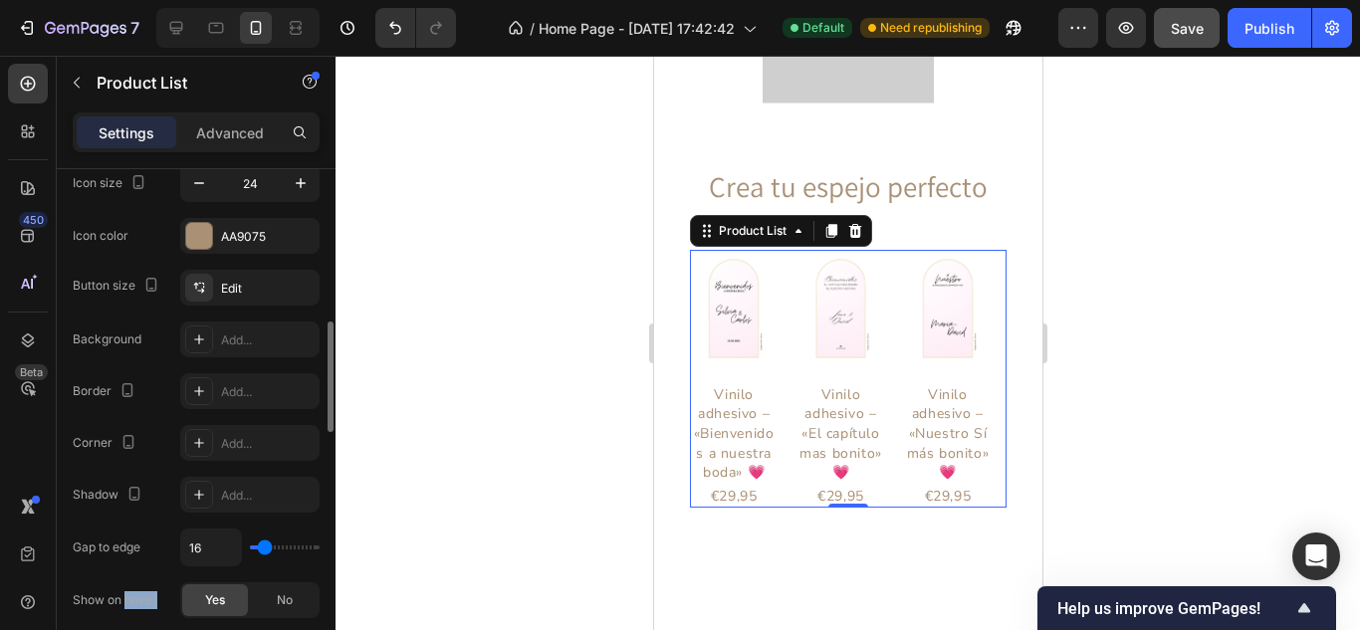
click at [128, 601] on div "Show on hover" at bounding box center [115, 600] width 85 height 18
click at [132, 589] on div "Show on hover" at bounding box center [115, 600] width 85 height 32
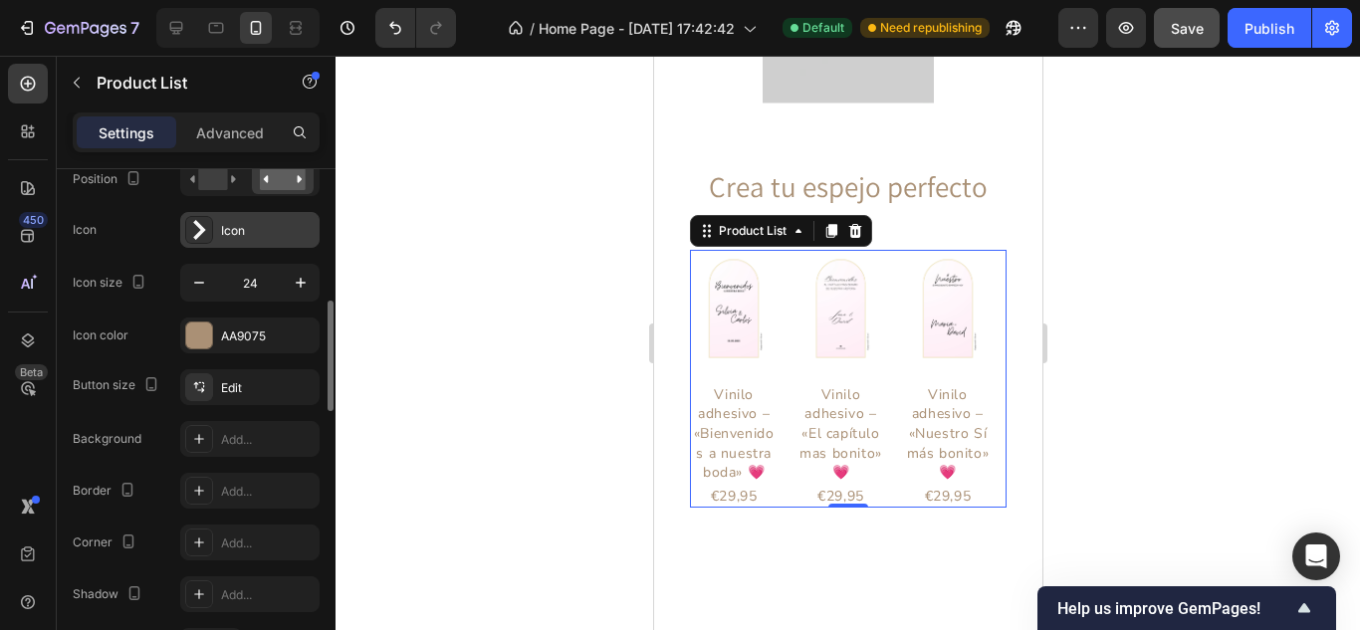
click at [209, 223] on div at bounding box center [199, 230] width 28 height 28
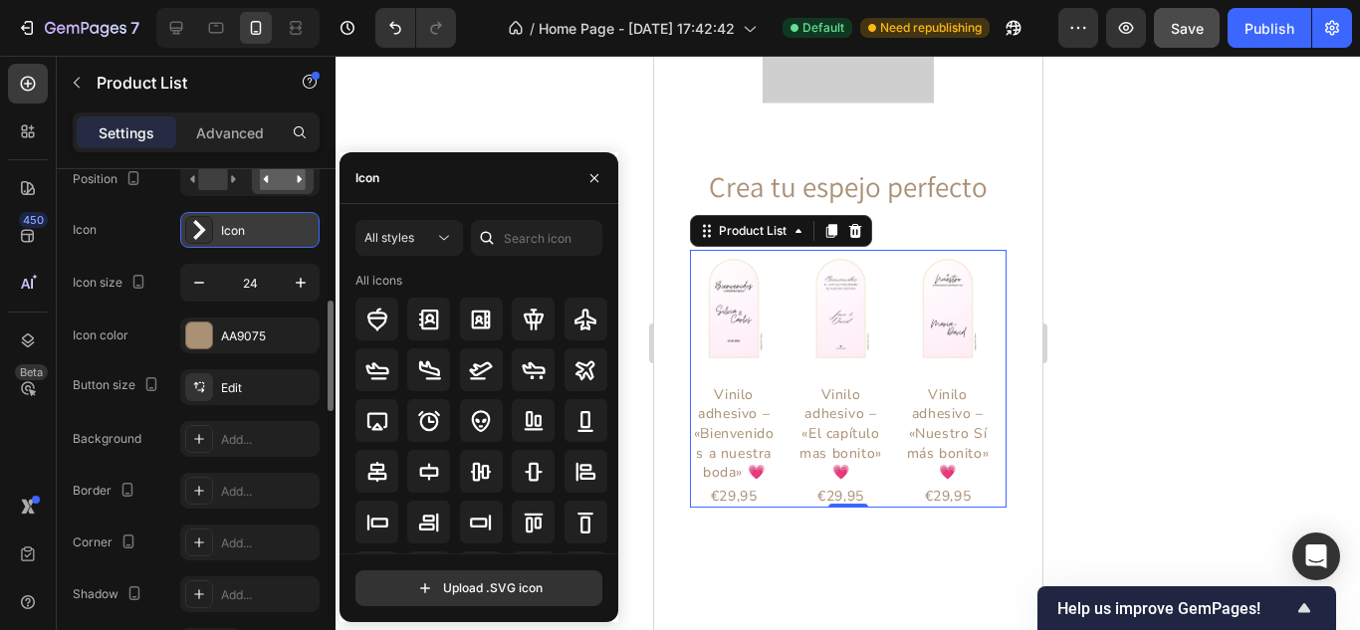
click at [217, 228] on div "Icon" at bounding box center [249, 230] width 139 height 36
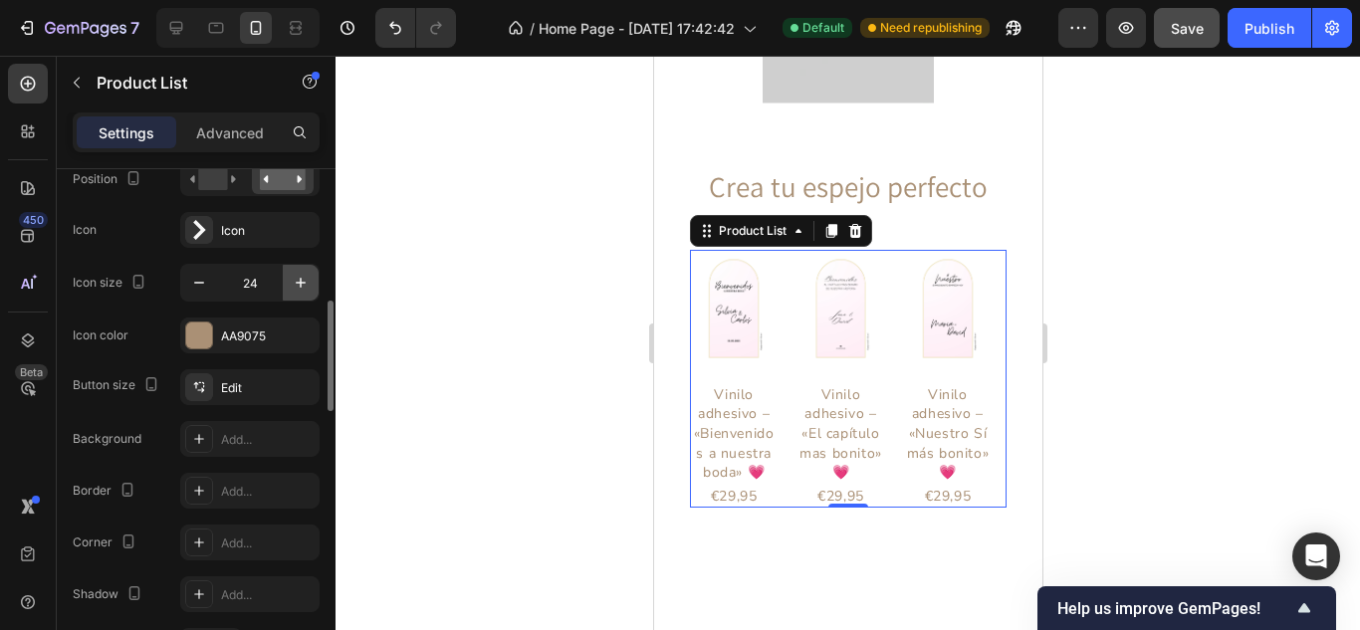
click at [299, 285] on icon "button" at bounding box center [301, 283] width 20 height 20
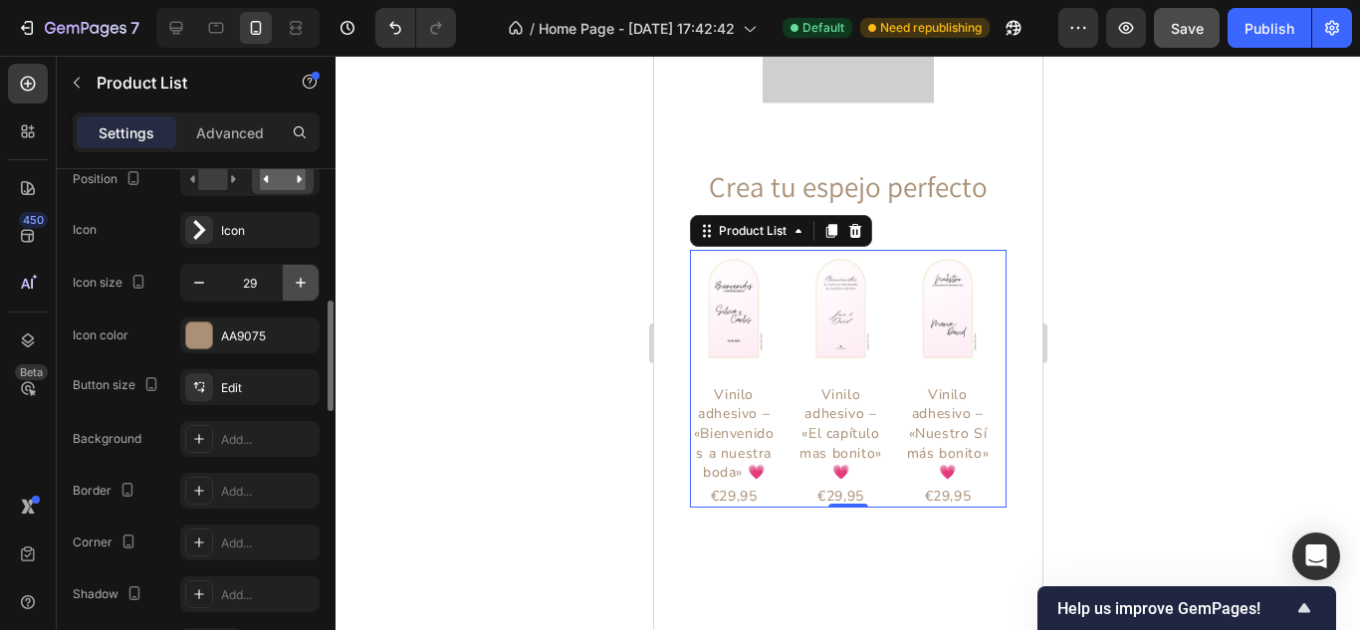
click at [299, 285] on icon "button" at bounding box center [301, 283] width 20 height 20
type input "30"
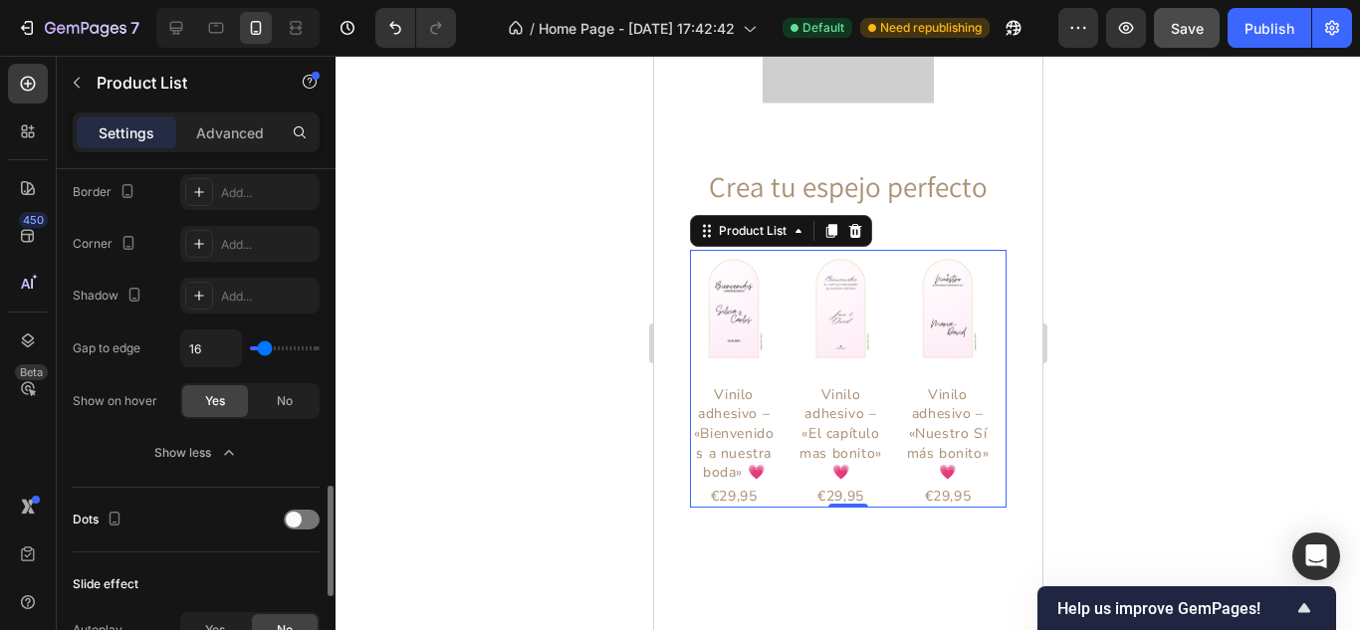
scroll to position [1016, 0]
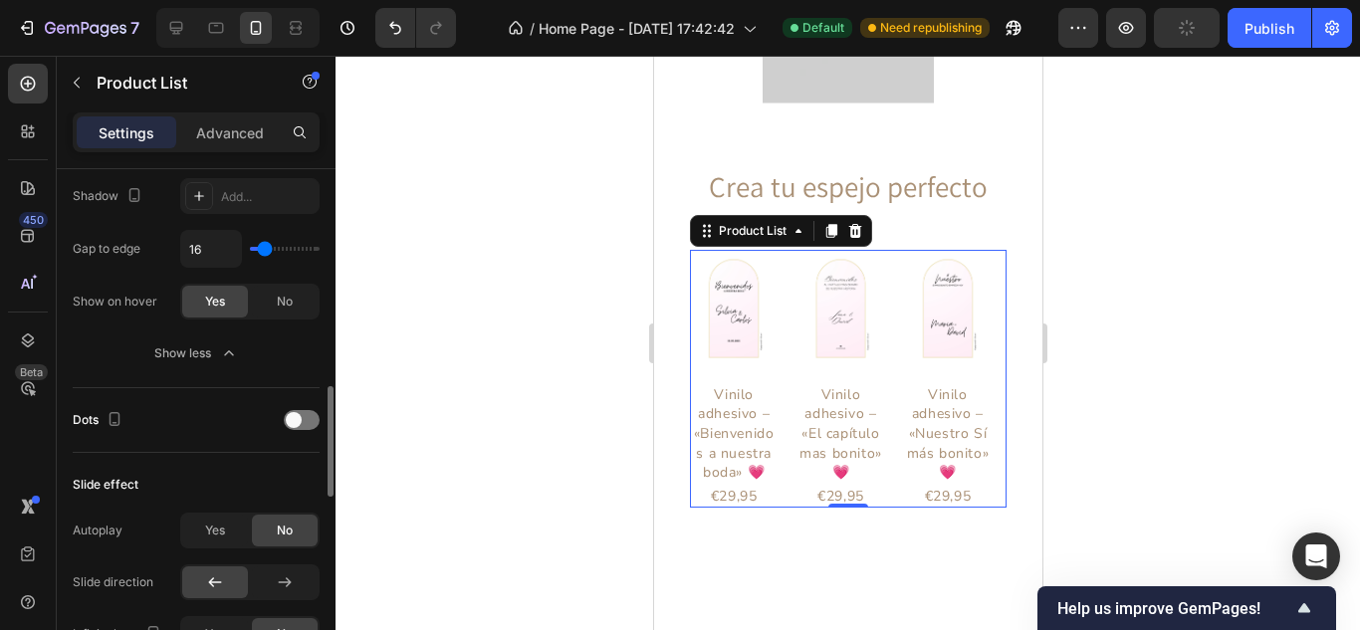
click at [96, 529] on div "Autoplay" at bounding box center [98, 531] width 50 height 18
click at [95, 529] on div "Autoplay" at bounding box center [98, 531] width 50 height 18
click at [214, 524] on span "Yes" at bounding box center [215, 531] width 20 height 18
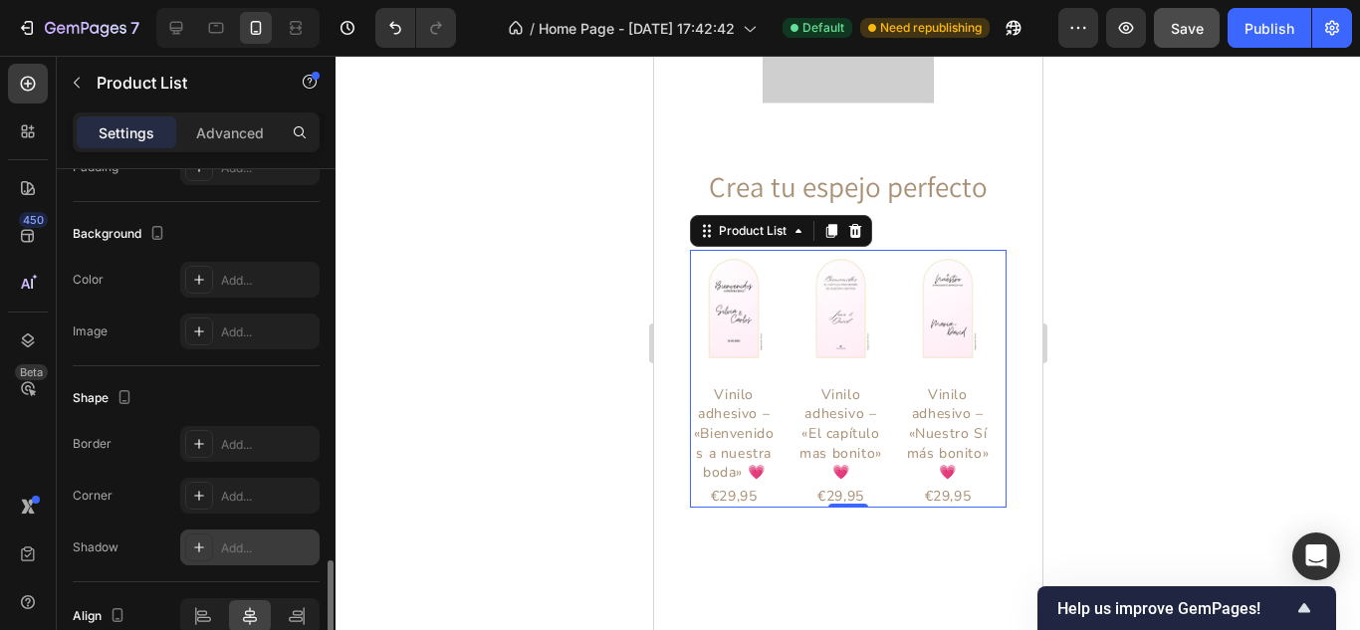
scroll to position [2012, 0]
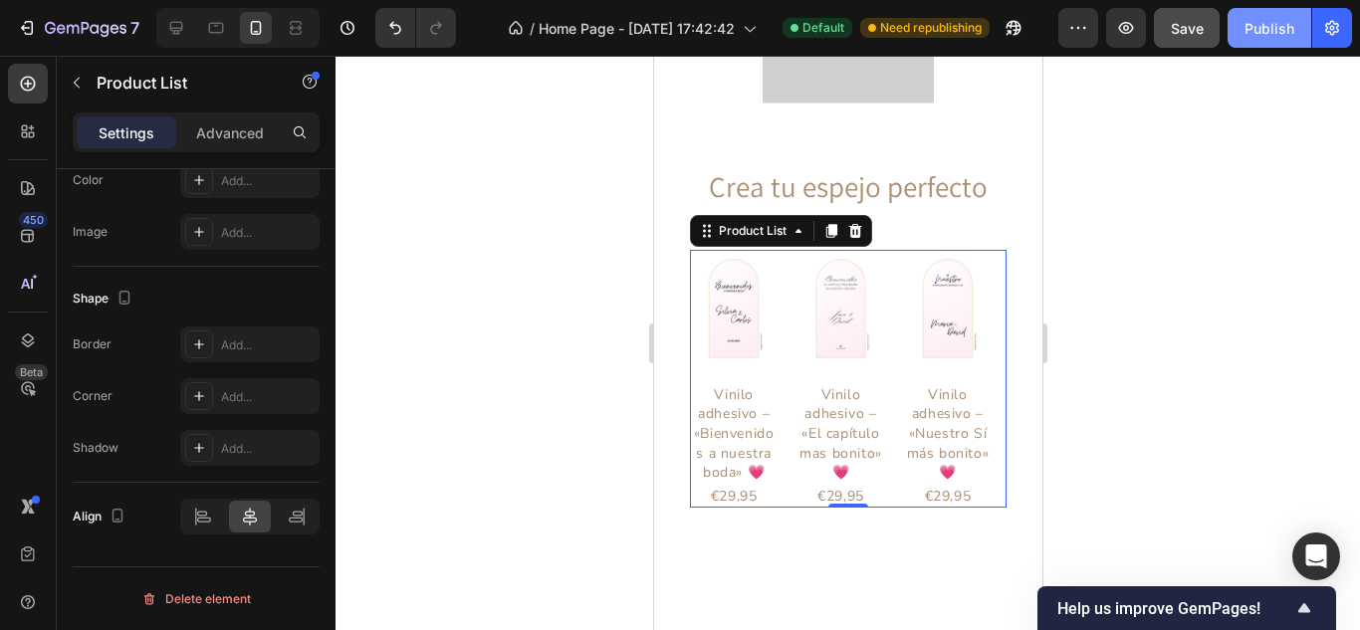
click at [1269, 28] on div "Publish" at bounding box center [1269, 28] width 50 height 21
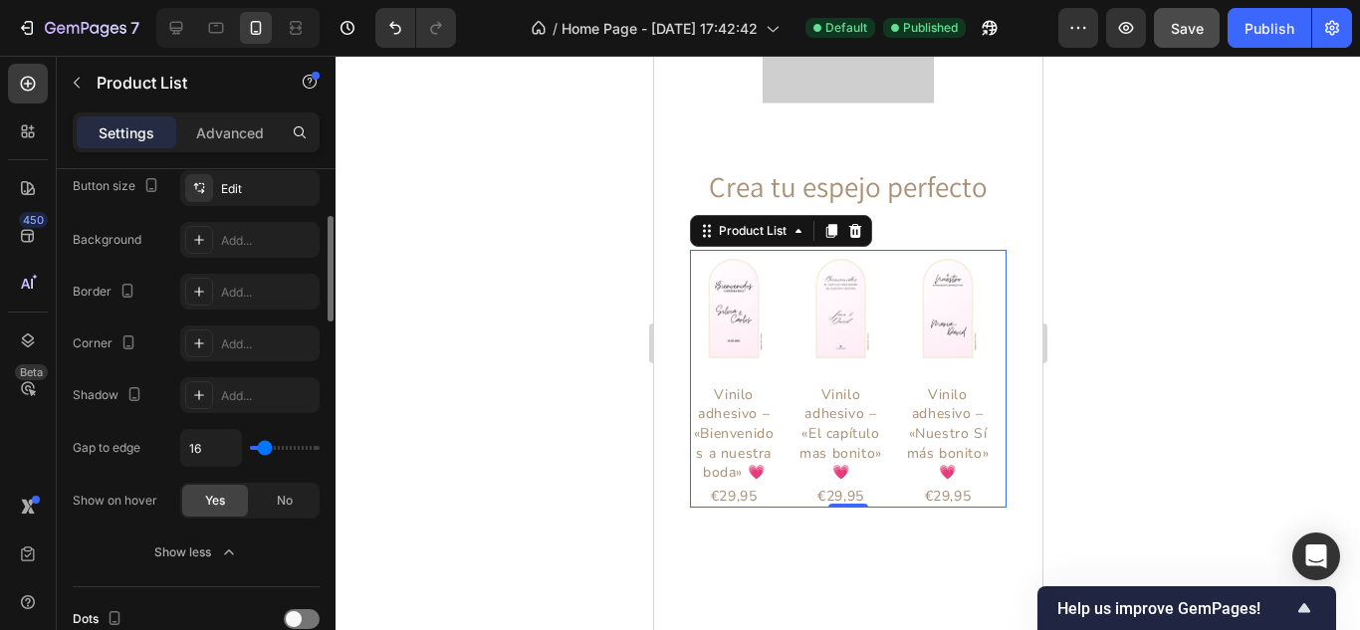
scroll to position [618, 0]
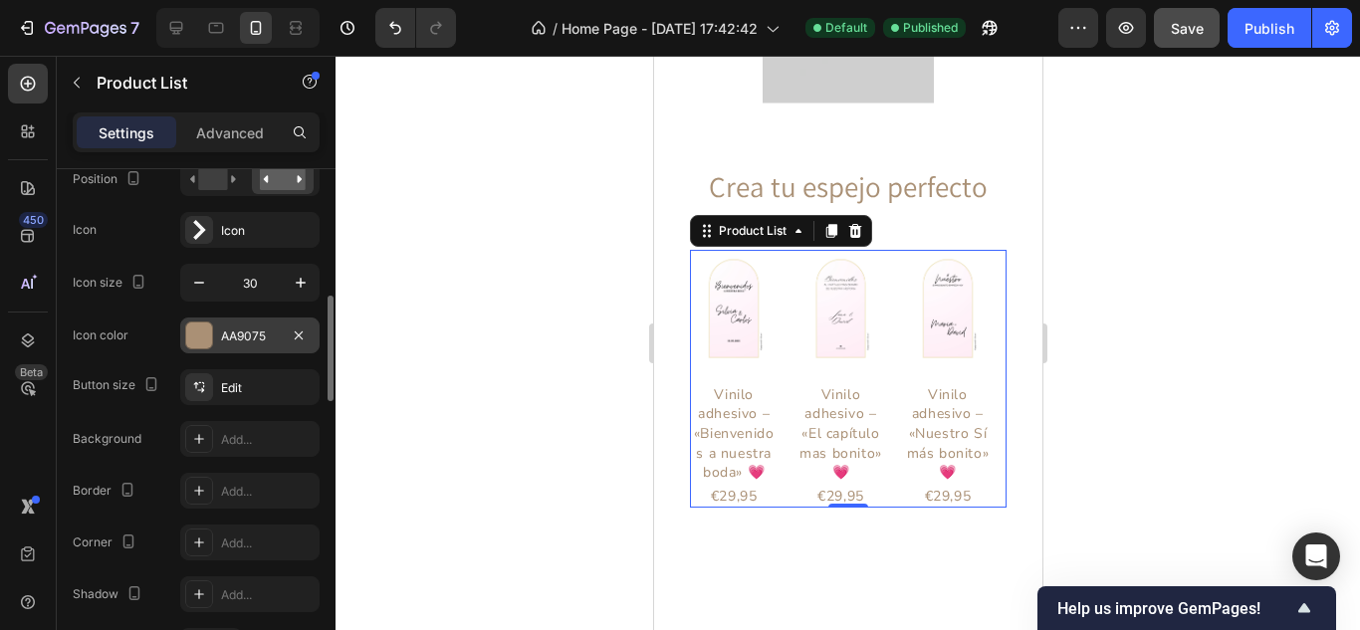
click at [245, 342] on div "AA9075" at bounding box center [250, 336] width 58 height 18
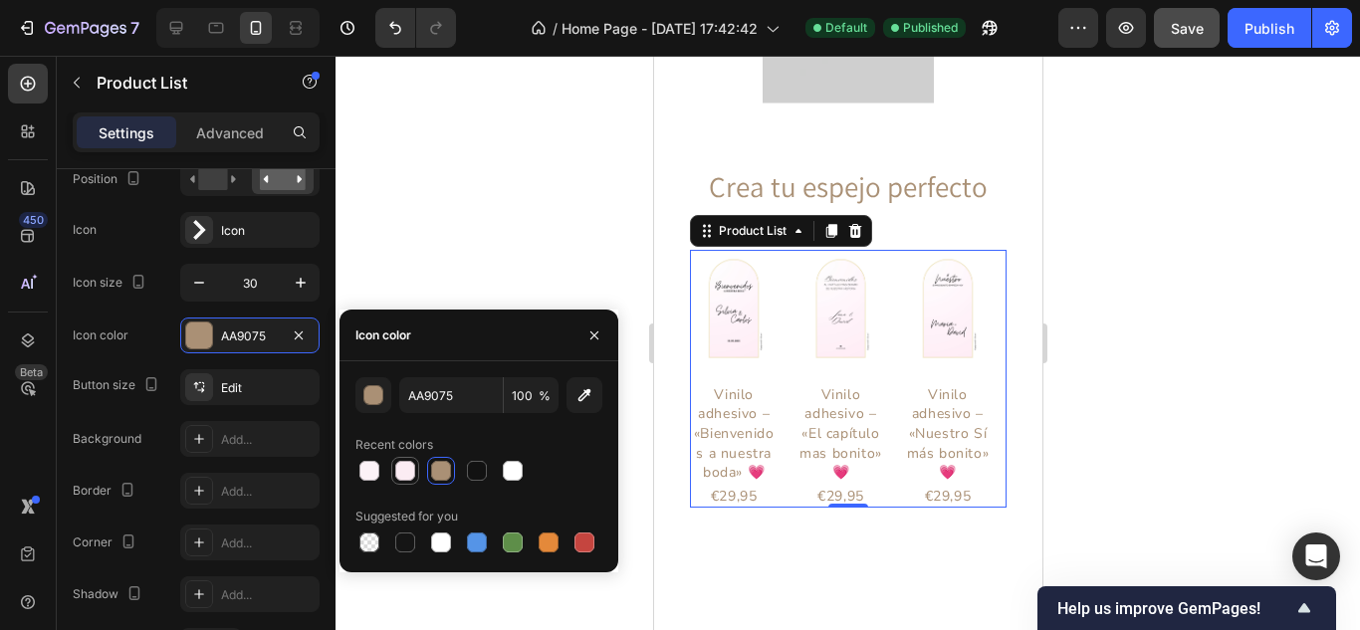
click at [399, 468] on div at bounding box center [405, 471] width 20 height 20
type input "FBECF3"
click at [225, 387] on div "Edit" at bounding box center [268, 388] width 94 height 18
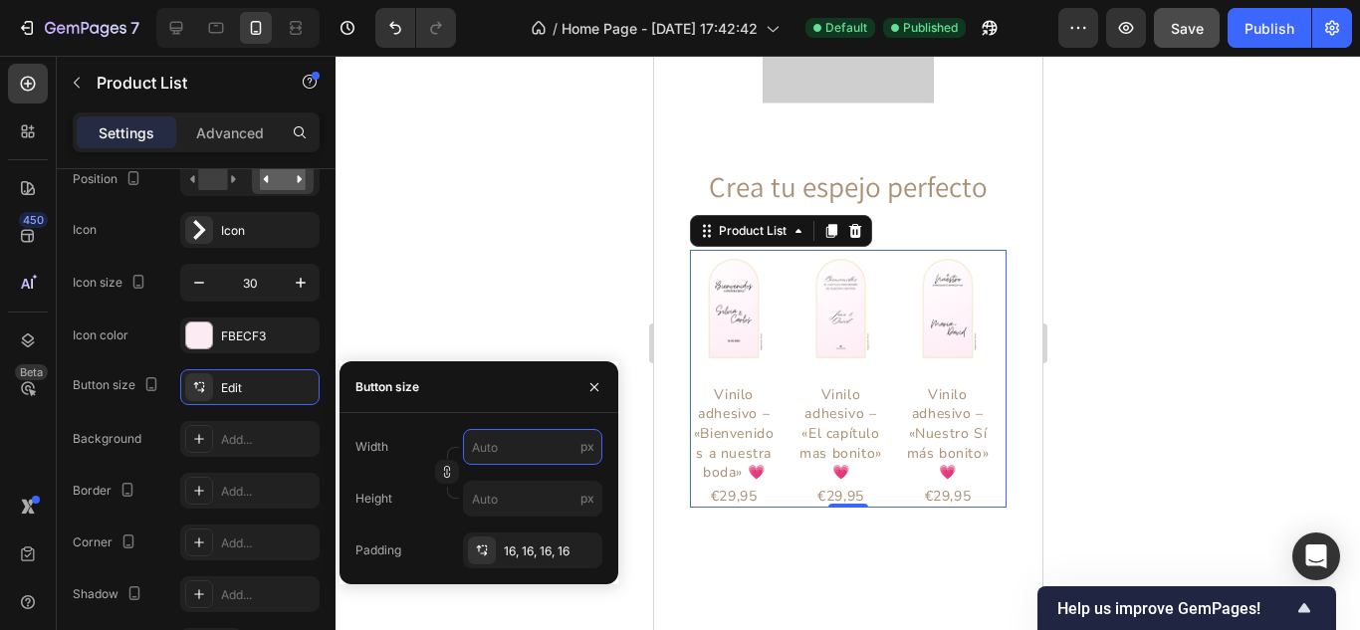
click at [494, 449] on input "px" at bounding box center [532, 447] width 139 height 36
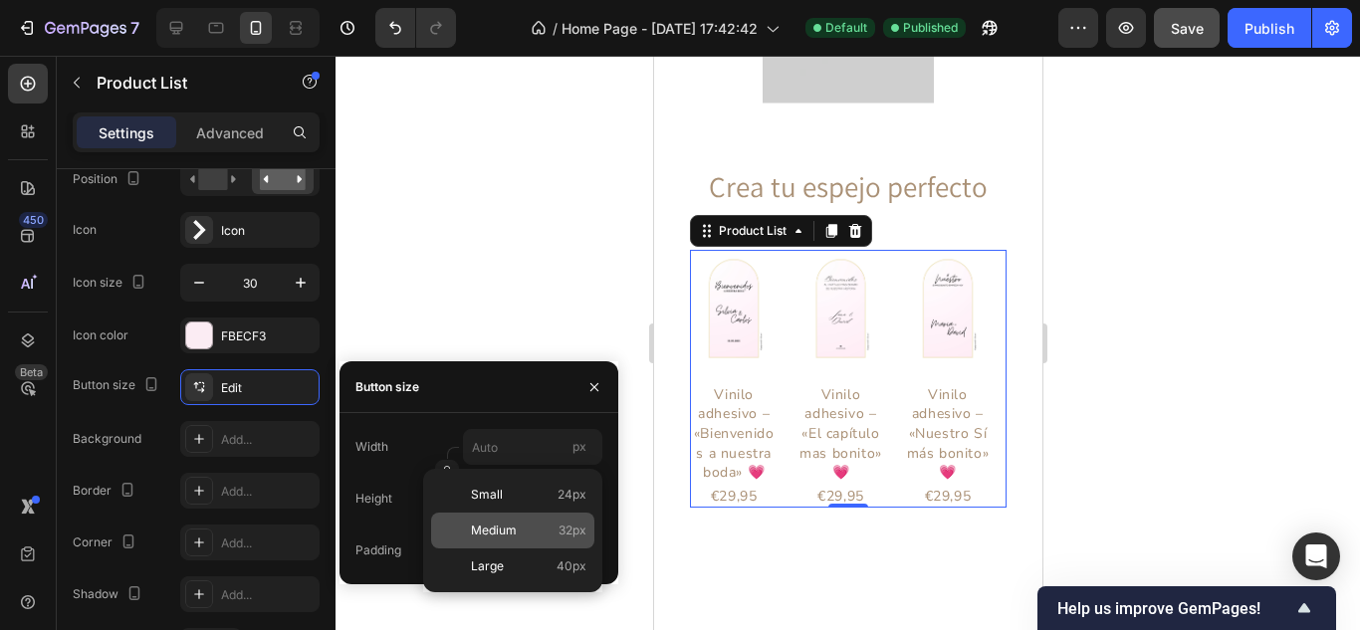
click at [517, 526] on p "Medium 32px" at bounding box center [528, 531] width 115 height 18
type input "32"
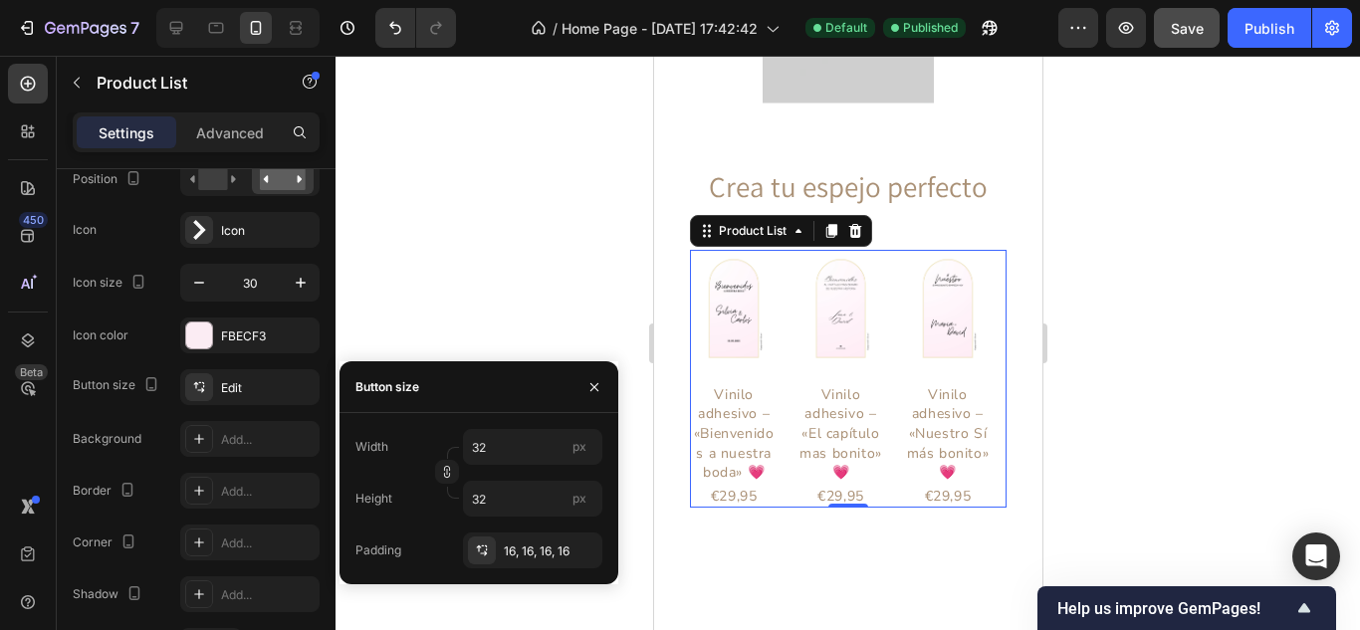
click at [429, 283] on div at bounding box center [847, 343] width 1024 height 574
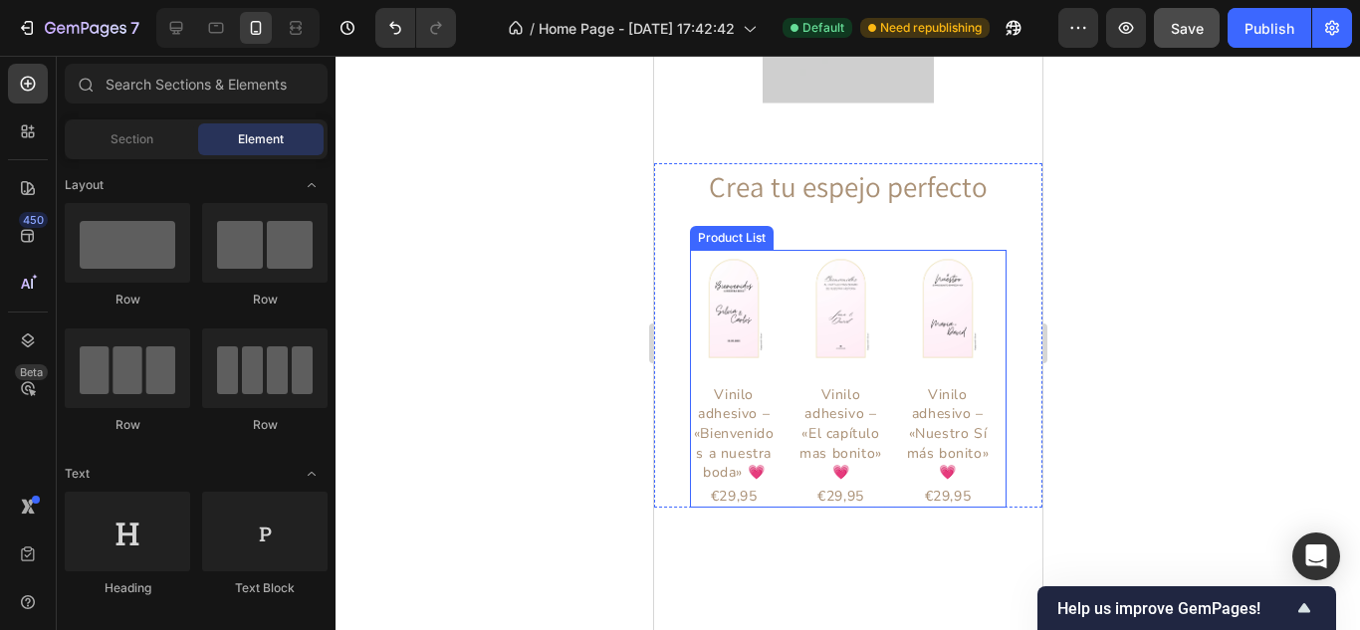
click at [783, 252] on div "Product Images Vinilo adhesivo – «Bienvenidos a nuestra boda» 💗 Product Title €…" at bounding box center [847, 379] width 317 height 258
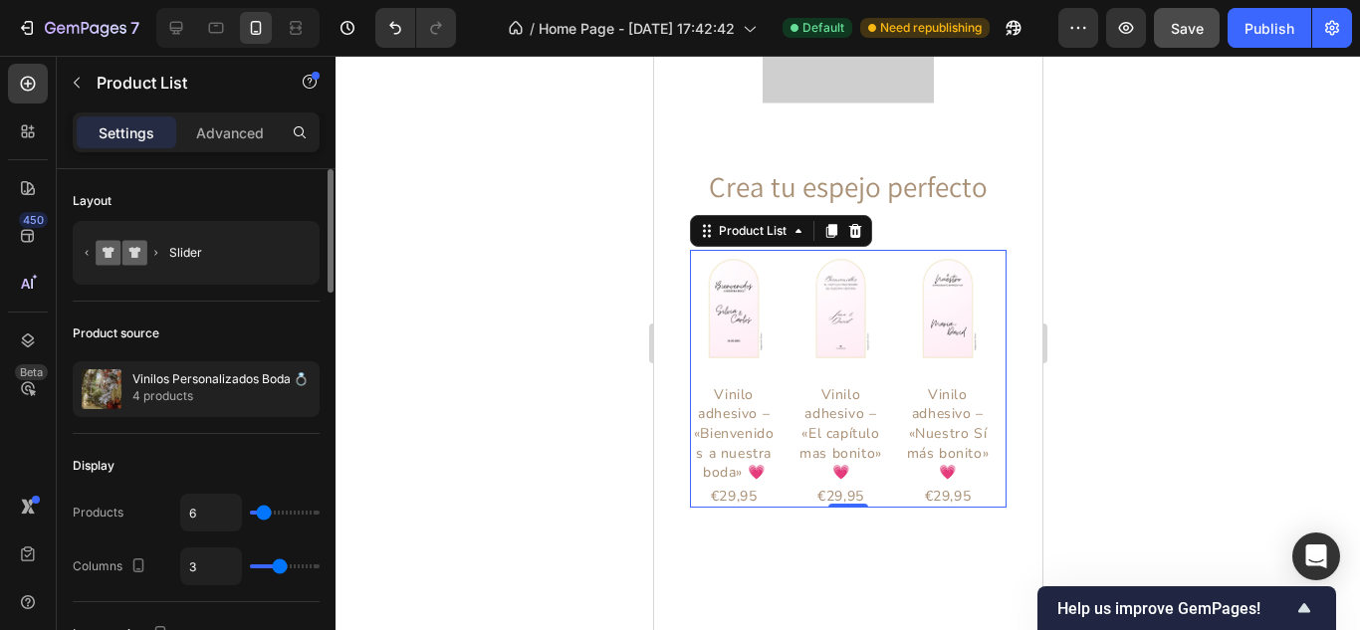
type input "4"
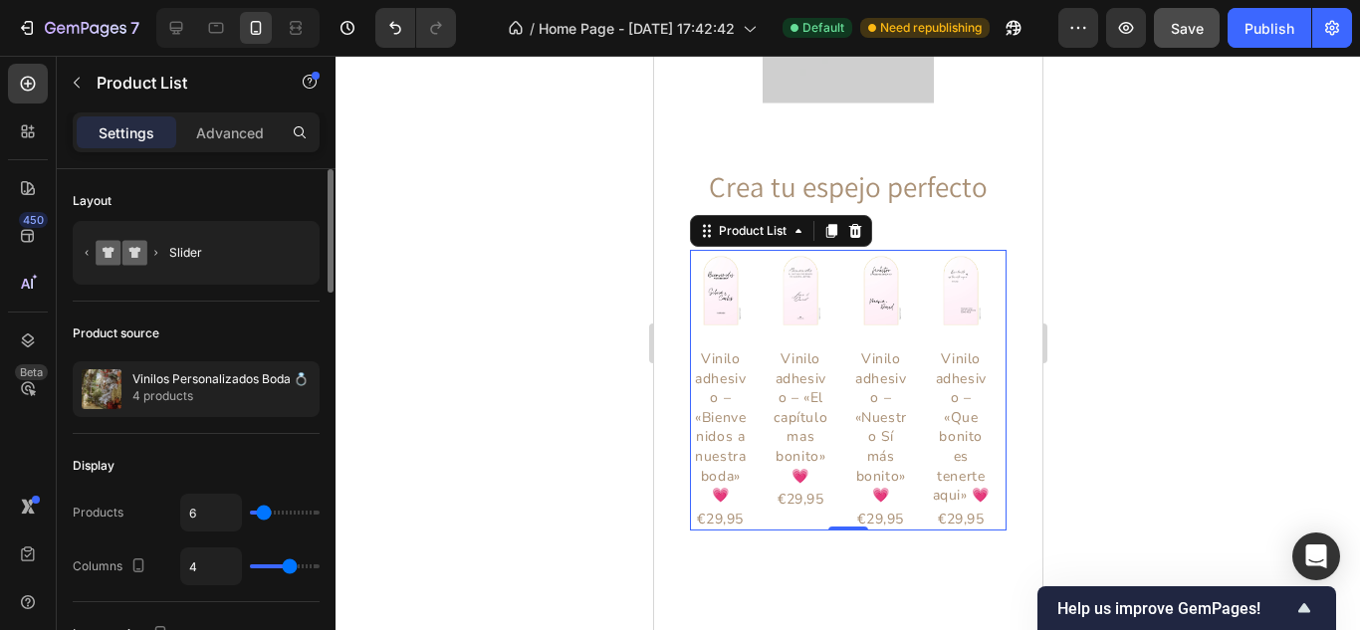
type input "3"
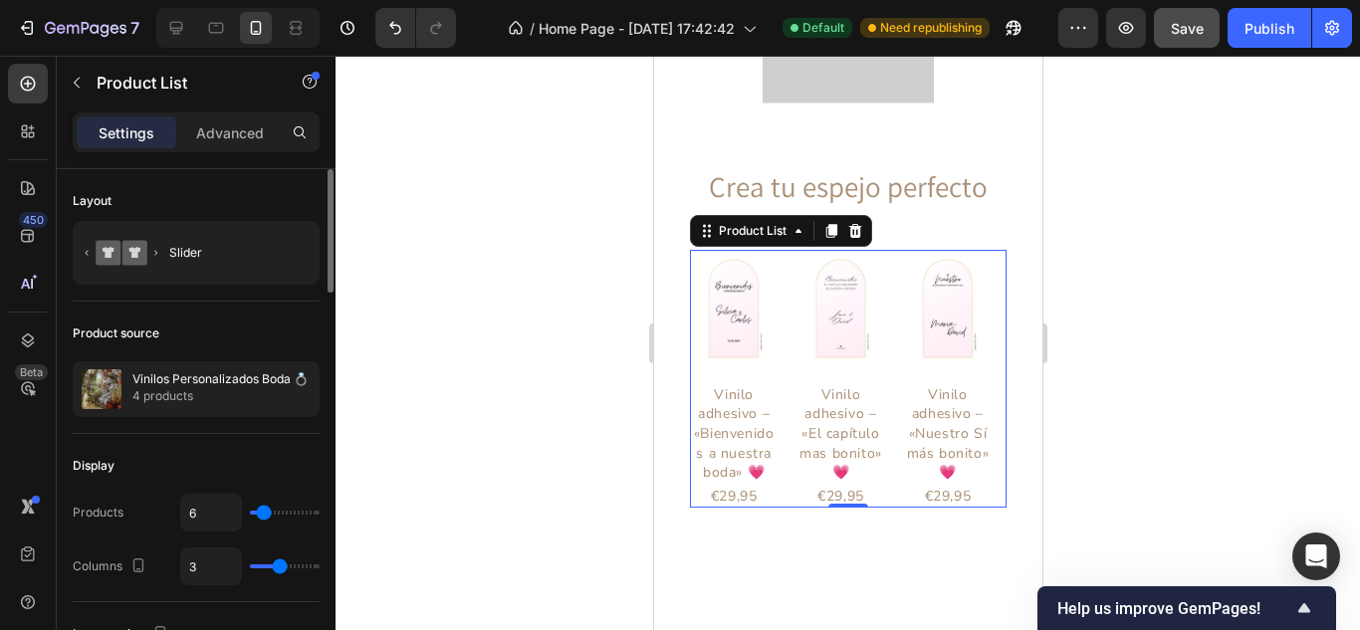
type input "2"
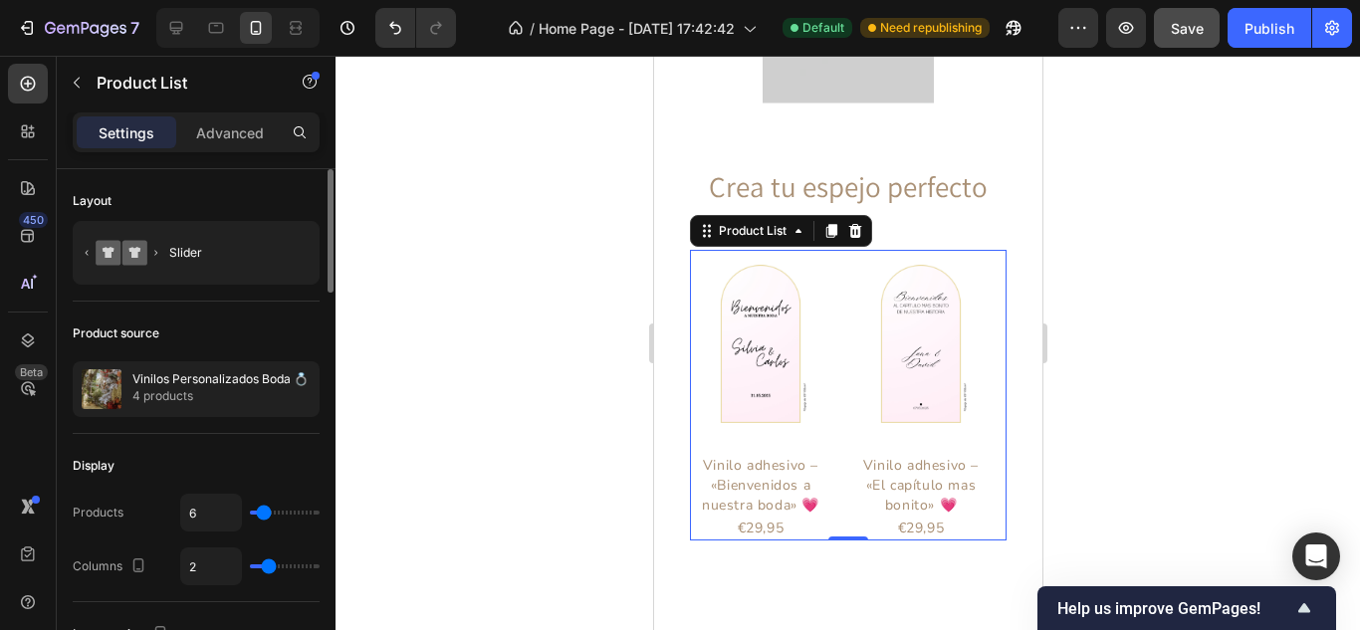
drag, startPoint x: 281, startPoint y: 564, endPoint x: 270, endPoint y: 559, distance: 12.0
type input "2"
click at [270, 564] on input "range" at bounding box center [285, 566] width 70 height 4
type input "12"
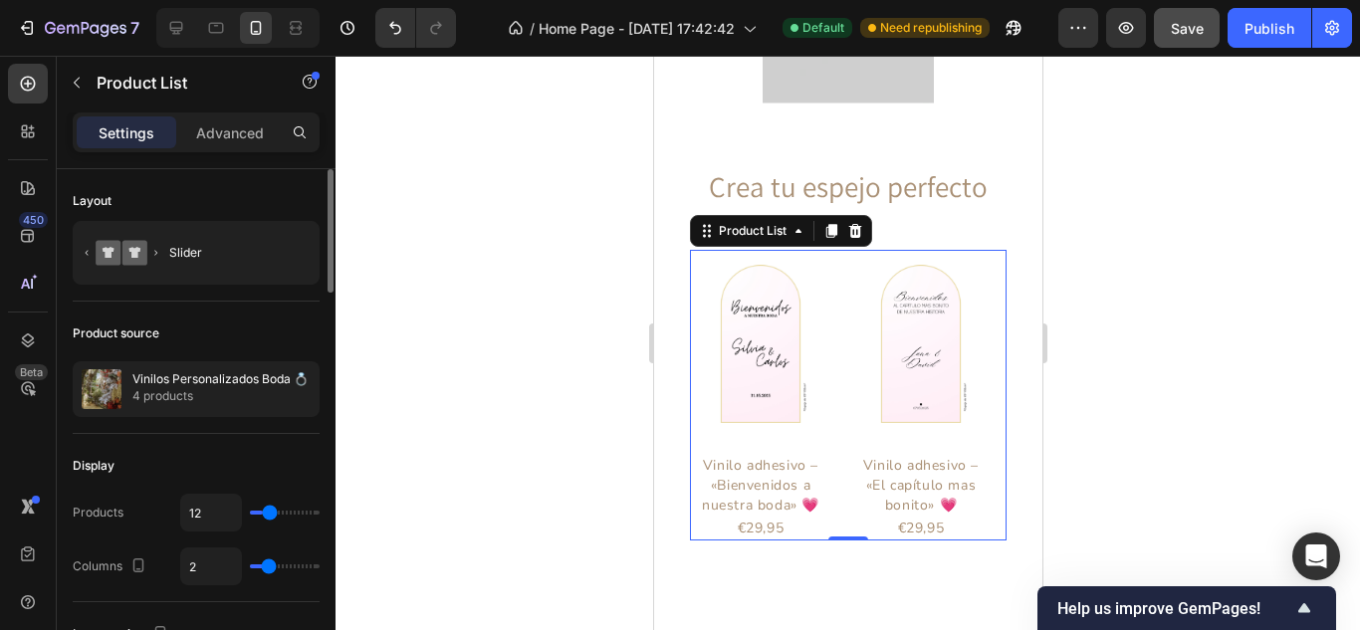
type input "13"
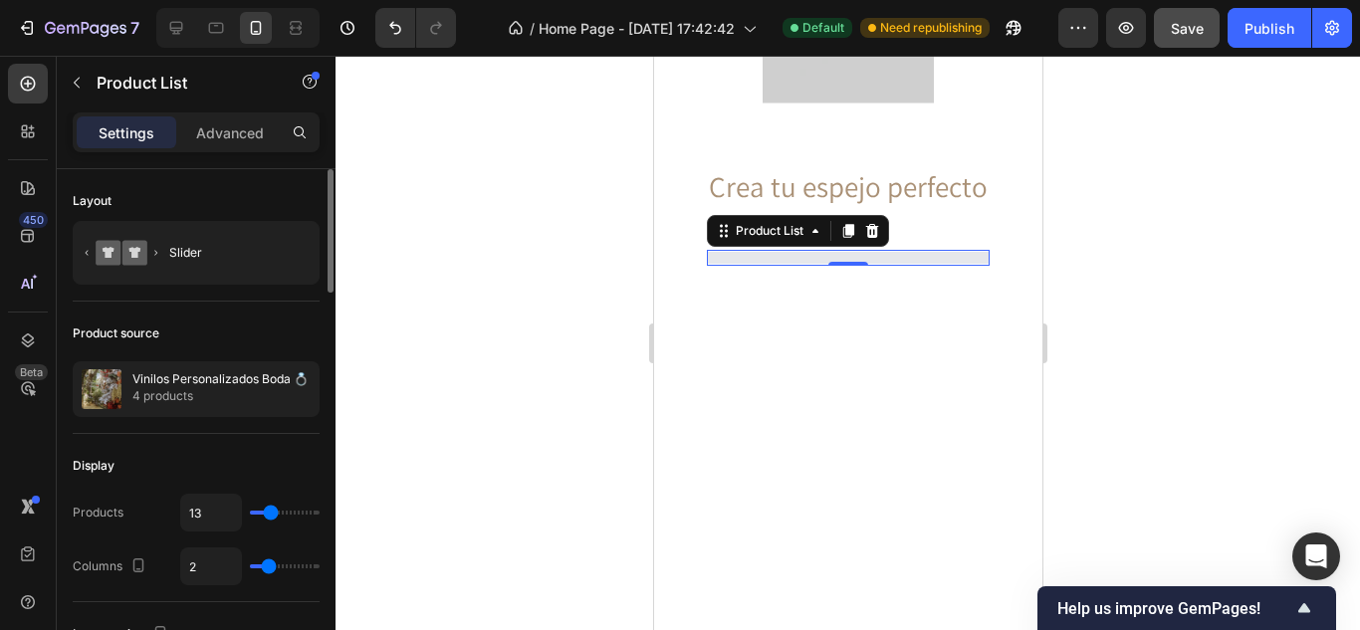
type input "12"
click at [270, 511] on input "range" at bounding box center [285, 513] width 70 height 4
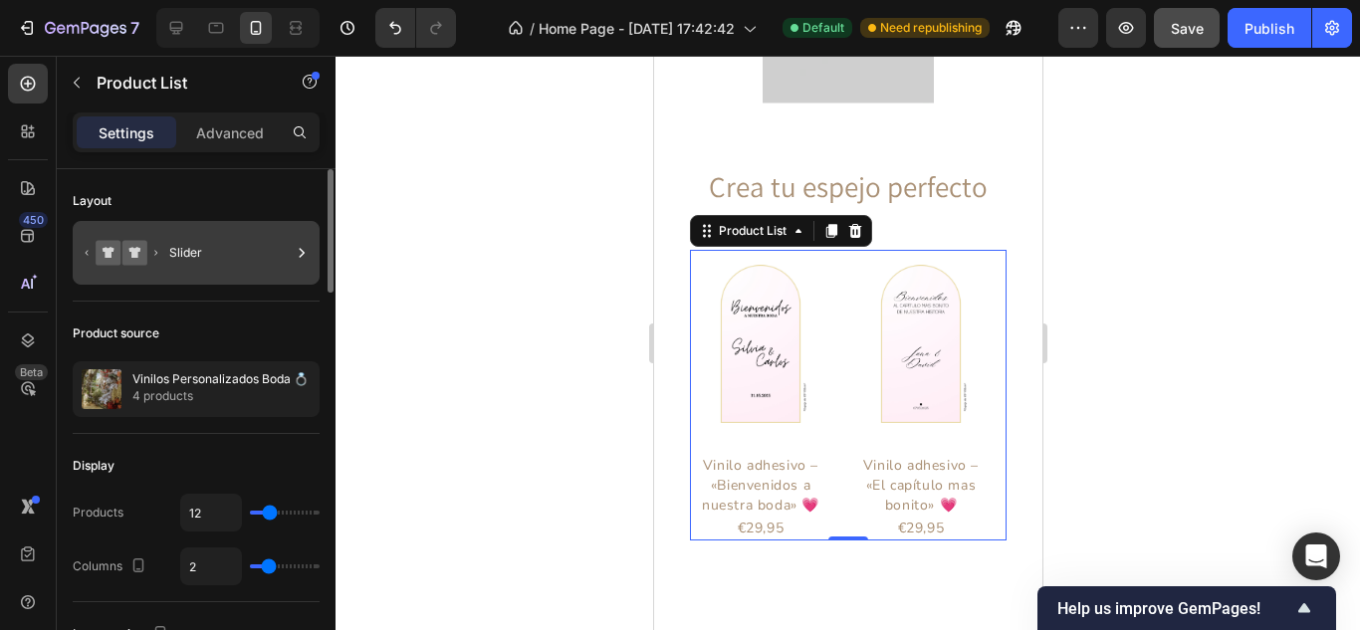
click at [293, 240] on div at bounding box center [302, 253] width 20 height 64
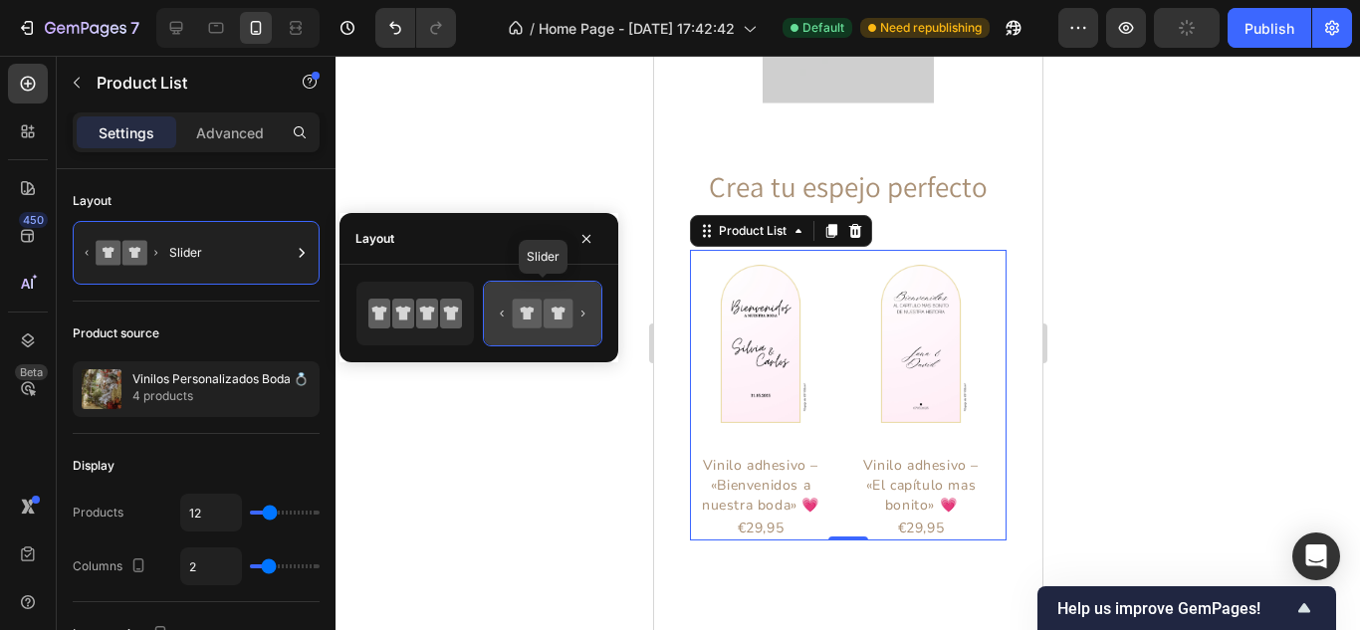
click at [518, 324] on icon at bounding box center [527, 313] width 29 height 29
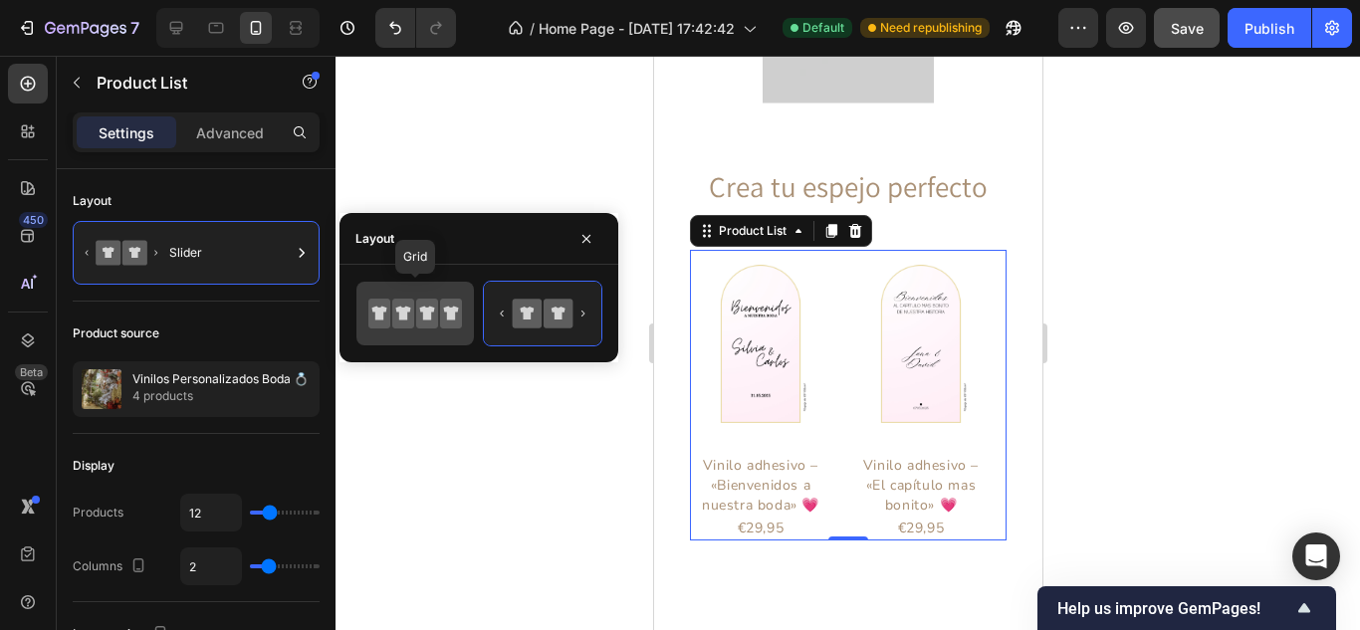
click at [426, 315] on icon at bounding box center [427, 314] width 15 height 14
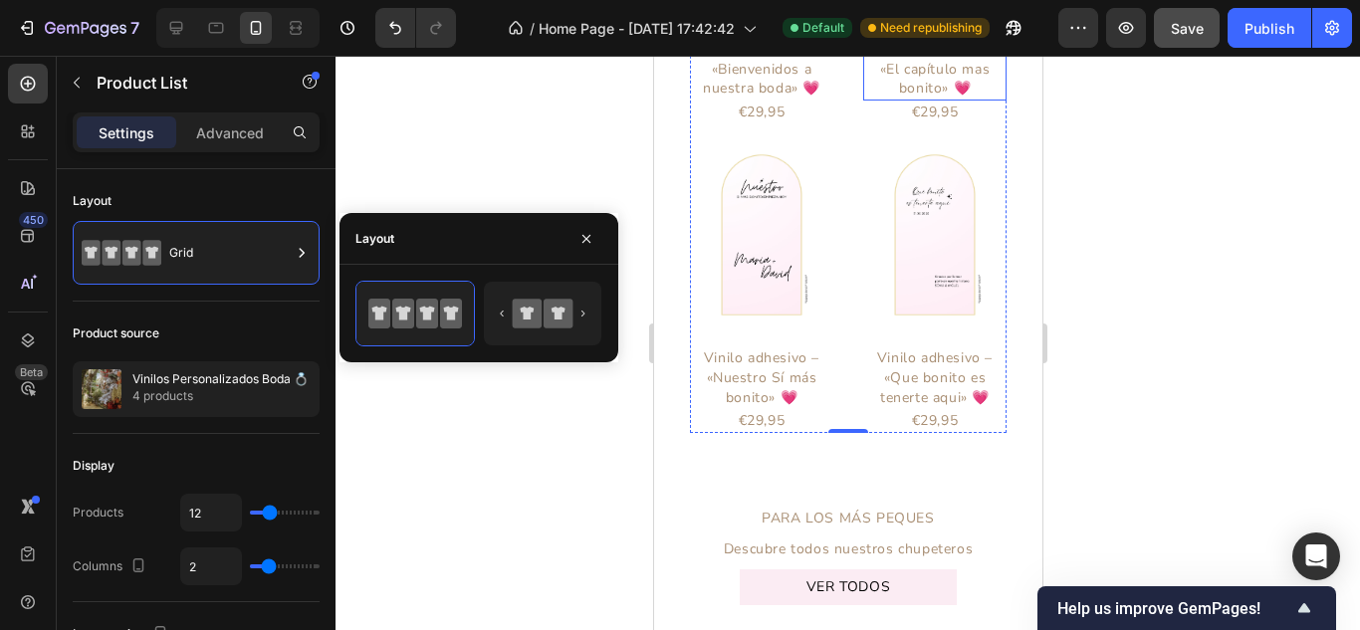
scroll to position [4189, 0]
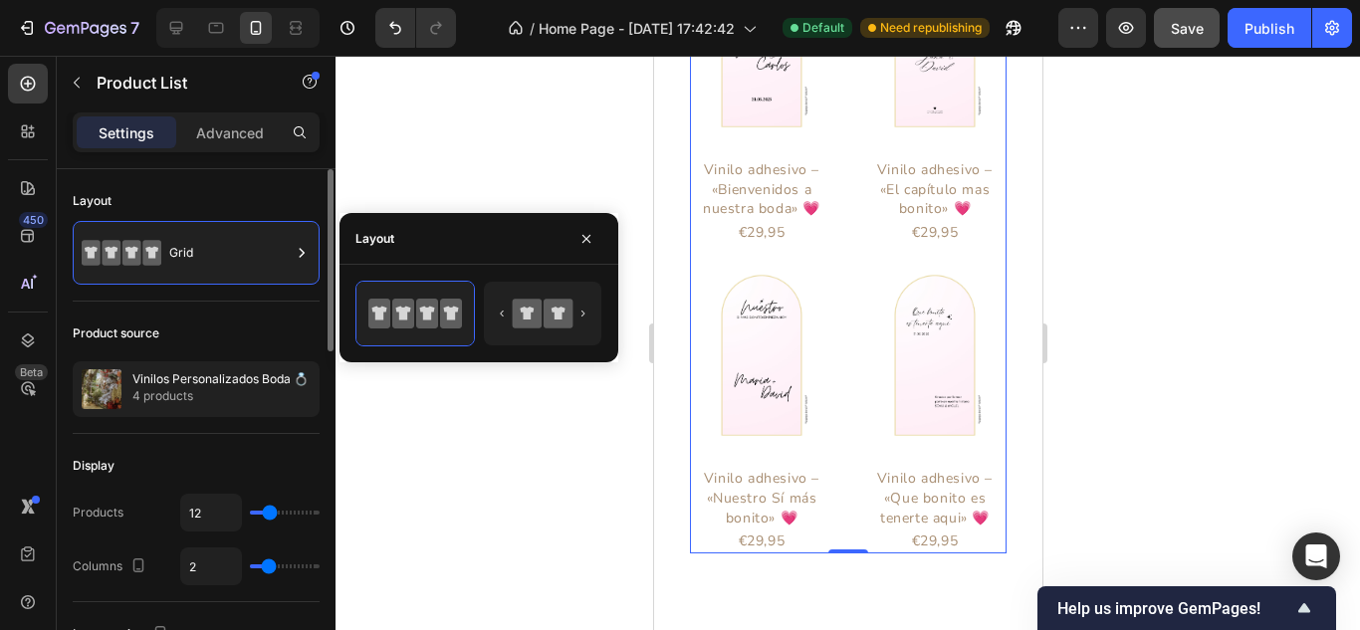
type input "1"
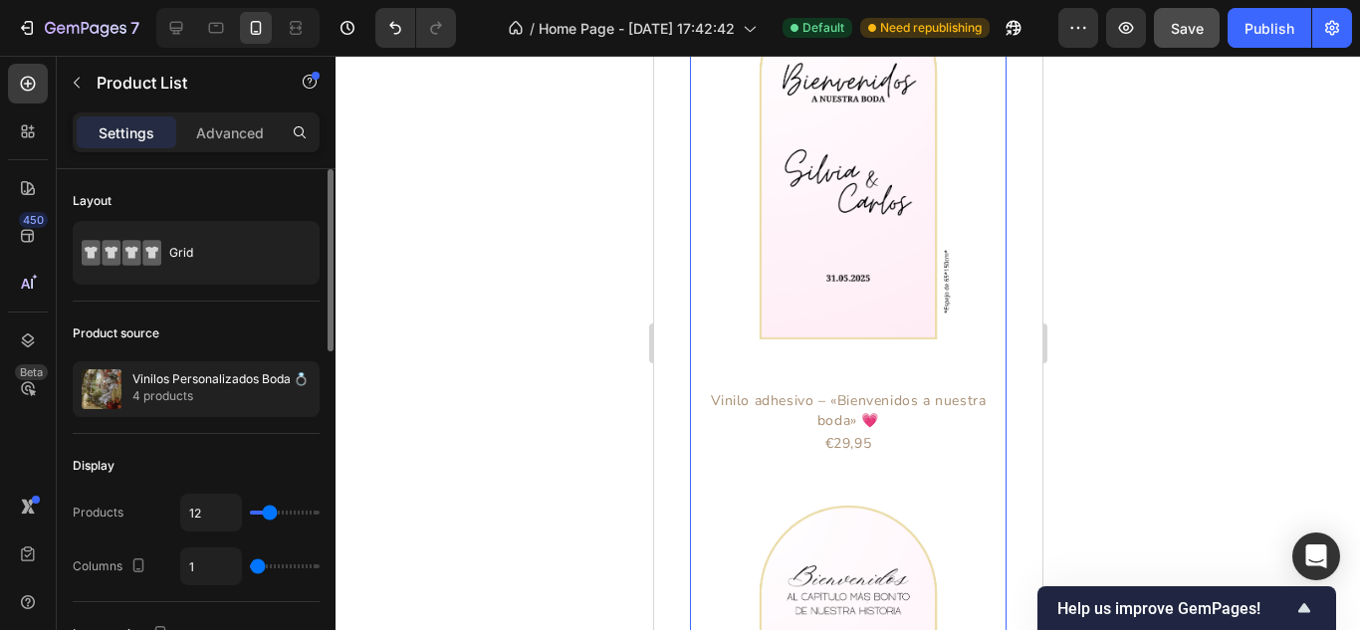
type input "1"
click at [261, 566] on input "range" at bounding box center [285, 566] width 70 height 4
type input "2"
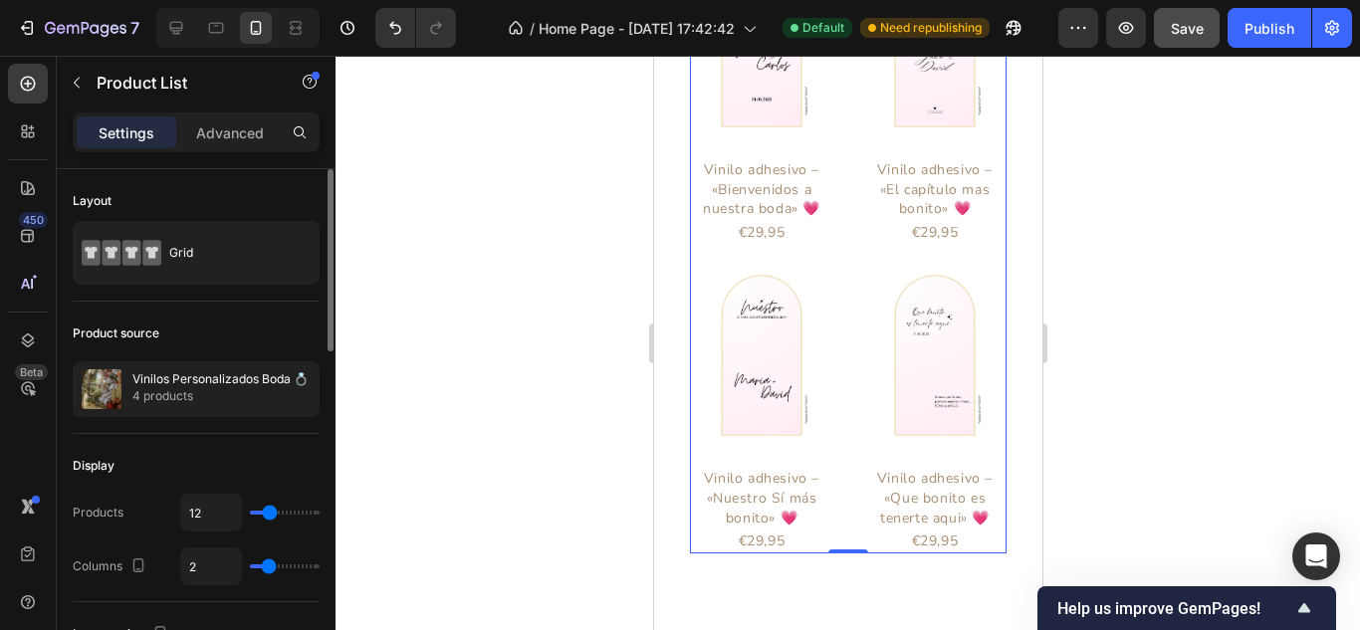
type input "3"
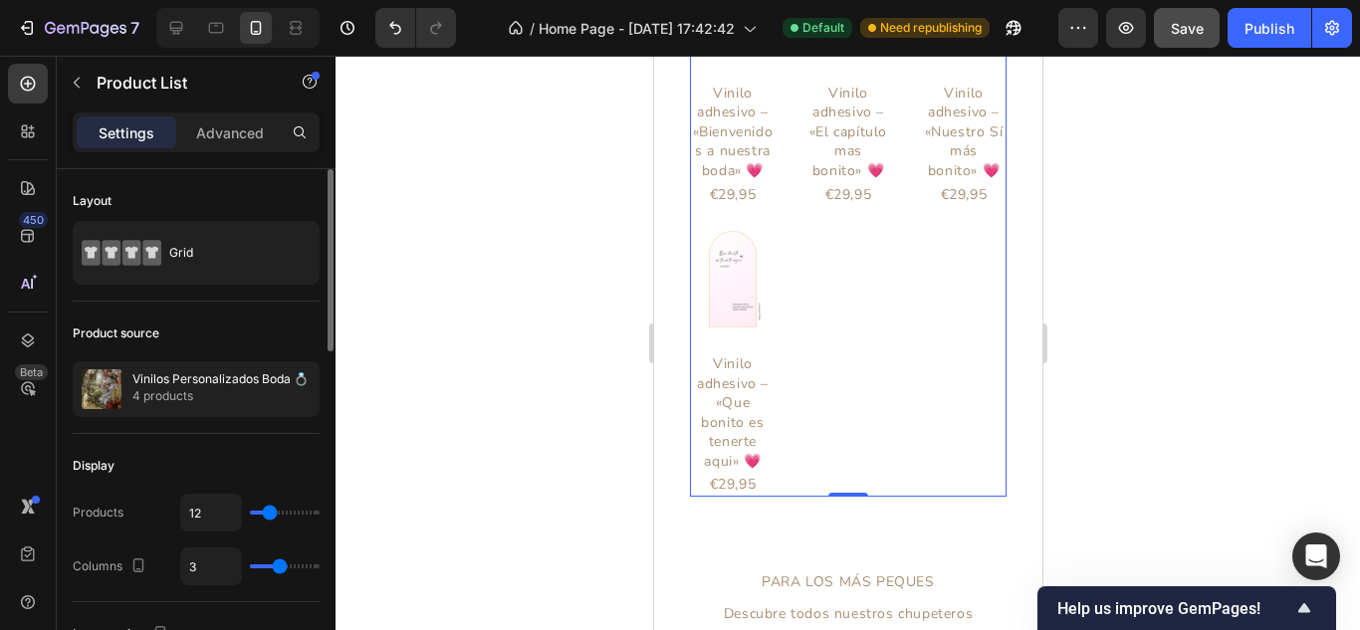
drag, startPoint x: 261, startPoint y: 566, endPoint x: 275, endPoint y: 570, distance: 14.5
type input "3"
click at [275, 568] on input "range" at bounding box center [285, 566] width 70 height 4
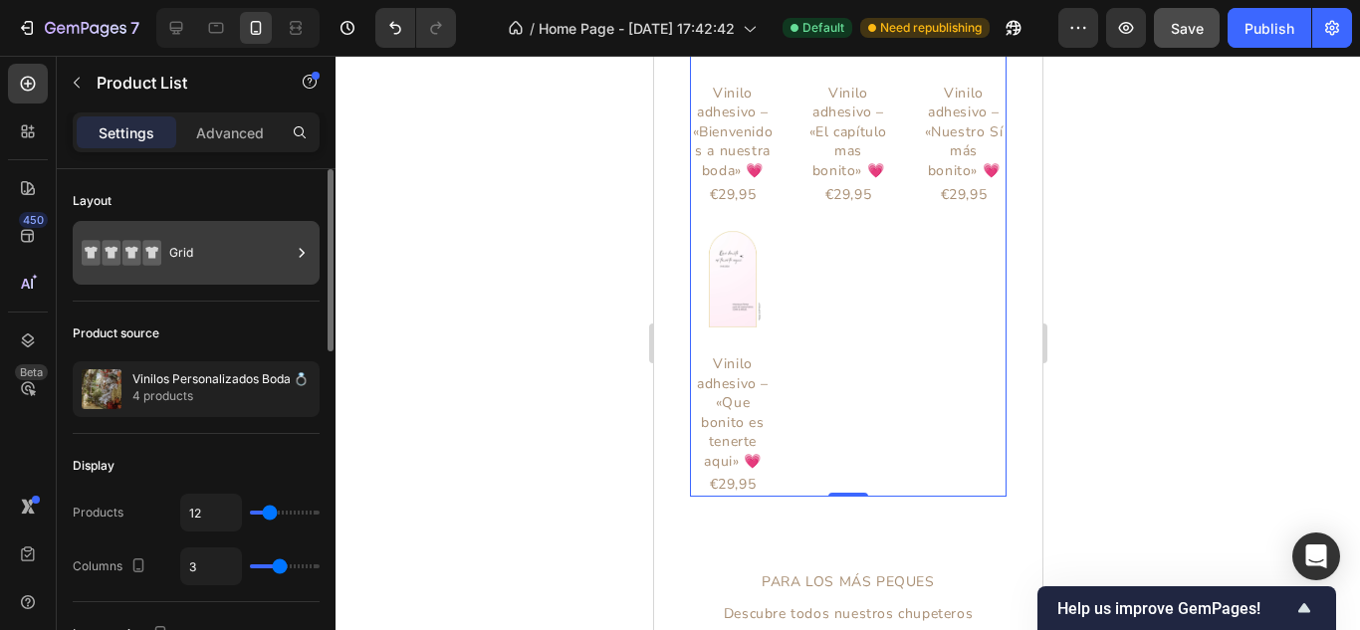
click at [252, 249] on div "Grid" at bounding box center [229, 253] width 121 height 46
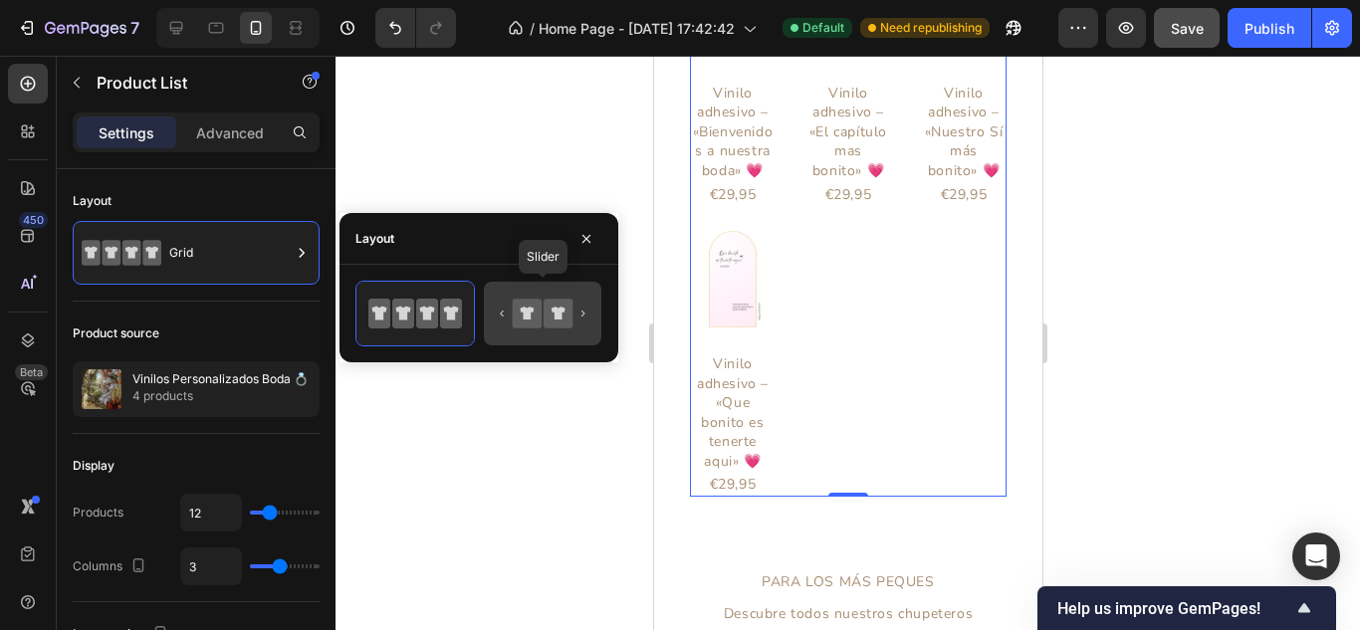
click at [529, 302] on icon at bounding box center [527, 313] width 29 height 29
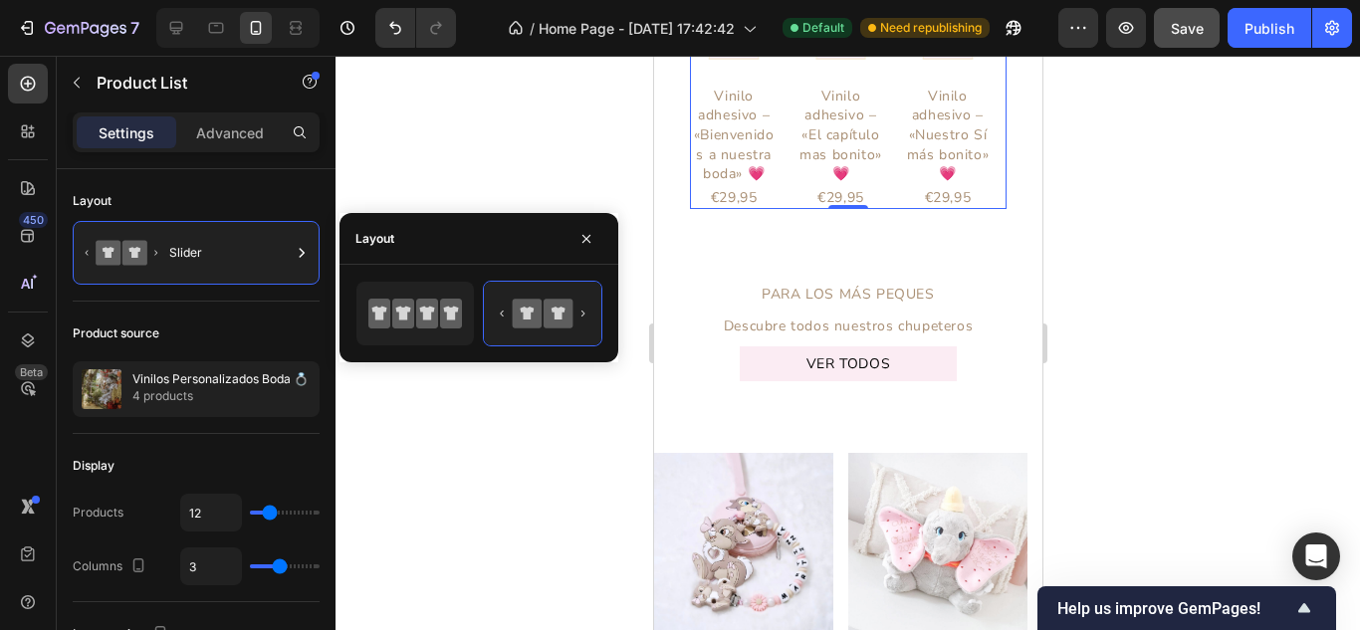
scroll to position [4090, 0]
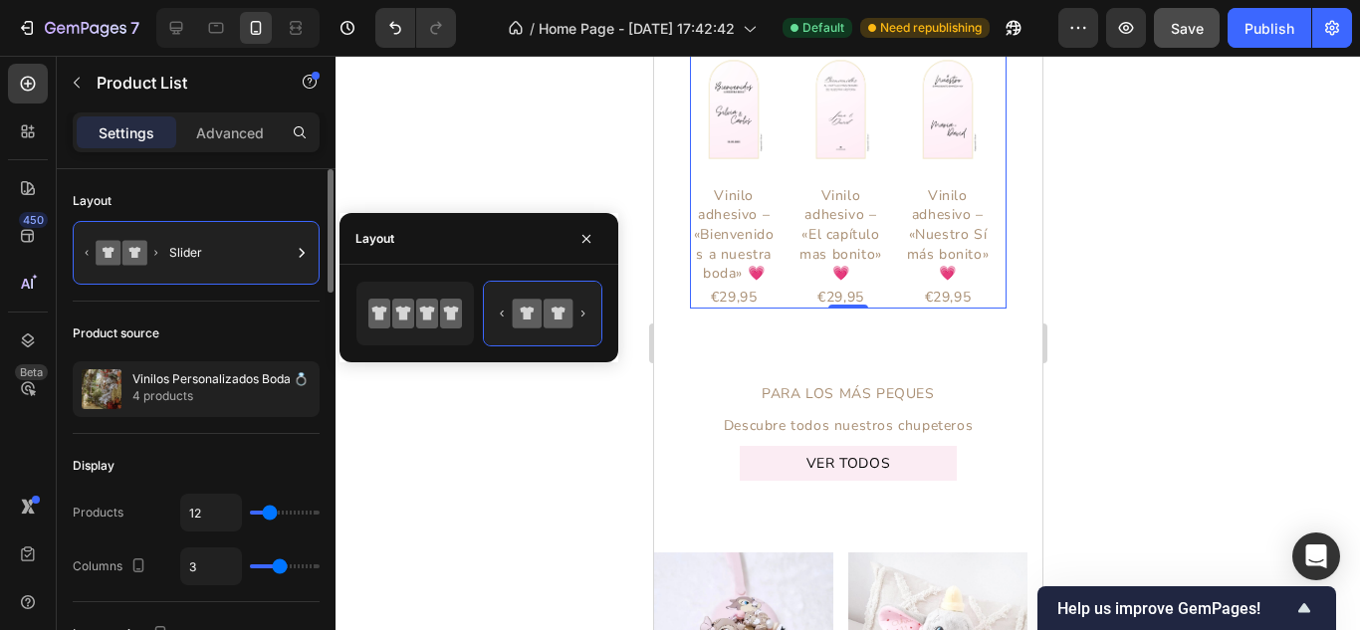
type input "2"
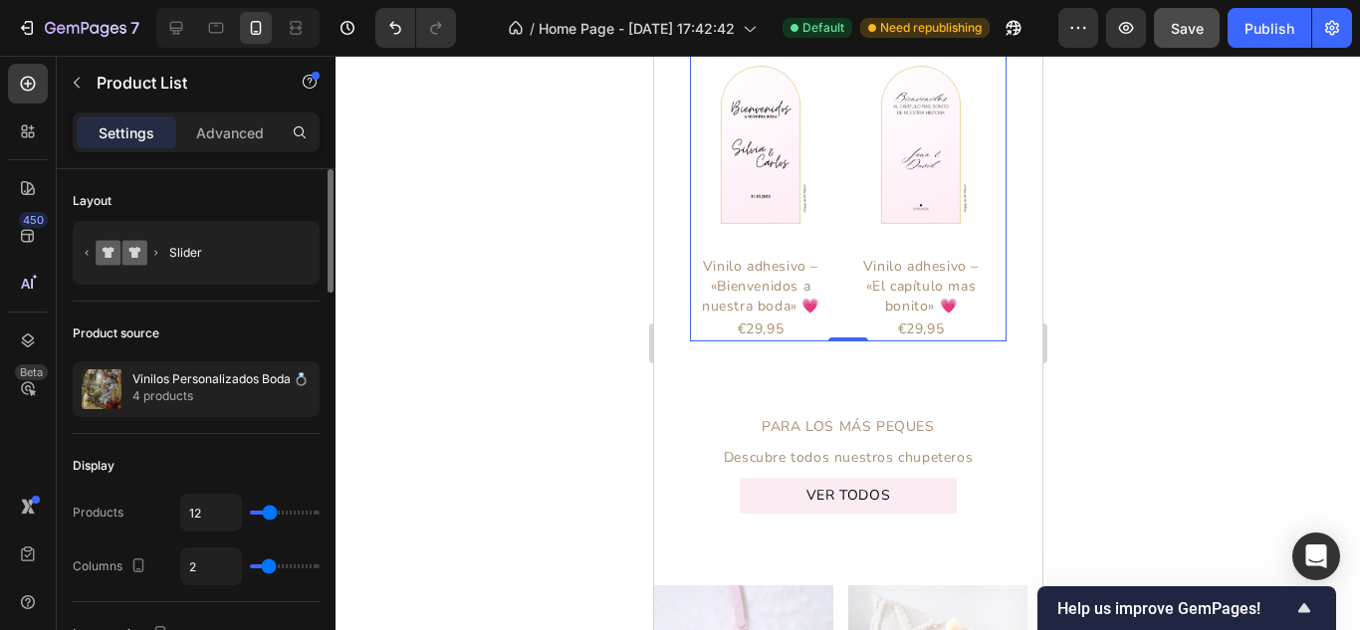
type input "2"
click at [267, 564] on input "range" at bounding box center [285, 566] width 70 height 4
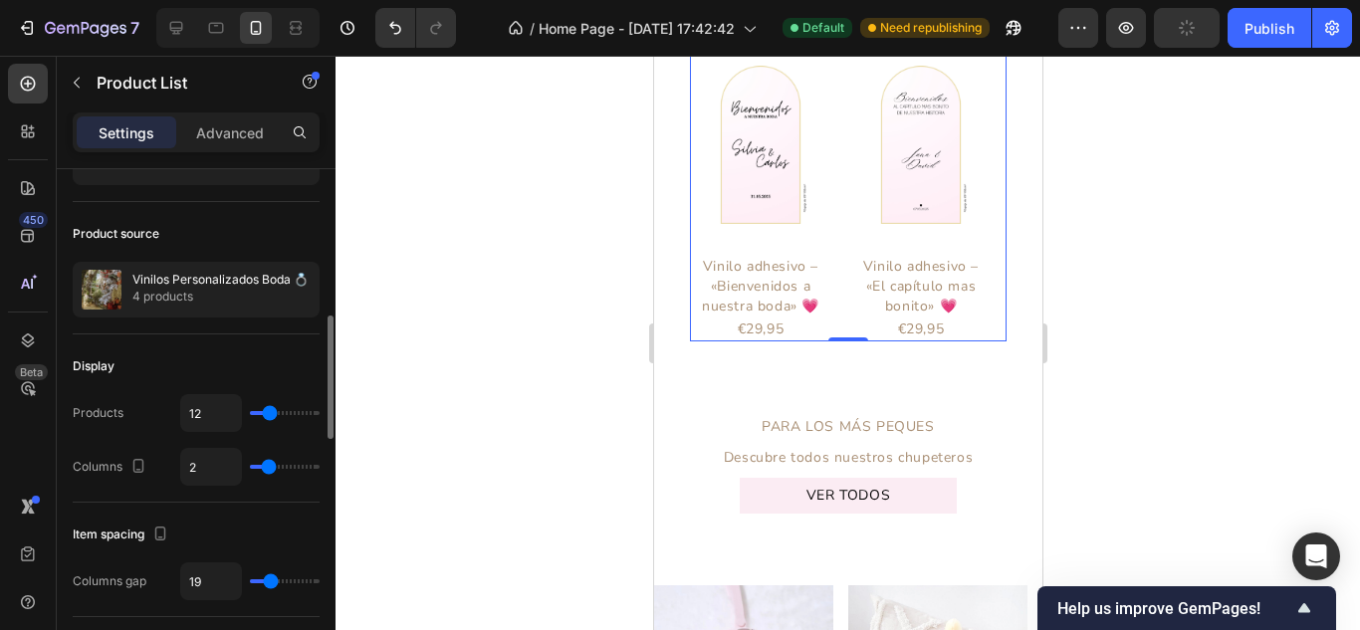
scroll to position [199, 0]
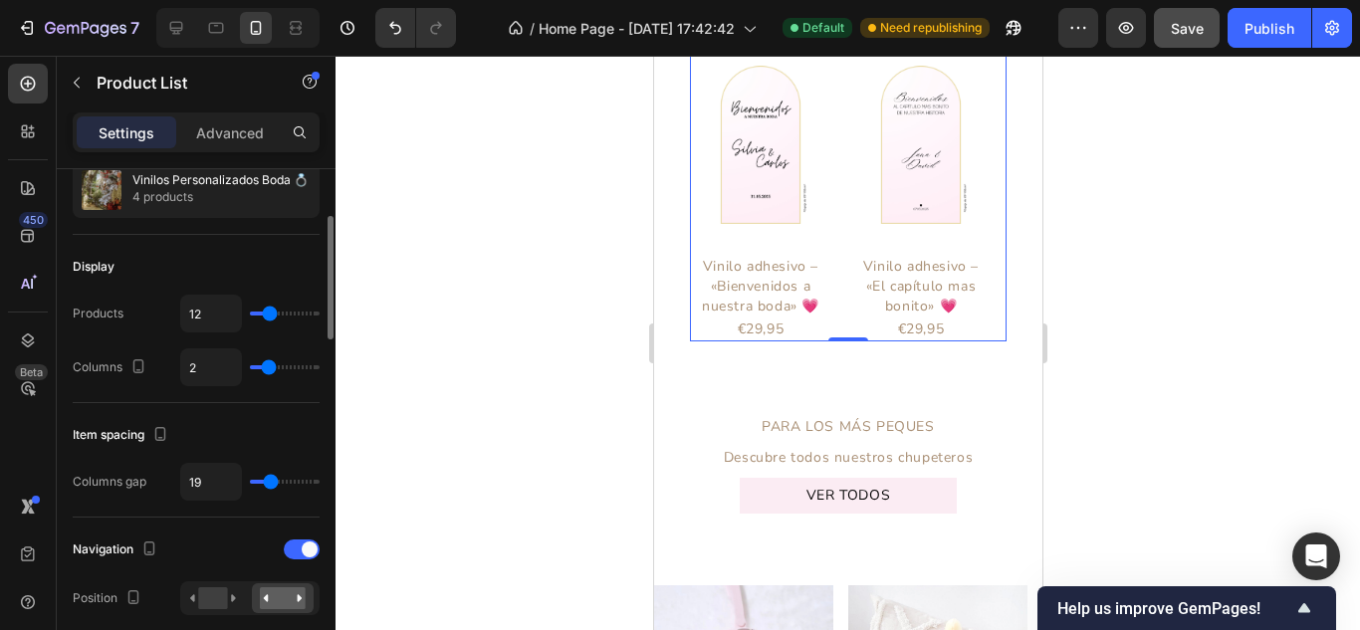
type input "16"
type input "9"
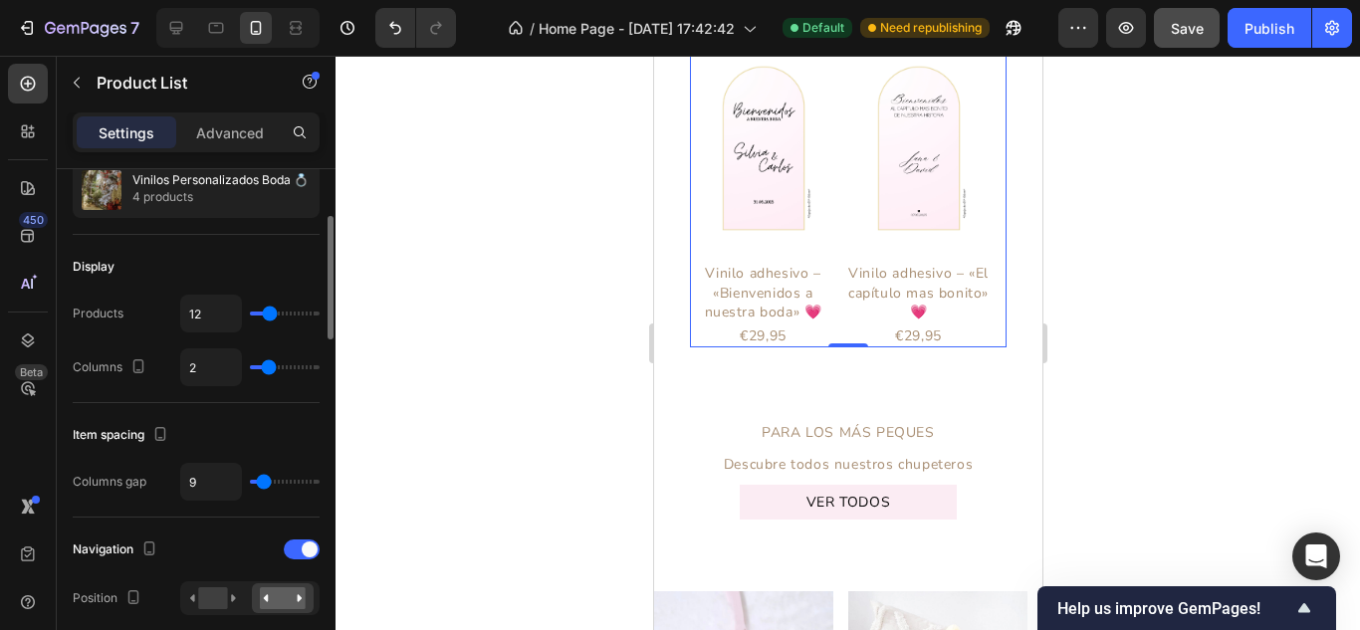
type input "6"
type input "3"
click at [260, 480] on input "range" at bounding box center [285, 482] width 70 height 4
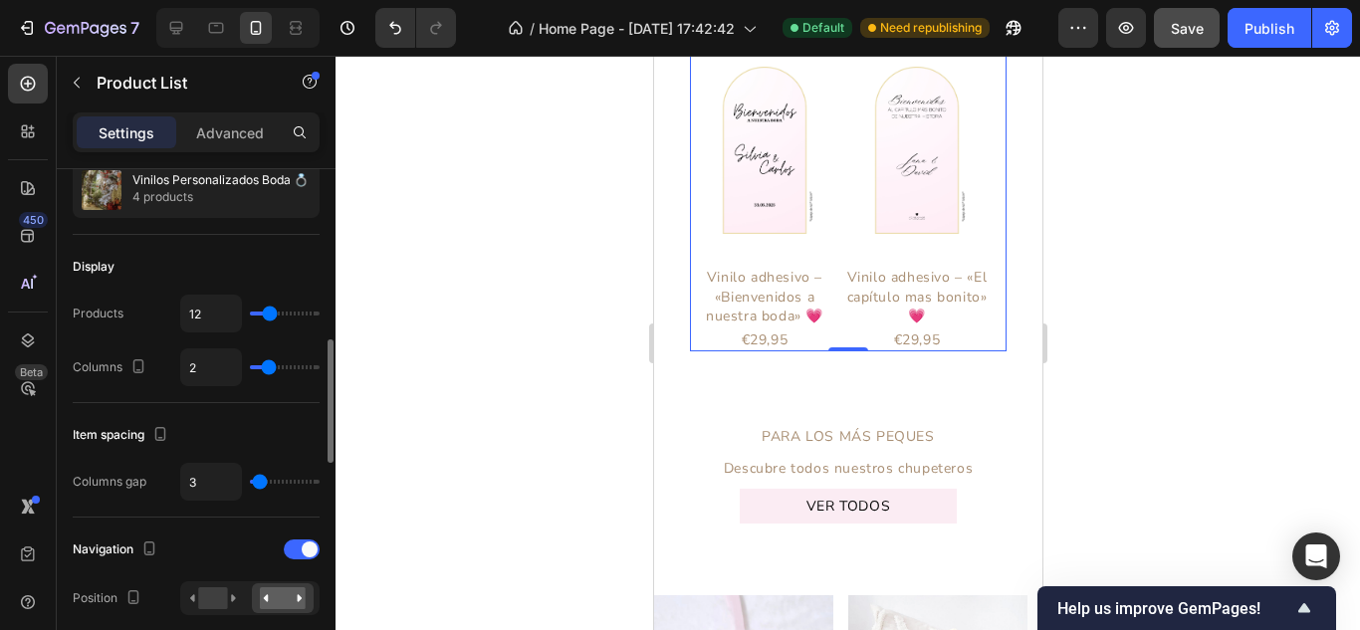
scroll to position [299, 0]
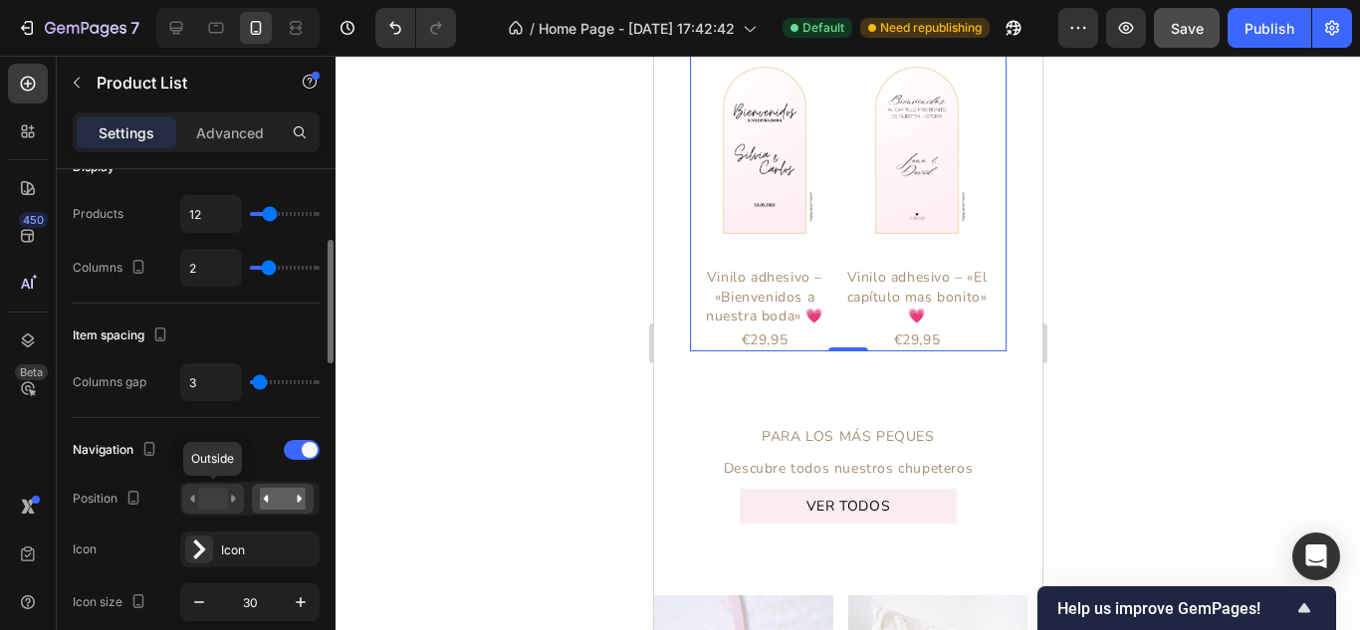
click at [217, 509] on rect at bounding box center [212, 499] width 29 height 22
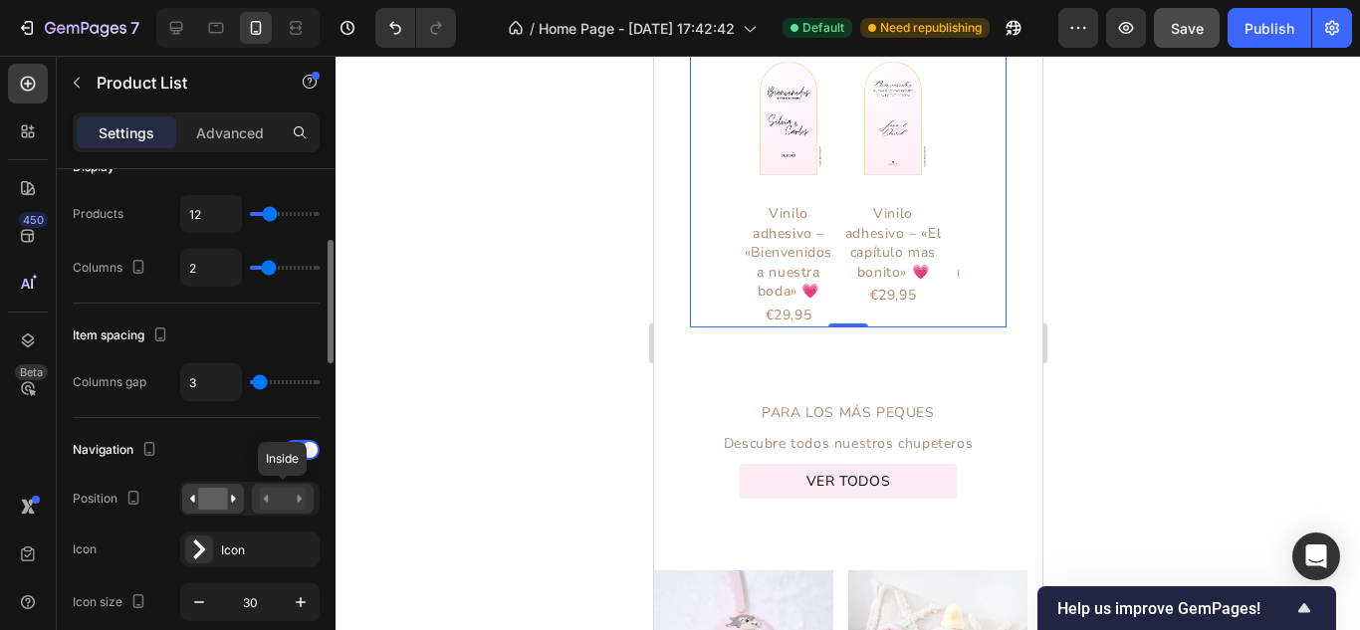
click at [292, 495] on rect at bounding box center [283, 499] width 46 height 22
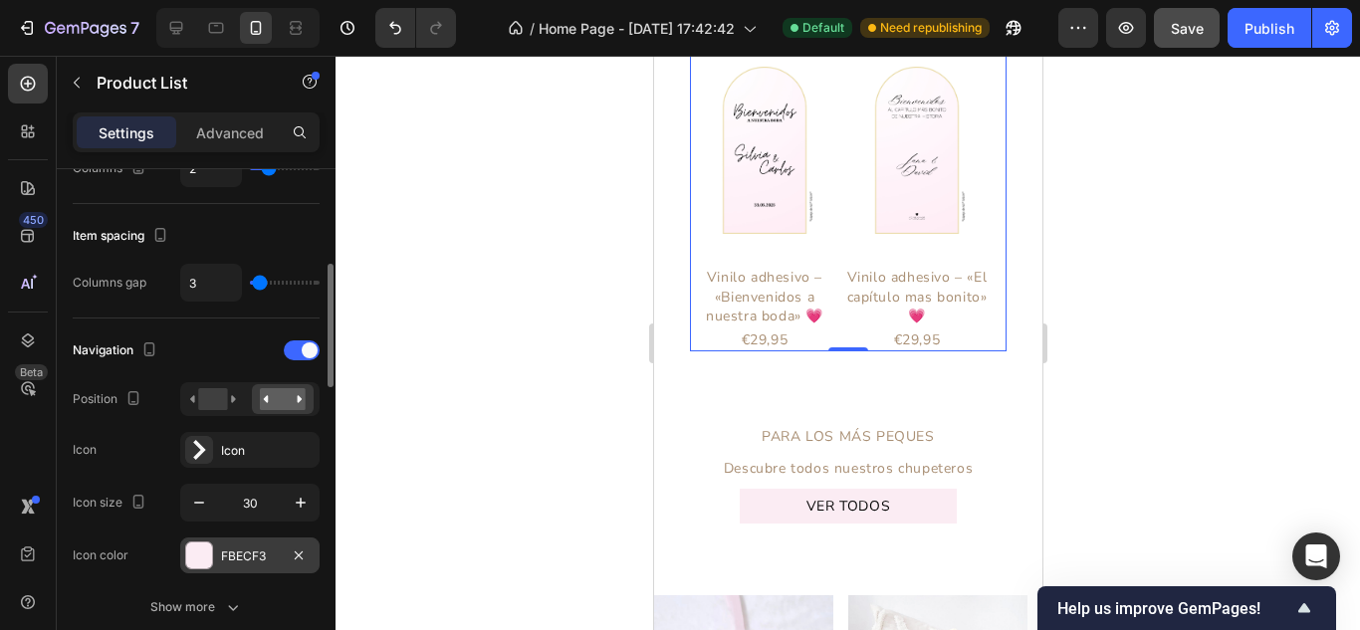
scroll to position [498, 0]
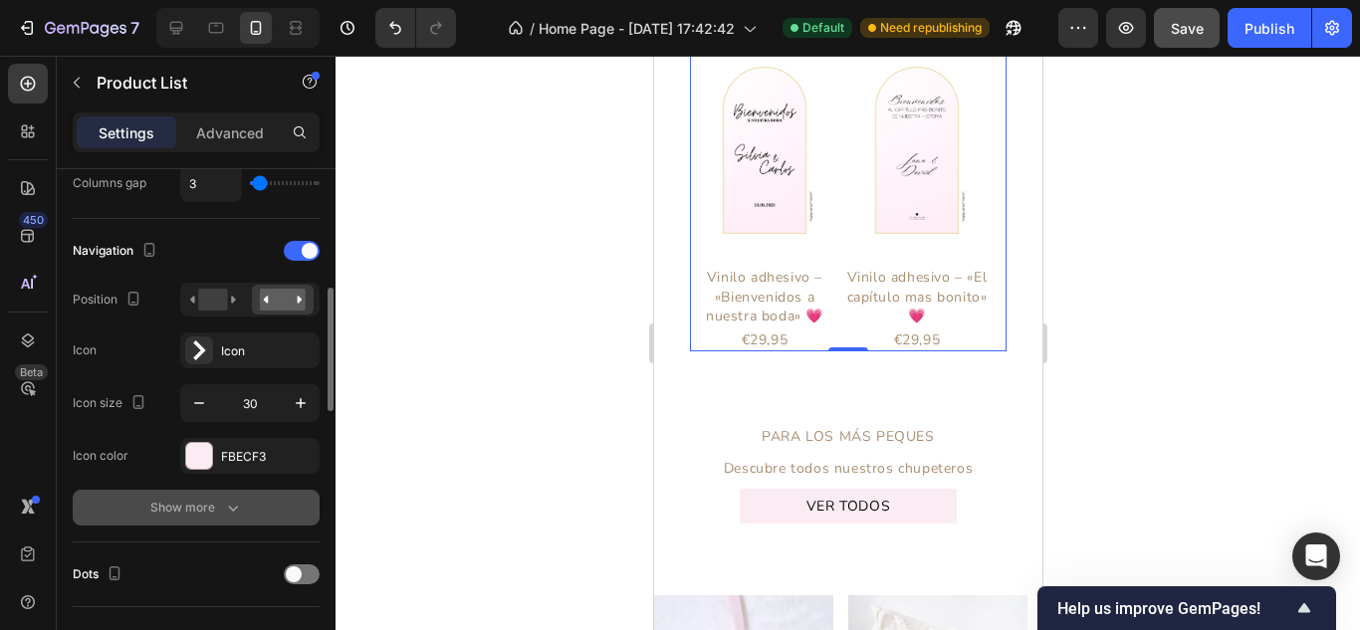
click at [210, 503] on div "Show more" at bounding box center [196, 508] width 93 height 20
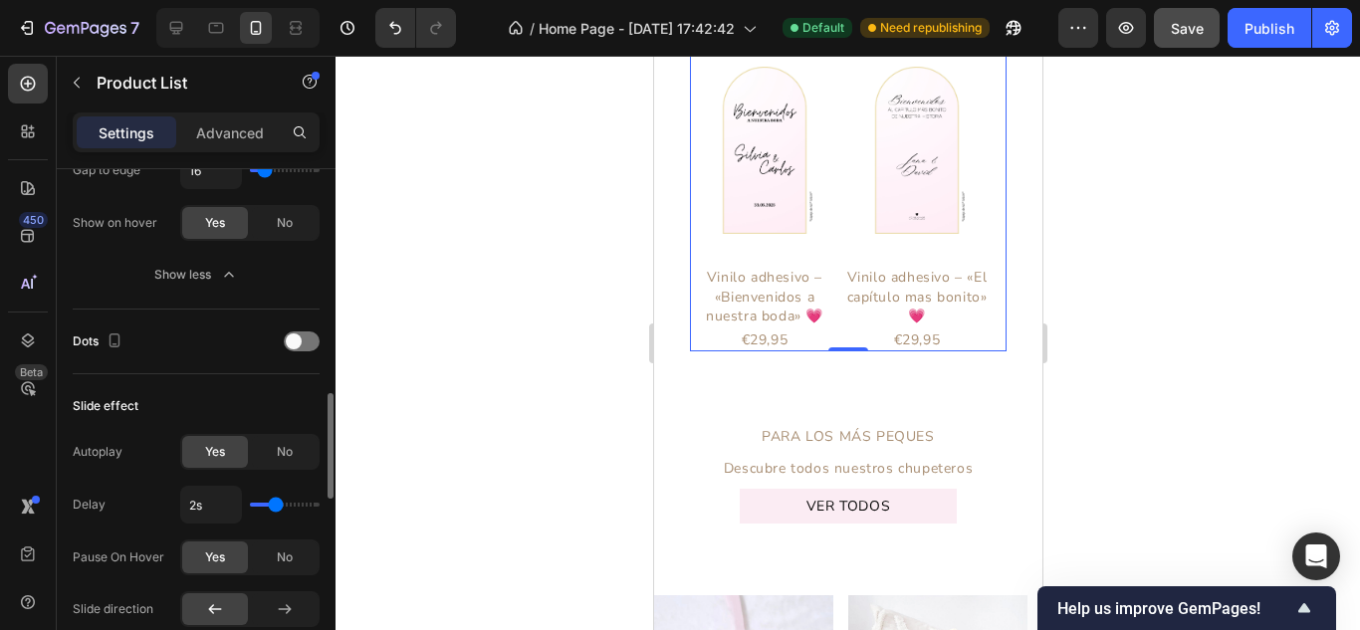
scroll to position [1194, 0]
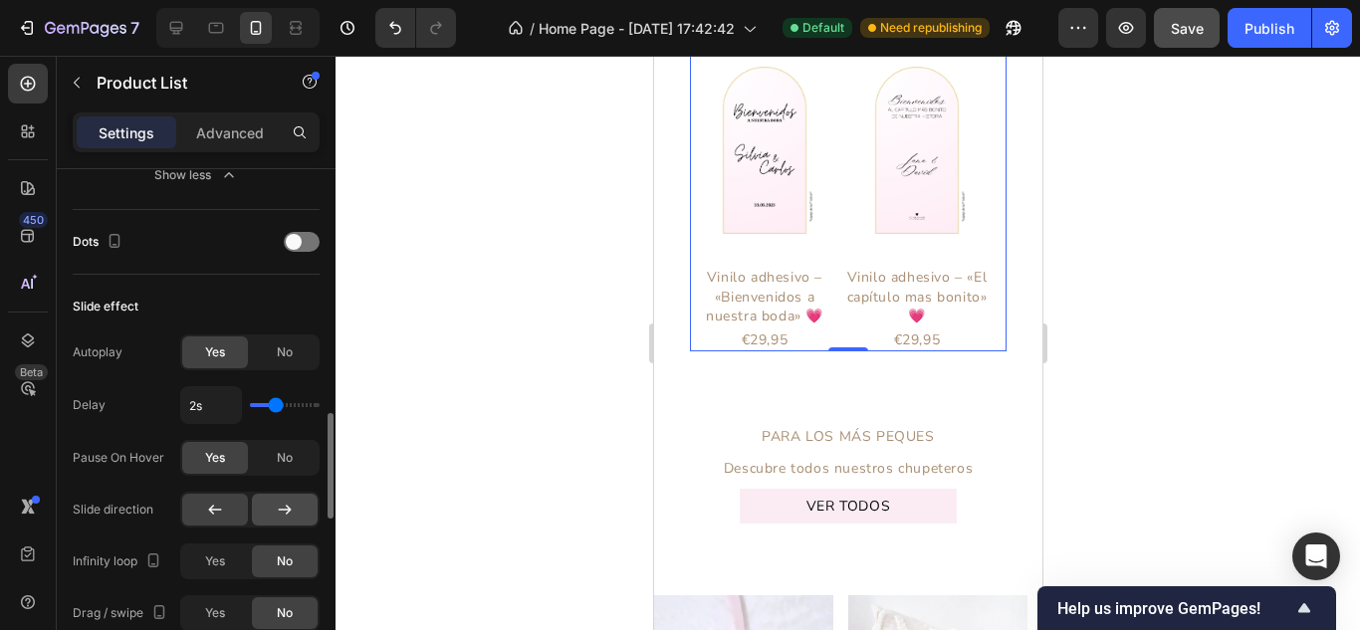
click at [290, 505] on icon at bounding box center [285, 510] width 20 height 20
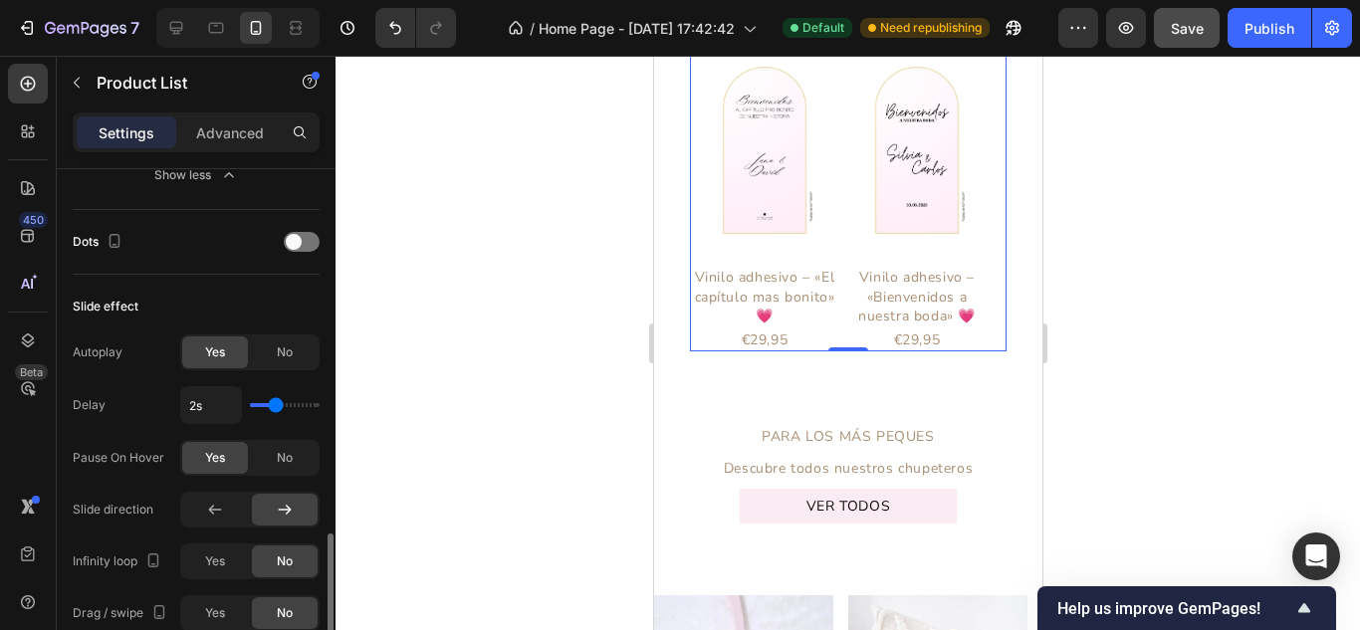
scroll to position [1294, 0]
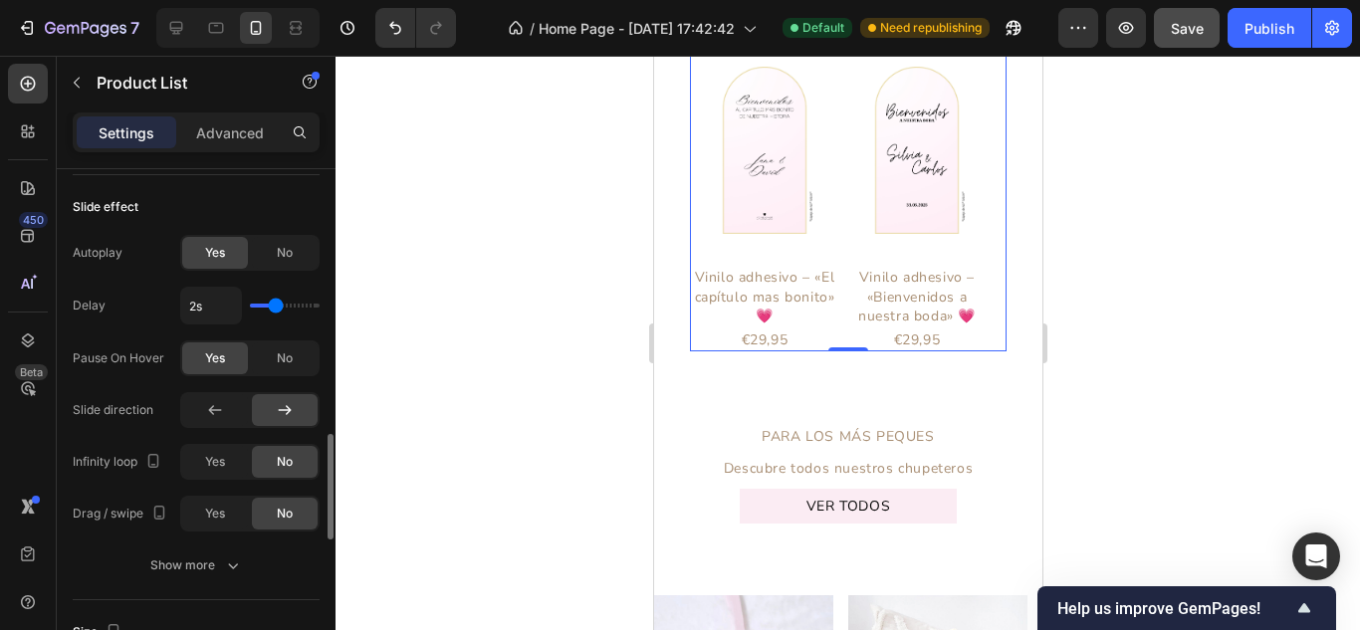
click at [102, 462] on div "Infinity loop" at bounding box center [119, 462] width 93 height 27
drag, startPoint x: 213, startPoint y: 462, endPoint x: 126, endPoint y: 515, distance: 101.4
click at [213, 461] on span "Yes" at bounding box center [215, 462] width 20 height 18
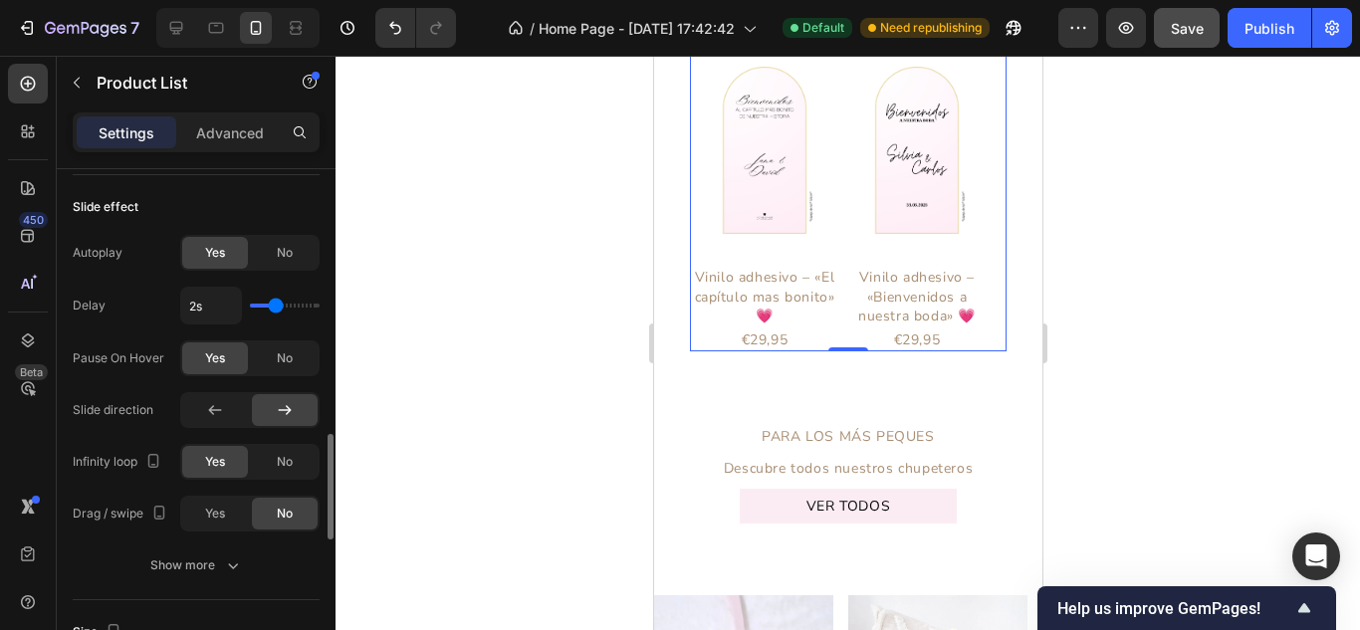
click at [120, 512] on div "Drag / swipe" at bounding box center [122, 514] width 99 height 27
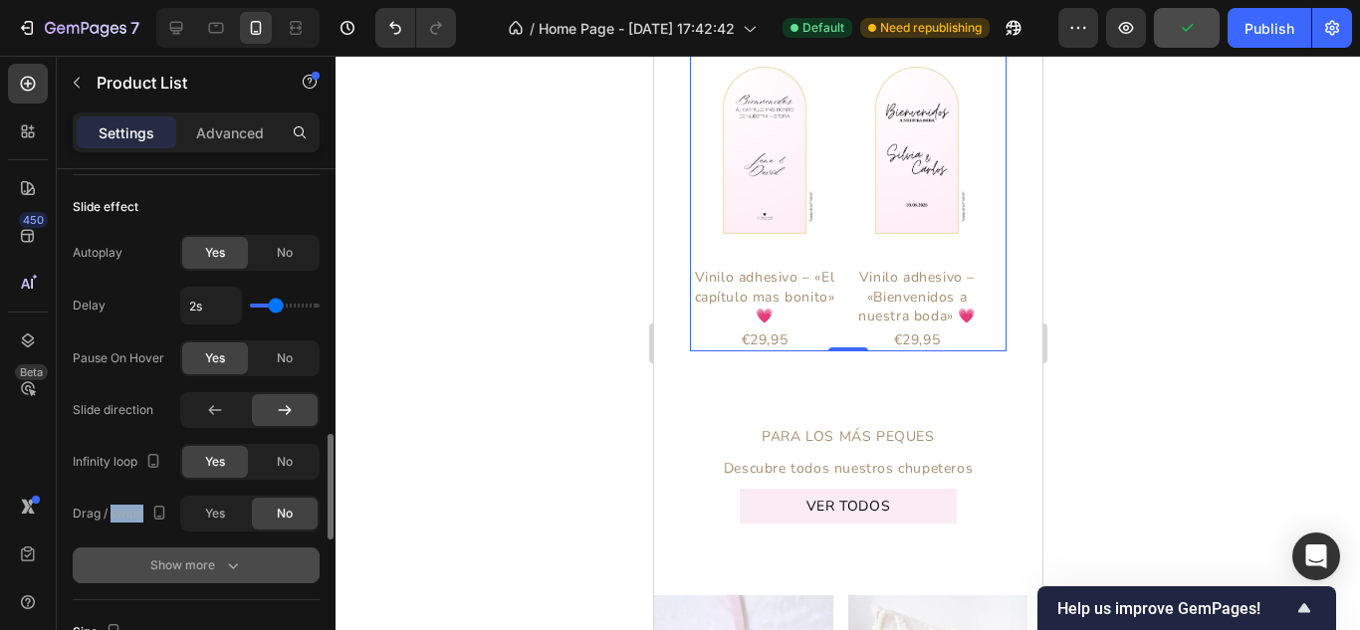
click at [205, 566] on div "Show more" at bounding box center [196, 565] width 93 height 20
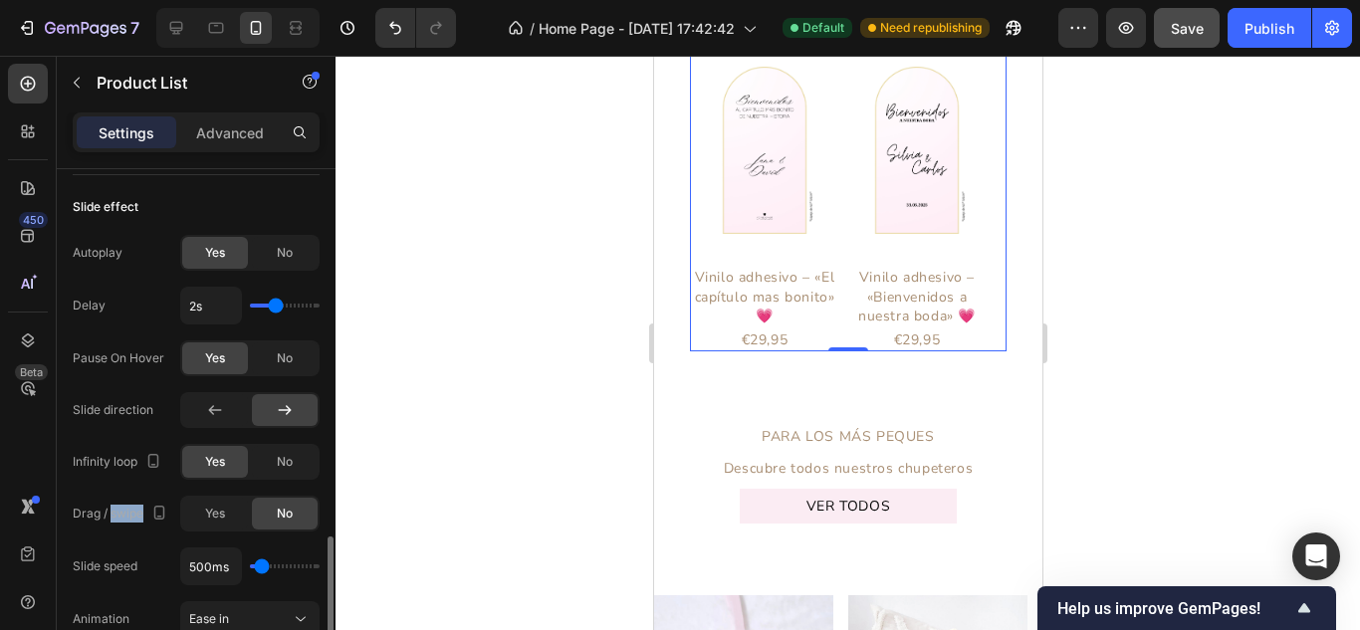
scroll to position [1393, 0]
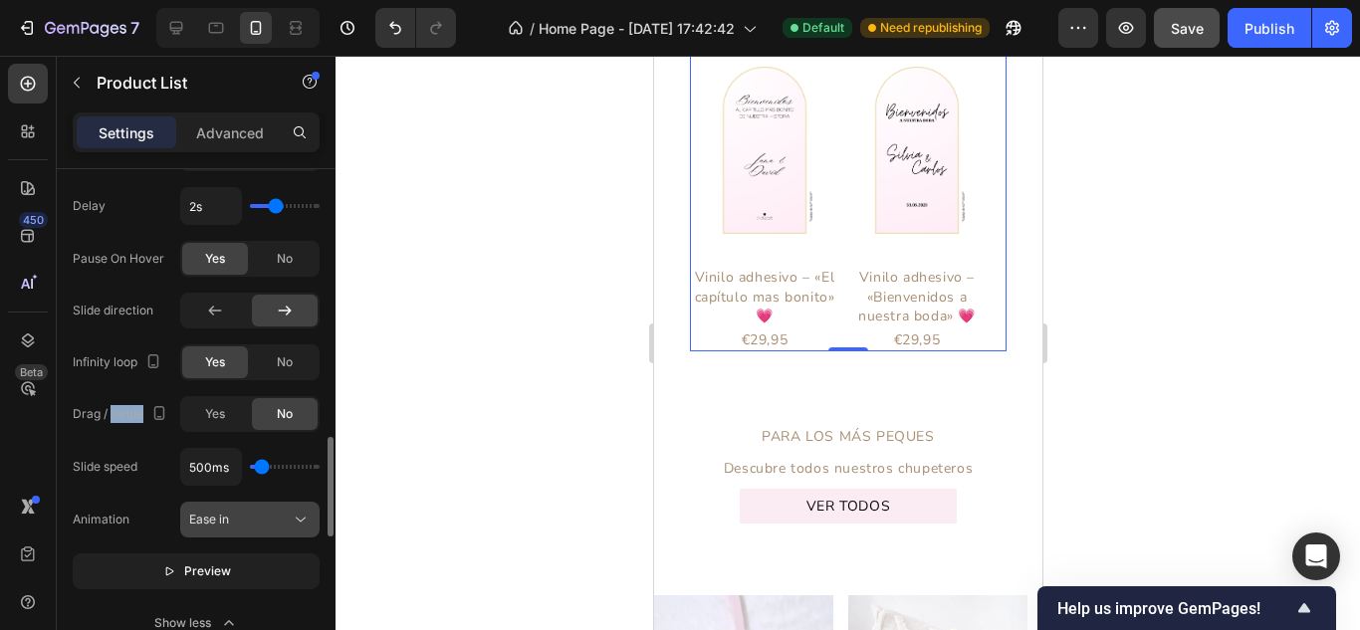
click at [232, 514] on div "Ease in" at bounding box center [240, 520] width 102 height 18
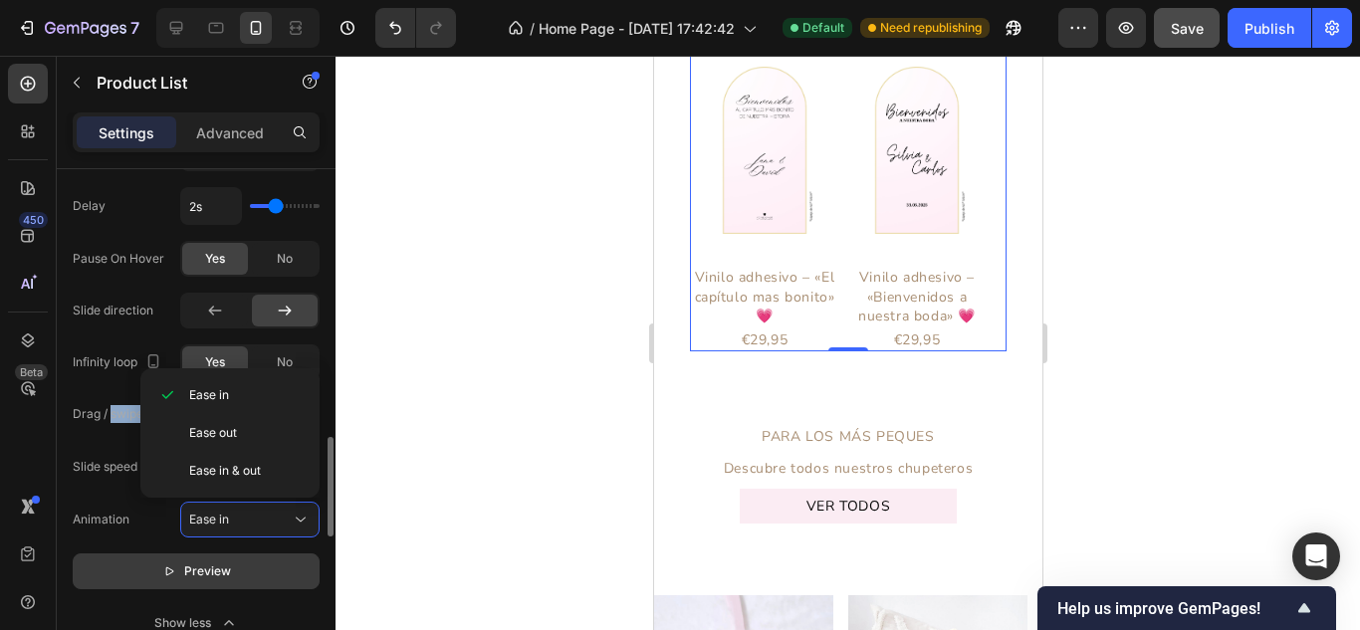
click at [183, 569] on p "Preview" at bounding box center [196, 571] width 69 height 20
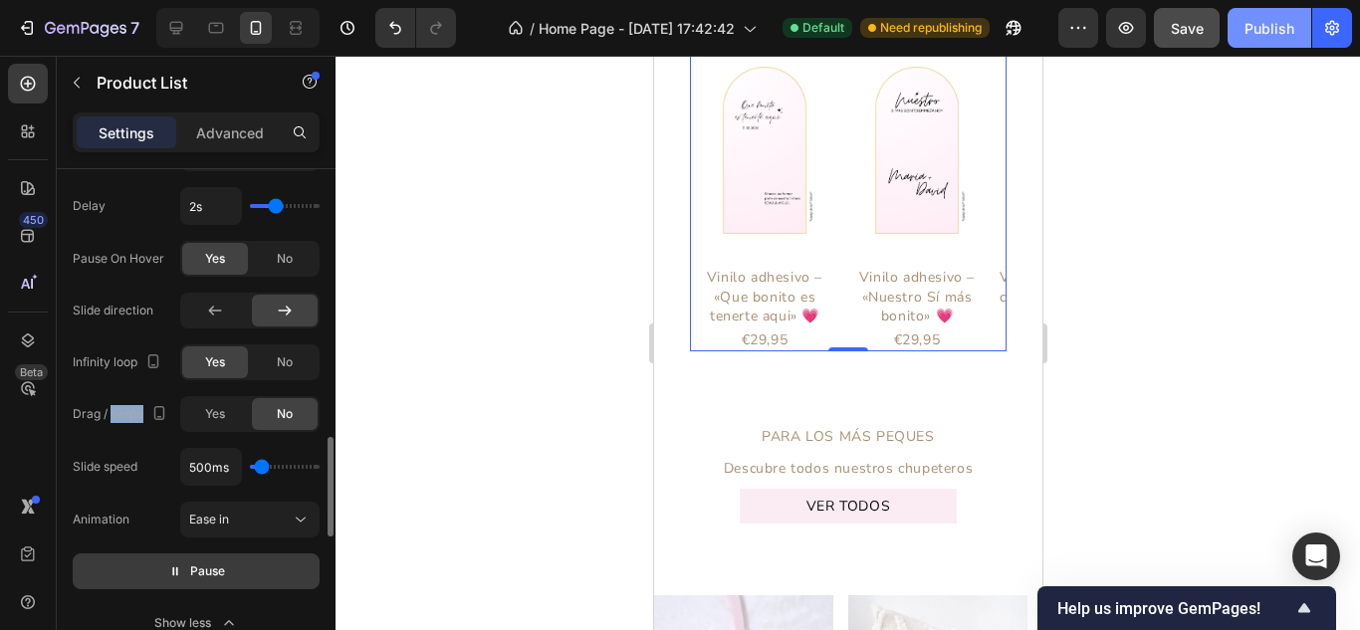
click at [1261, 20] on div "Publish" at bounding box center [1269, 28] width 50 height 21
